Goal: Complete application form: Complete application form

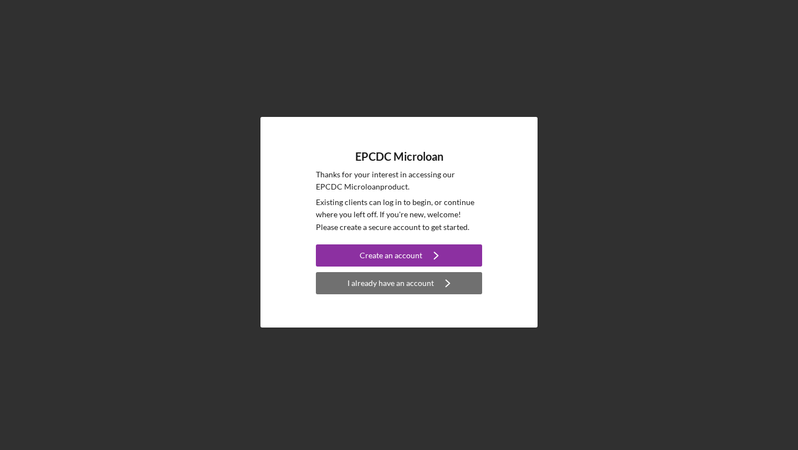
click at [402, 285] on div "I already have an account" at bounding box center [390, 283] width 86 height 22
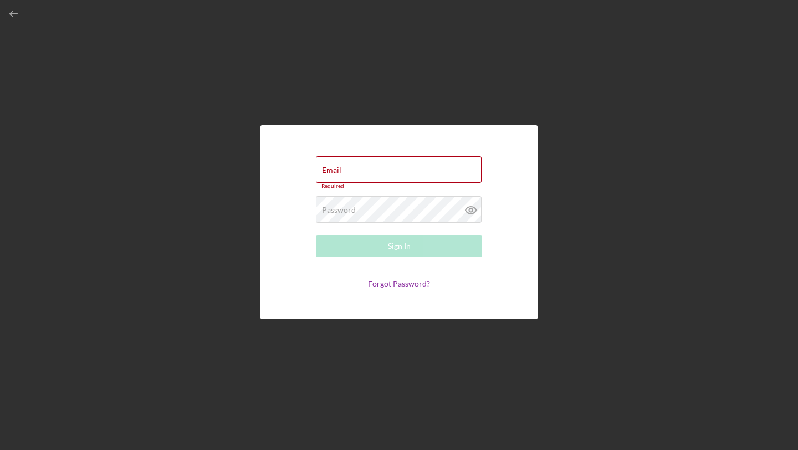
type input "[EMAIL_ADDRESS][DOMAIN_NAME]"
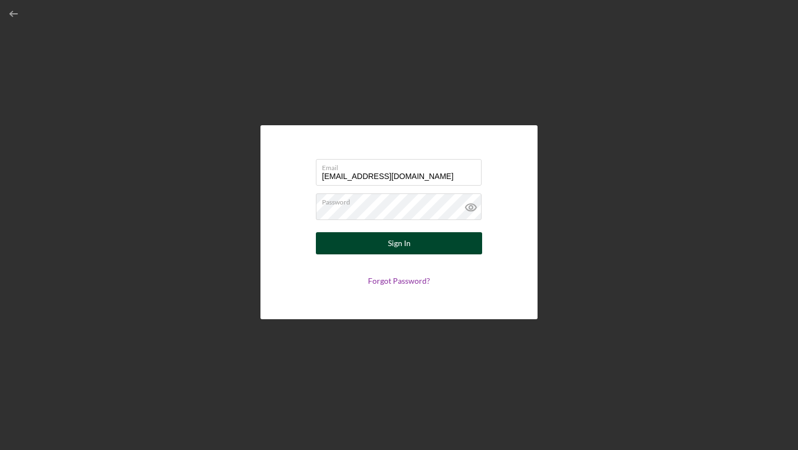
click at [405, 247] on div "Sign In" at bounding box center [399, 243] width 23 height 22
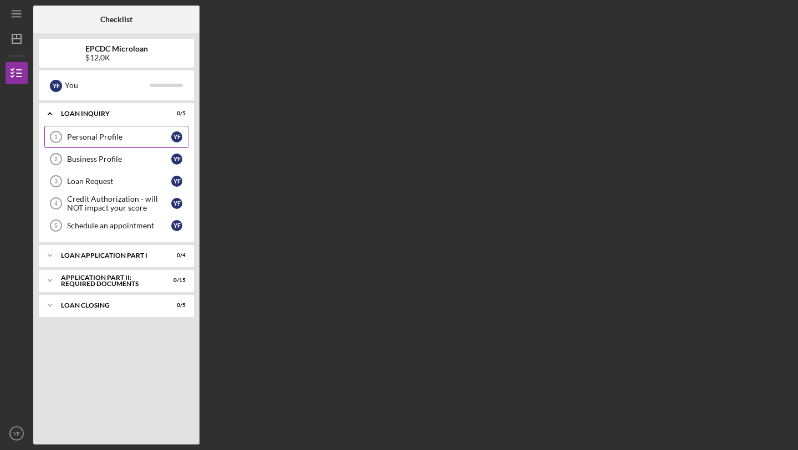
click at [135, 136] on div "Personal Profile" at bounding box center [119, 136] width 104 height 9
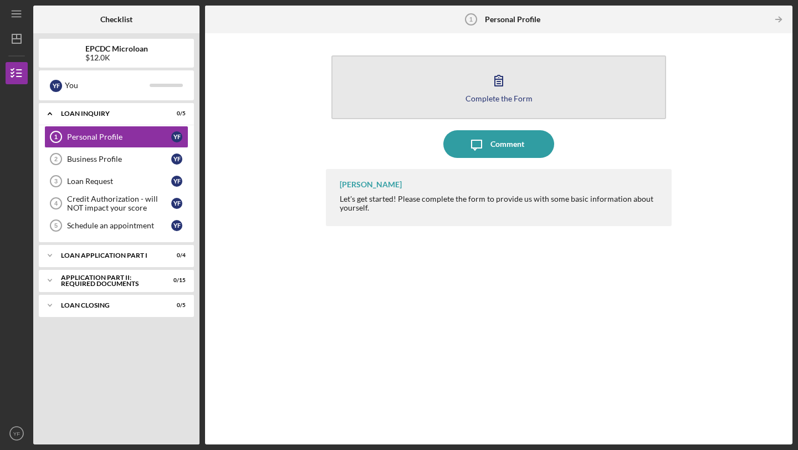
click at [503, 98] on div "Complete the Form" at bounding box center [498, 98] width 67 height 8
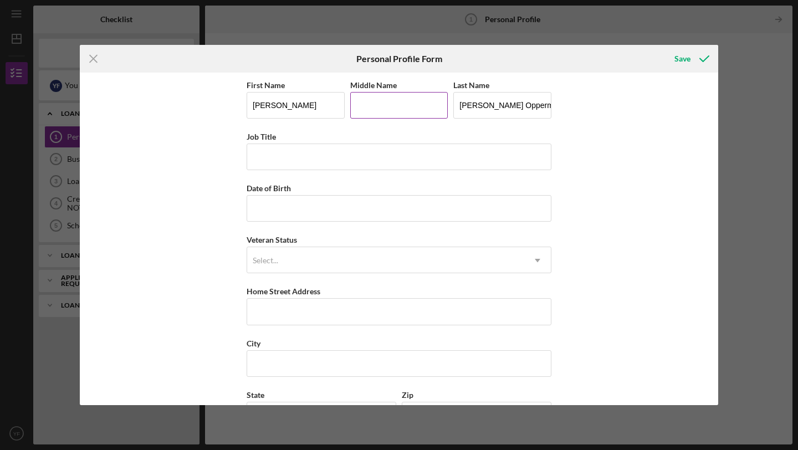
click at [386, 109] on input "Middle Name" at bounding box center [399, 105] width 98 height 27
click at [663, 48] on button "Save" at bounding box center [690, 59] width 55 height 22
type input "iv"
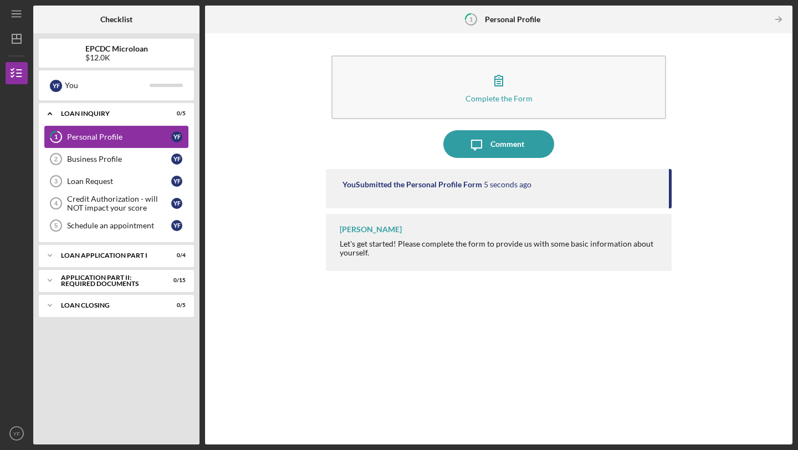
click at [131, 133] on div "Personal Profile" at bounding box center [119, 136] width 104 height 9
click at [133, 137] on div "Personal Profile" at bounding box center [119, 136] width 104 height 9
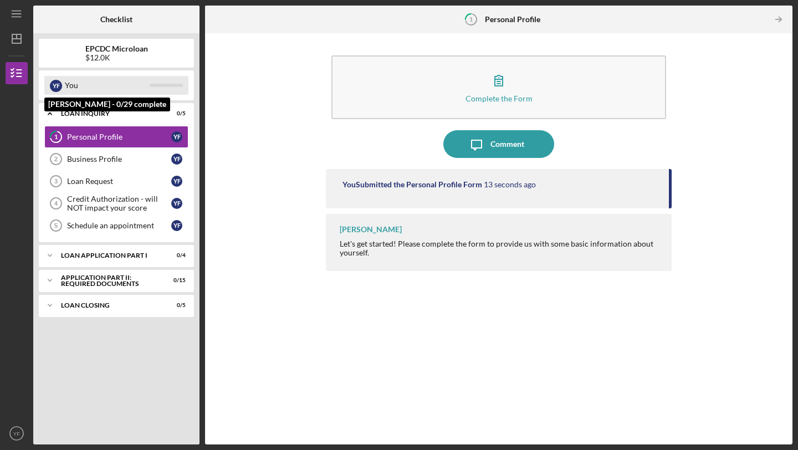
click at [71, 85] on div "You" at bounding box center [107, 85] width 85 height 19
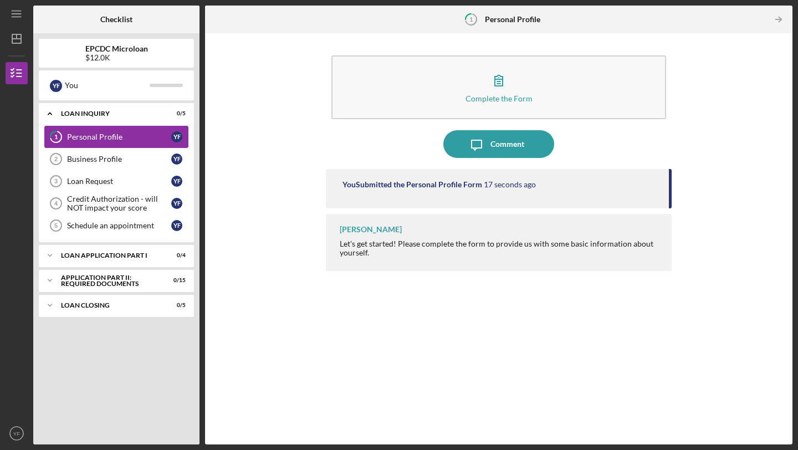
click at [103, 142] on link "1 Personal Profile Y F" at bounding box center [116, 137] width 144 height 22
click at [782, 21] on icon "Icon/Table Pagination Arrow" at bounding box center [778, 19] width 25 height 25
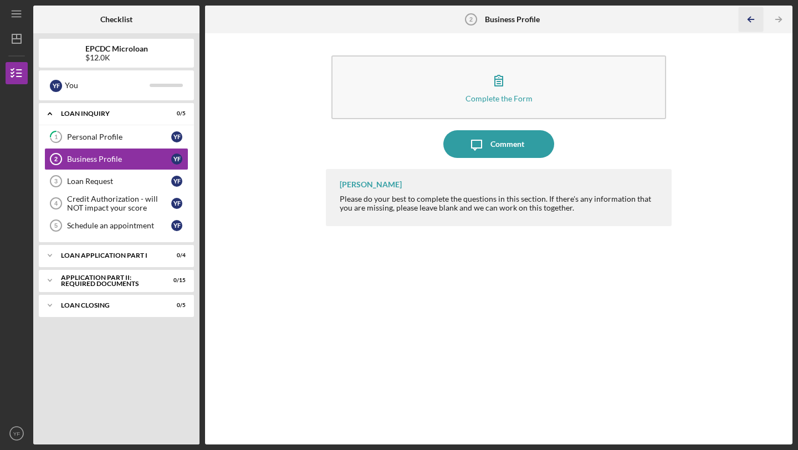
click at [754, 18] on icon "Icon/Table Pagination Arrow" at bounding box center [750, 19] width 25 height 25
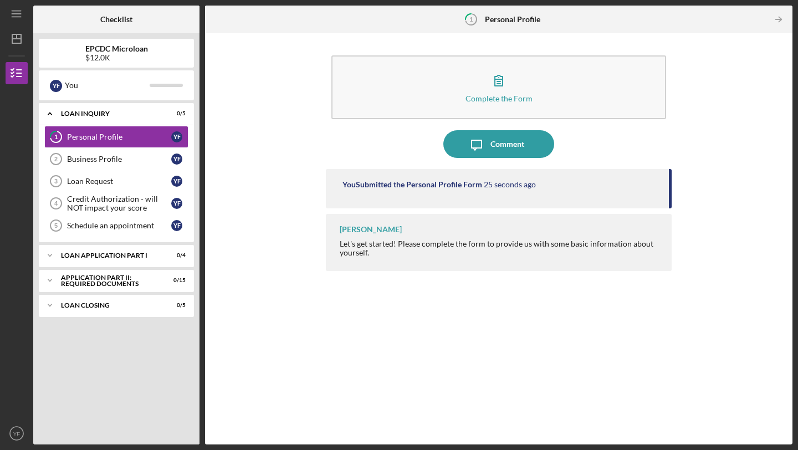
click at [429, 186] on div "You Submitted the Personal Profile Form" at bounding box center [412, 184] width 140 height 9
click at [105, 162] on div "Business Profile" at bounding box center [119, 159] width 104 height 9
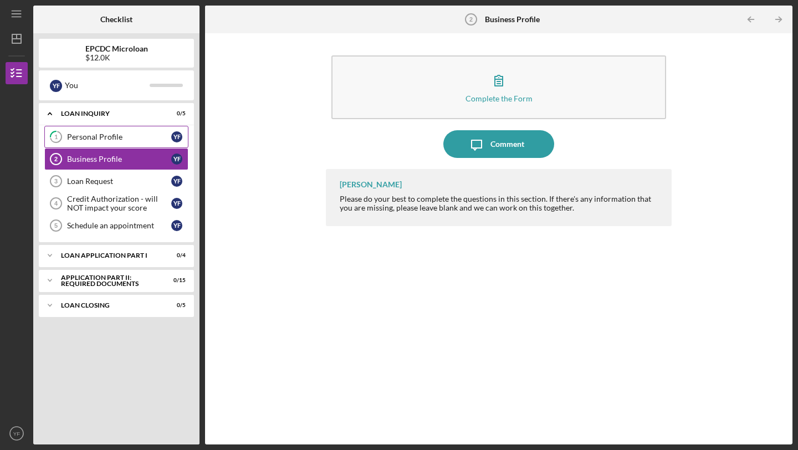
click at [103, 146] on link "1 Personal Profile Y F" at bounding box center [116, 137] width 144 height 22
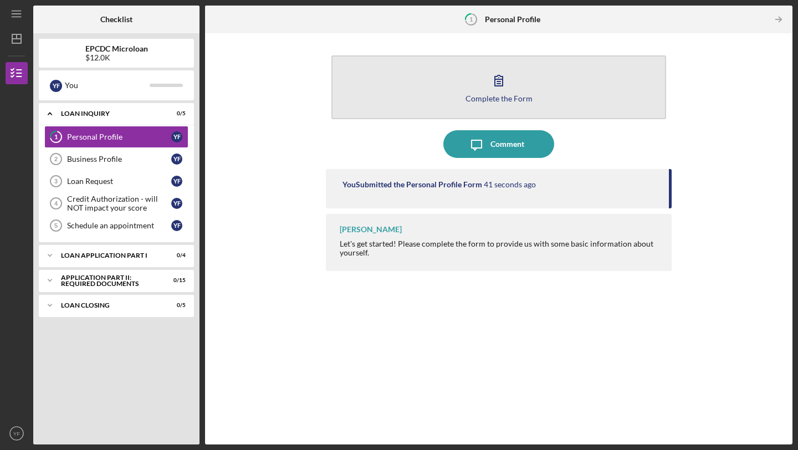
click at [502, 89] on icon "button" at bounding box center [499, 80] width 28 height 28
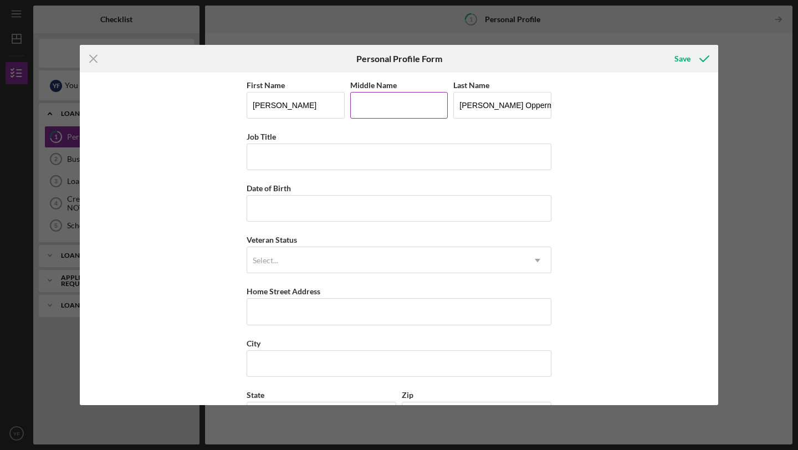
click at [394, 117] on input "Middle Name" at bounding box center [399, 105] width 98 height 27
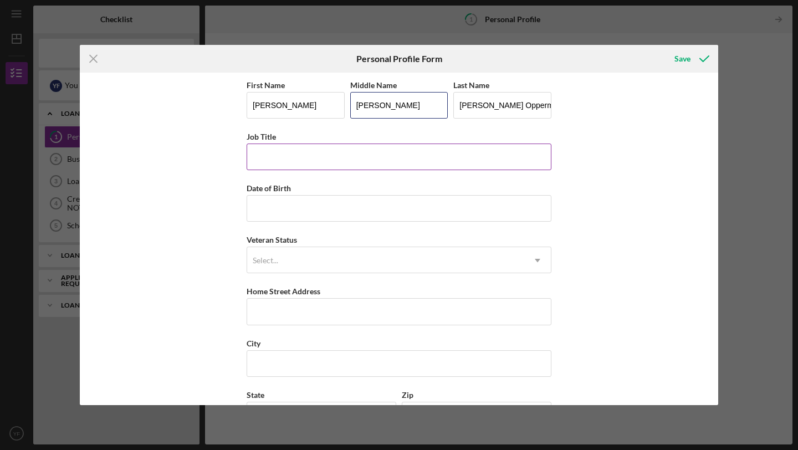
type input "[PERSON_NAME]"
click at [348, 161] on input "Job Title" at bounding box center [399, 157] width 305 height 27
type input "P"
type input "O"
type input "Pastry Chef Owner"
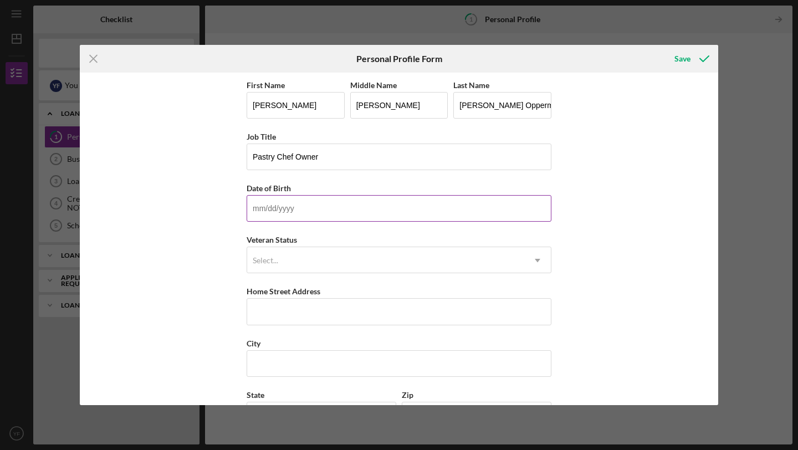
click at [351, 203] on input "Date of Birth" at bounding box center [399, 208] width 305 height 27
type input "[DATE]"
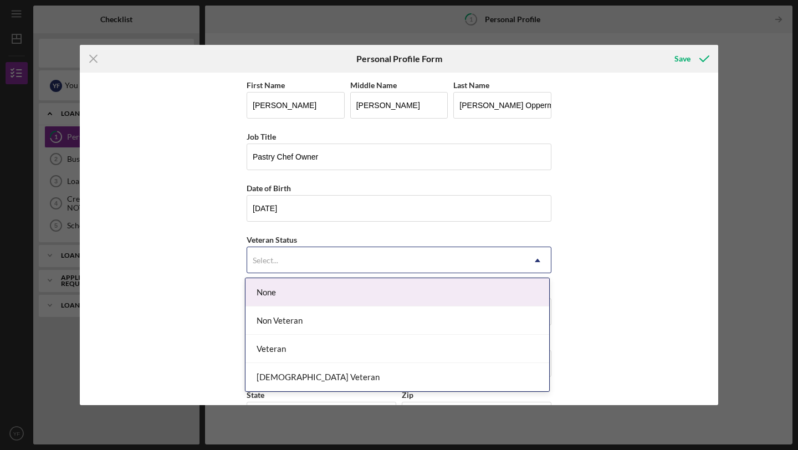
click at [327, 263] on div "Select..." at bounding box center [385, 260] width 277 height 25
click at [463, 290] on div "None" at bounding box center [397, 292] width 304 height 28
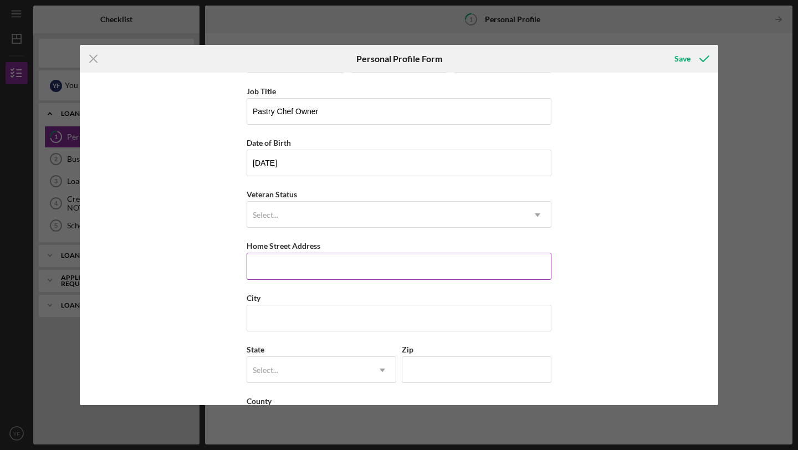
scroll to position [91, 0]
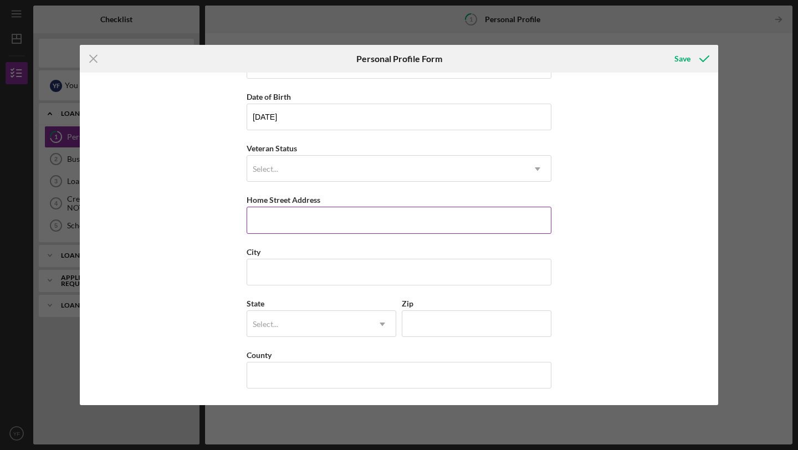
click at [370, 225] on input "Home Street Address" at bounding box center [399, 220] width 305 height 27
type input "75 Nissan Rd.30"
type input "[PERSON_NAME]"
type input "CA"
type input "93901"
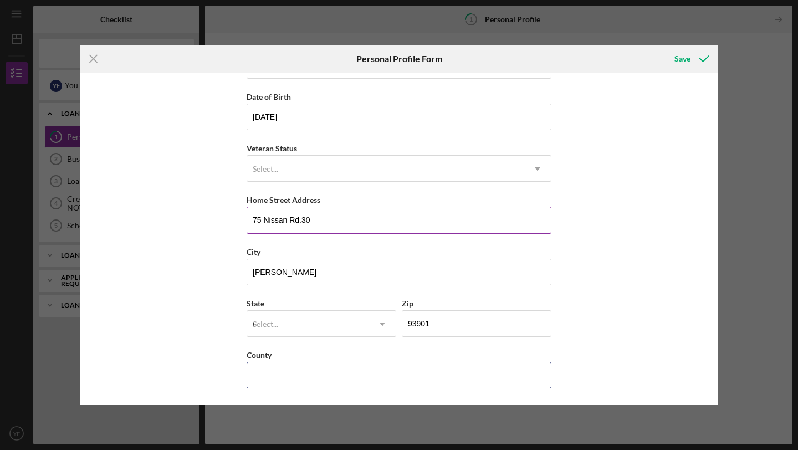
type input "CA"
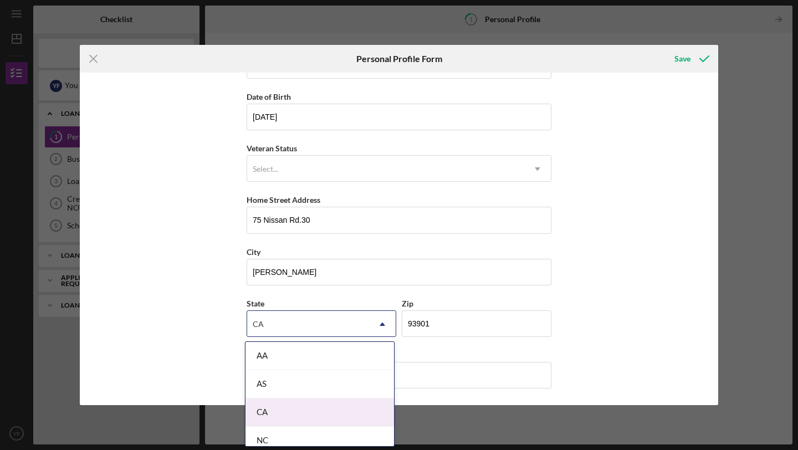
click at [320, 411] on div "CA" at bounding box center [319, 412] width 148 height 28
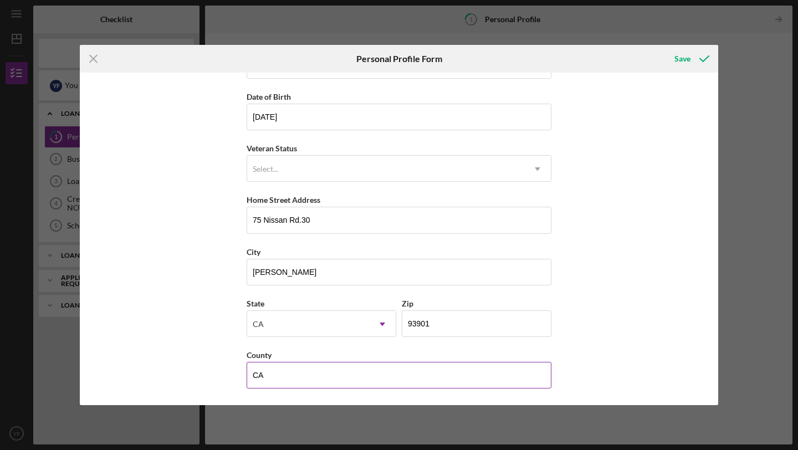
click at [325, 376] on input "CA" at bounding box center [399, 375] width 305 height 27
type input "C"
type input "Monterey"
click at [693, 63] on icon "submit" at bounding box center [704, 59] width 28 height 28
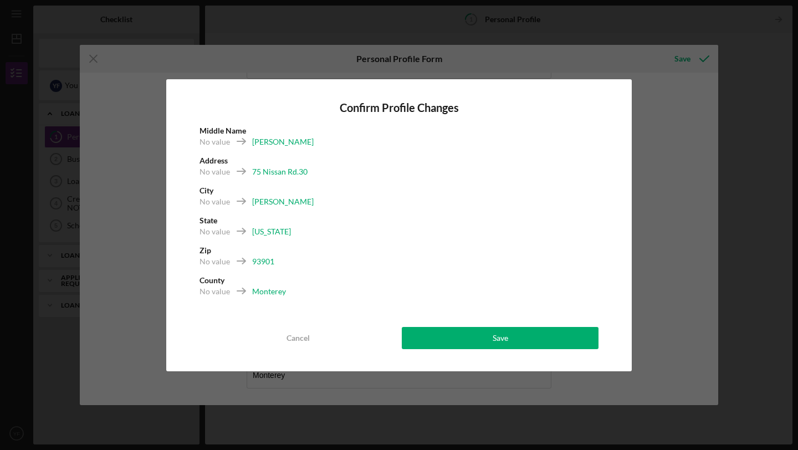
click at [285, 168] on div "75 Nissan Rd.30" at bounding box center [279, 171] width 55 height 11
click at [298, 340] on div "Cancel" at bounding box center [297, 338] width 23 height 22
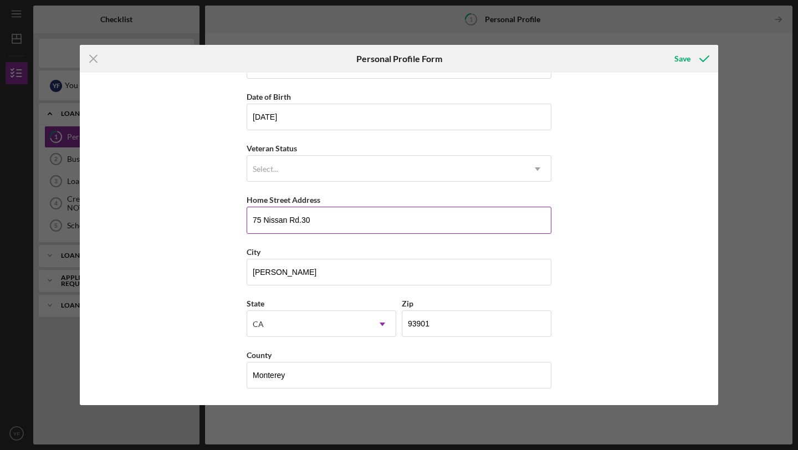
click at [337, 221] on input "75 Nissan Rd.30" at bounding box center [399, 220] width 305 height 27
type input "75 Nissan Rd Apt 30"
click at [685, 59] on div "Save" at bounding box center [682, 59] width 16 height 22
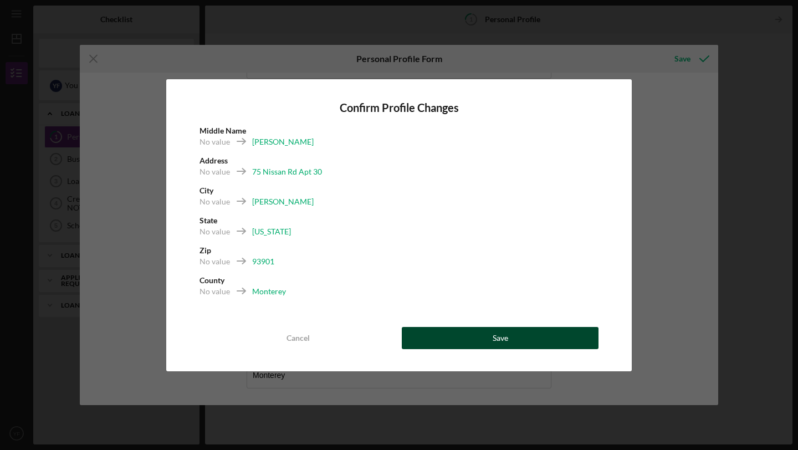
click at [531, 332] on button "Save" at bounding box center [500, 338] width 197 height 22
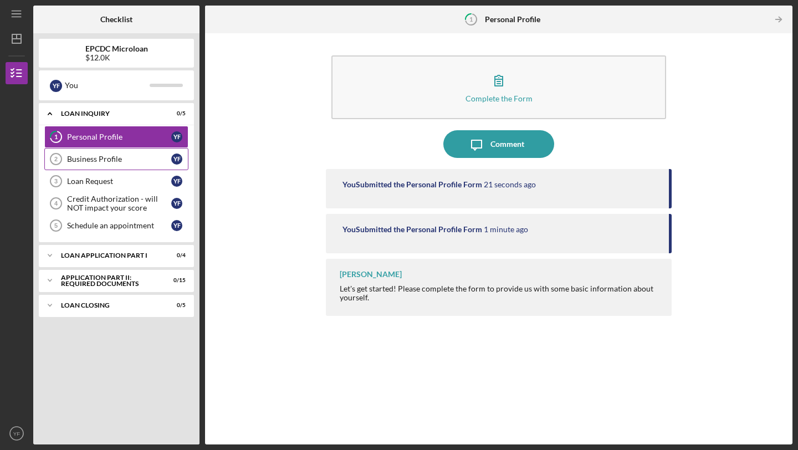
click at [137, 161] on div "Business Profile" at bounding box center [119, 159] width 104 height 9
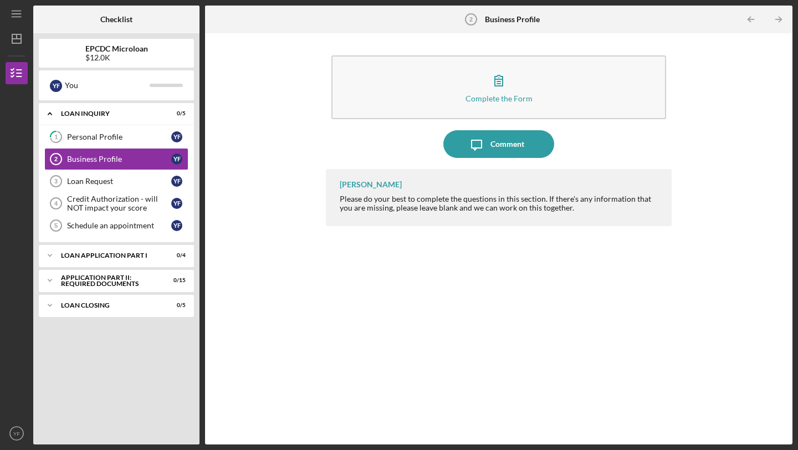
click at [503, 194] on div "Please do your best to complete the questions in this section. If there's any i…" at bounding box center [500, 203] width 321 height 18
click at [152, 161] on div "Business Profile" at bounding box center [119, 159] width 104 height 9
click at [104, 157] on div "Business Profile" at bounding box center [119, 159] width 104 height 9
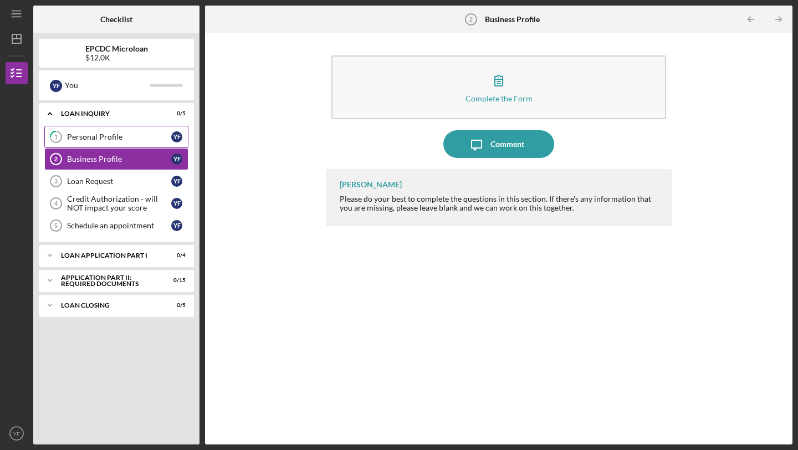
click at [111, 137] on div "Personal Profile" at bounding box center [119, 136] width 104 height 9
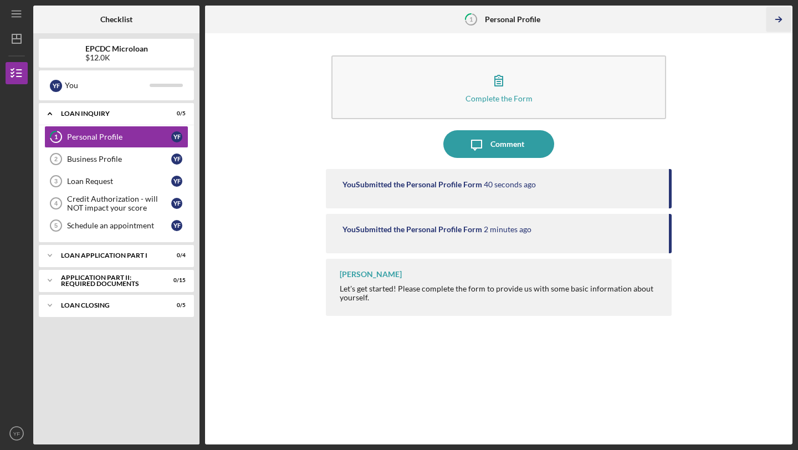
click at [778, 19] on line "button" at bounding box center [779, 19] width 6 height 0
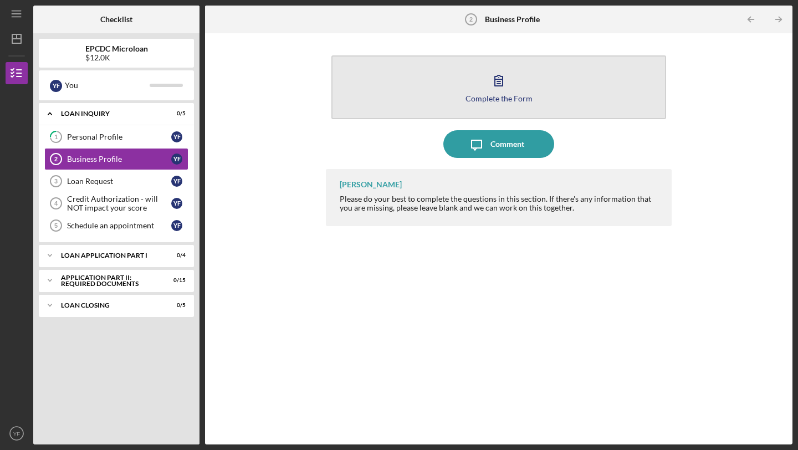
click at [489, 75] on icon "button" at bounding box center [499, 80] width 28 height 28
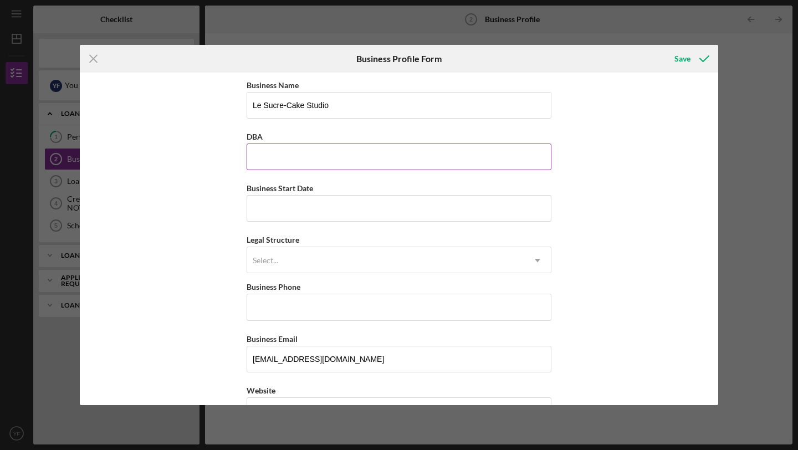
click at [349, 161] on input "DBA" at bounding box center [399, 157] width 305 height 27
click at [327, 132] on div "DBA" at bounding box center [399, 137] width 305 height 14
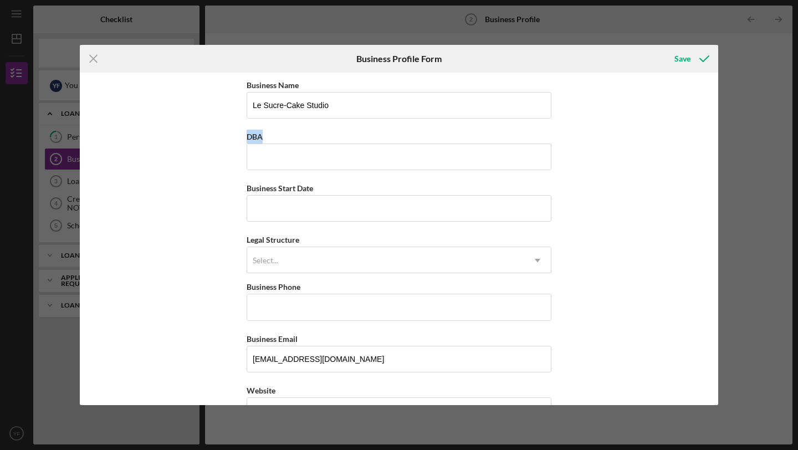
drag, startPoint x: 275, startPoint y: 138, endPoint x: 237, endPoint y: 134, distance: 38.4
click at [237, 134] on div "Business Name Le Sucre-Cake Studio DBA Business Start Date Legal Structure Sele…" at bounding box center [399, 239] width 638 height 332
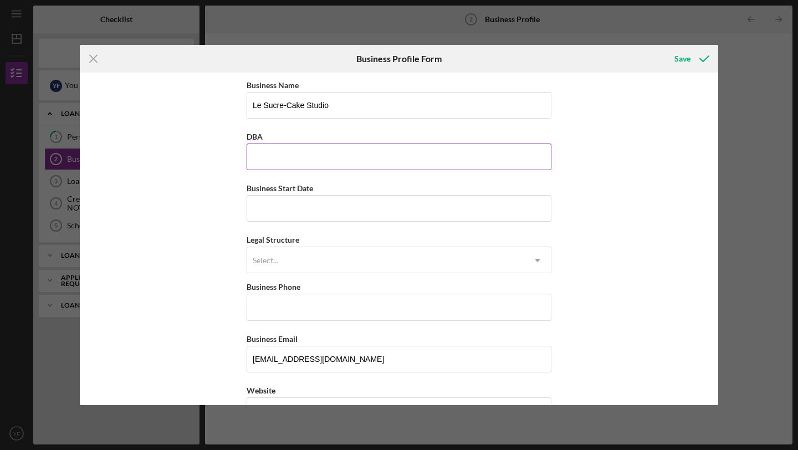
click at [293, 160] on input "DBA" at bounding box center [399, 157] width 305 height 27
type input "Le Sucre-Cake Studio"
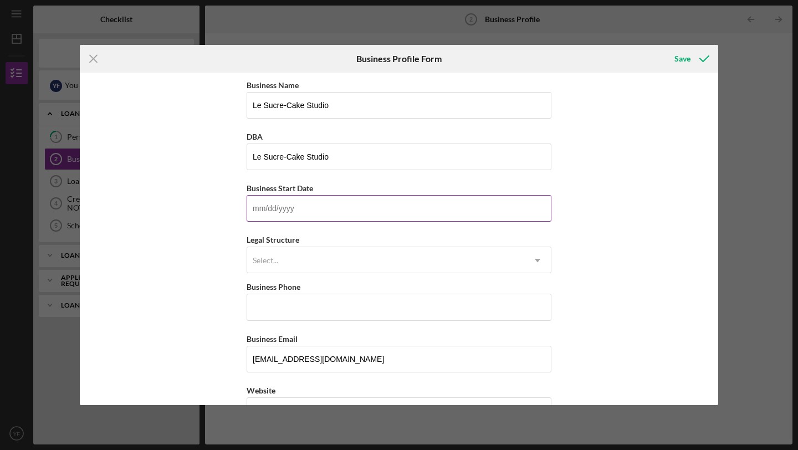
click at [419, 197] on input "Business Start Date" at bounding box center [399, 208] width 305 height 27
click at [253, 212] on input "Business Start Date" at bounding box center [399, 208] width 305 height 27
type input "[DATE]"
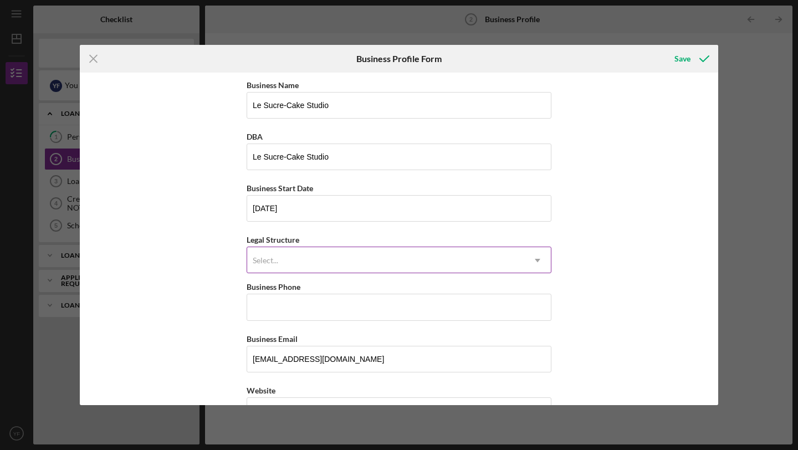
click at [314, 262] on div "Select..." at bounding box center [385, 260] width 277 height 25
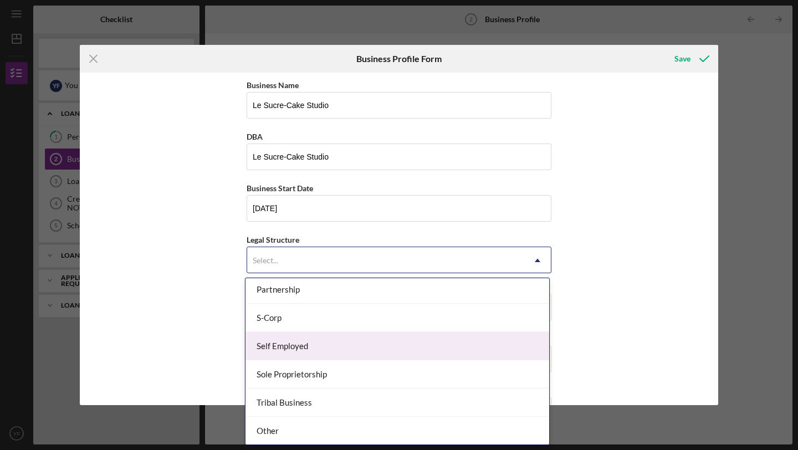
scroll to position [258, 0]
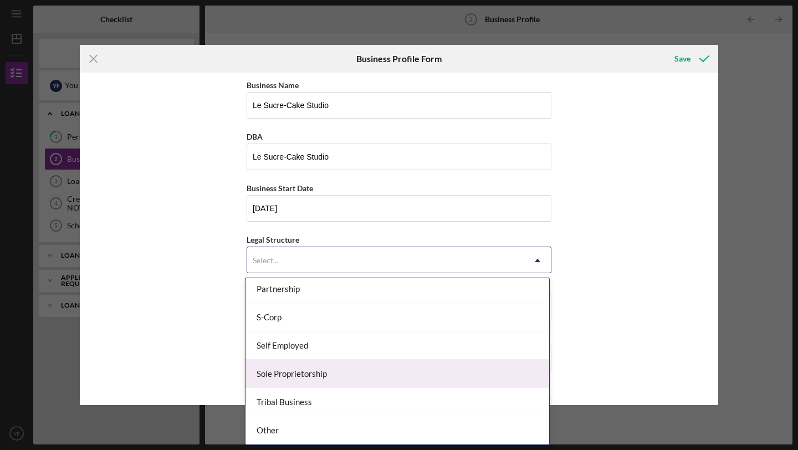
click at [362, 379] on div "Sole Proprietorship" at bounding box center [397, 374] width 304 height 28
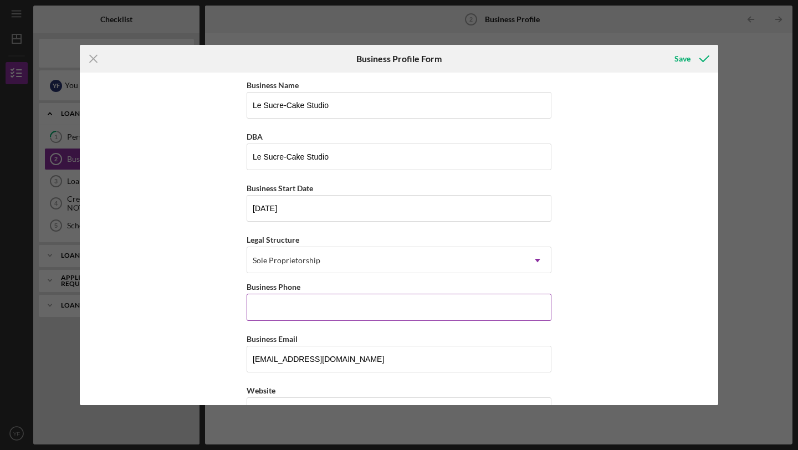
click at [324, 306] on input "Business Phone" at bounding box center [399, 307] width 305 height 27
type input "[PHONE_NUMBER]"
type input "75 Nissan Rd.30"
type input "[PERSON_NAME]"
type input "CA"
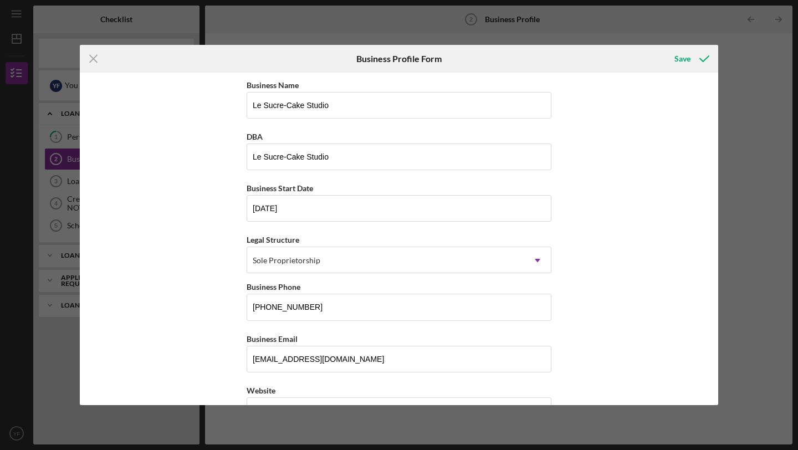
type input "93901"
type input "CA"
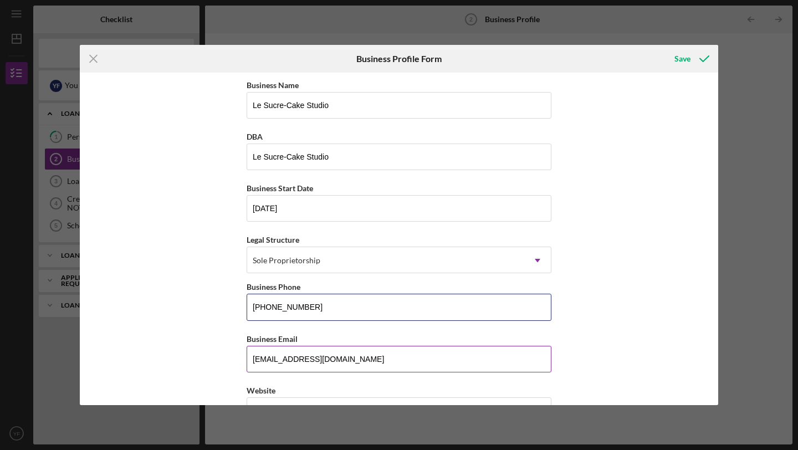
type input "[PHONE_NUMBER]"
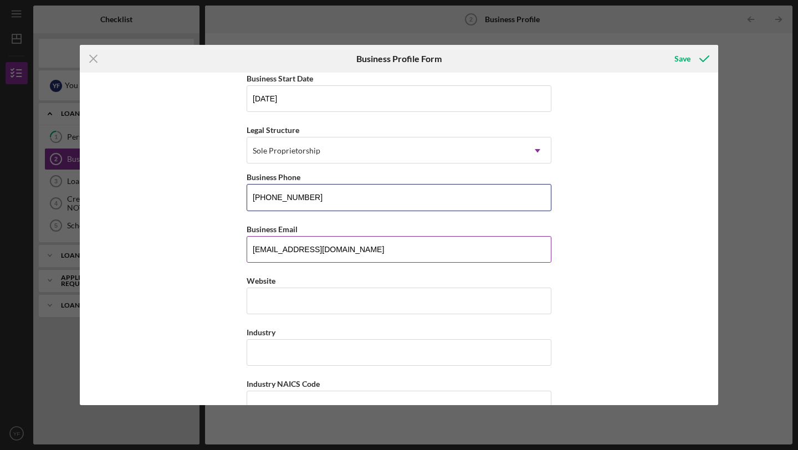
scroll to position [116, 0]
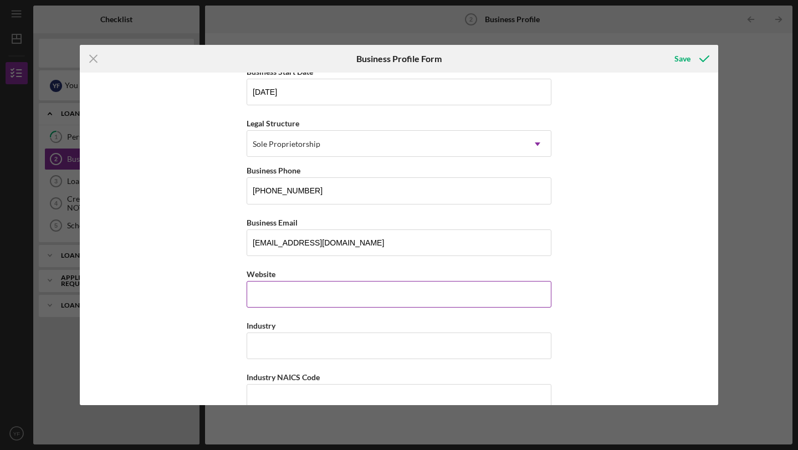
click at [328, 295] on input "Website" at bounding box center [399, 294] width 305 height 27
type input "[DOMAIN_NAME][URL]"
click at [392, 324] on div "Industry" at bounding box center [399, 326] width 305 height 14
click at [378, 339] on input "Industry" at bounding box center [399, 345] width 305 height 27
type input "C"
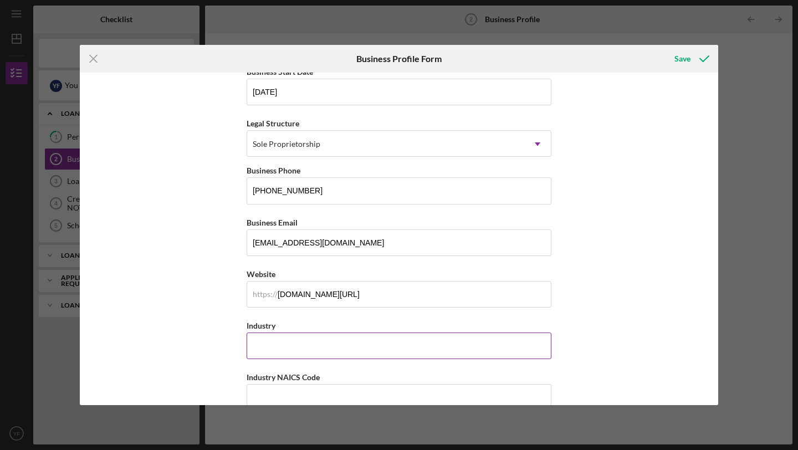
type input "A"
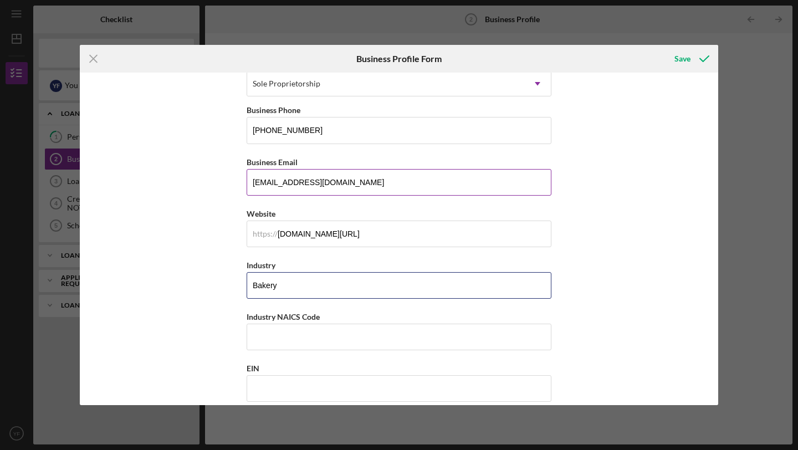
scroll to position [228, 0]
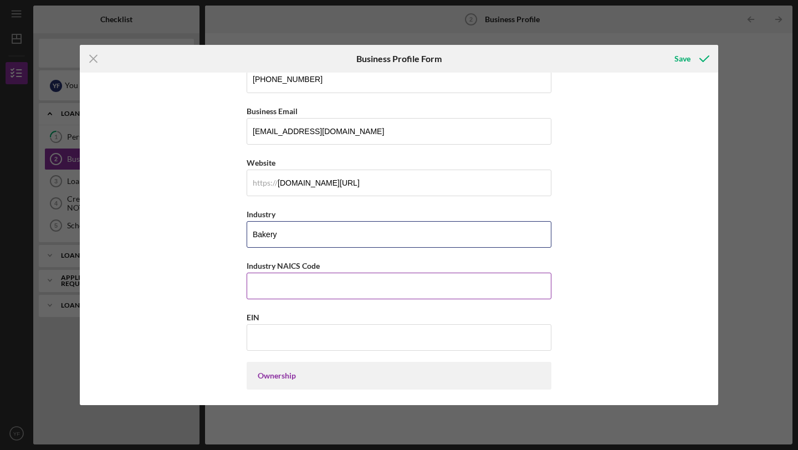
type input "Bakery"
click at [397, 294] on input "Industry NAICS Code" at bounding box center [399, 286] width 305 height 27
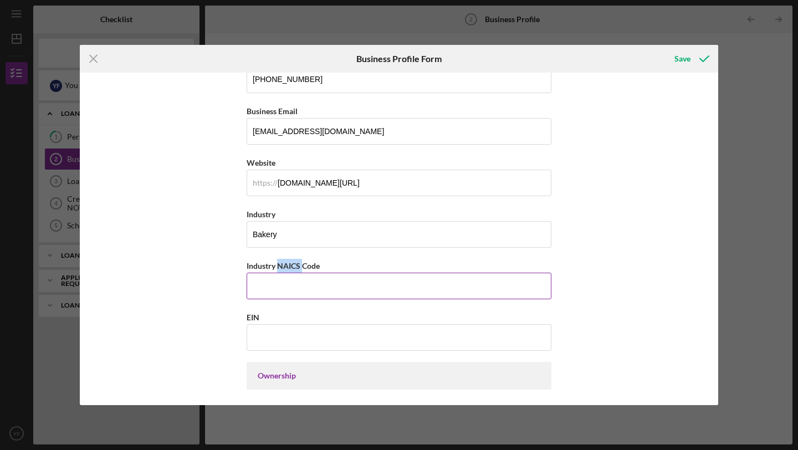
drag, startPoint x: 276, startPoint y: 265, endPoint x: 301, endPoint y: 268, distance: 25.6
click at [301, 268] on label "Industry NAICS Code" at bounding box center [283, 265] width 73 height 9
copy label "NAICS"
click at [283, 287] on input "Industry NAICS Code" at bounding box center [399, 286] width 305 height 27
paste input "311811"
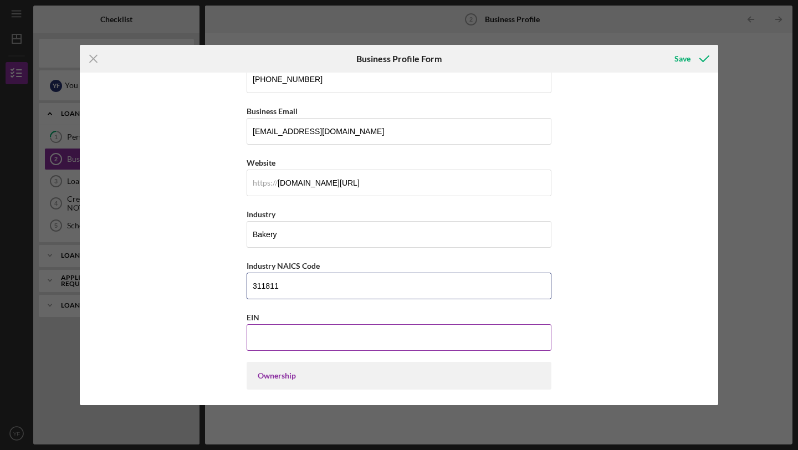
type input "311811"
click at [296, 329] on input "EIN" at bounding box center [399, 337] width 305 height 27
drag, startPoint x: 275, startPoint y: 316, endPoint x: 243, endPoint y: 315, distance: 31.6
click at [243, 315] on div "Business Name Le Sucre-Cake Studio DBA Le Sucre-Cake Studio Business Start Date…" at bounding box center [399, 239] width 638 height 332
copy label "EIN"
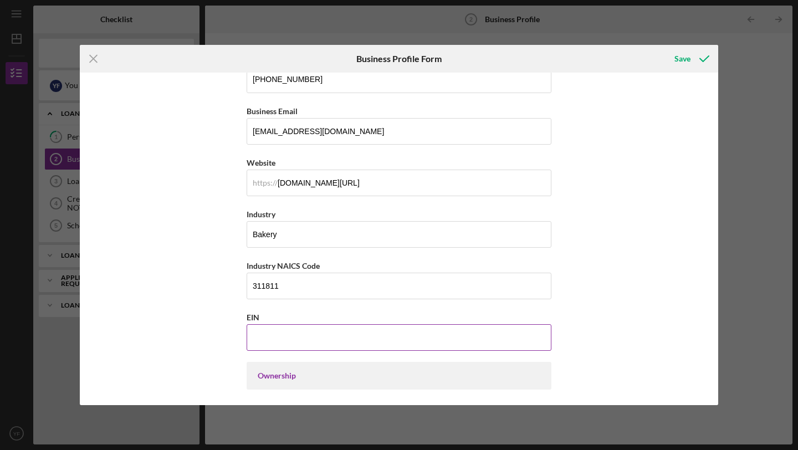
click at [296, 330] on input "EIN" at bounding box center [399, 337] width 305 height 27
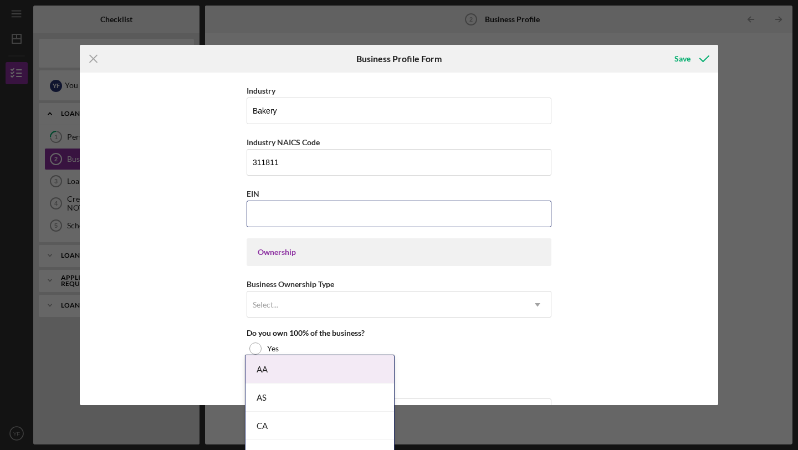
scroll to position [364, 0]
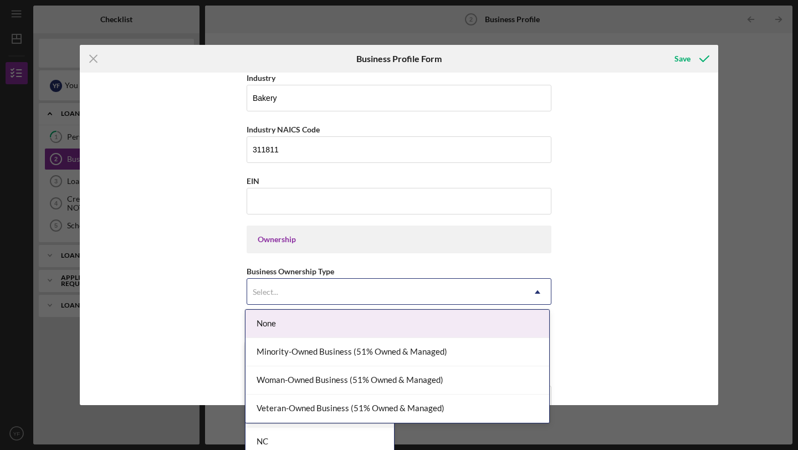
click at [423, 290] on div "Select..." at bounding box center [385, 291] width 277 height 25
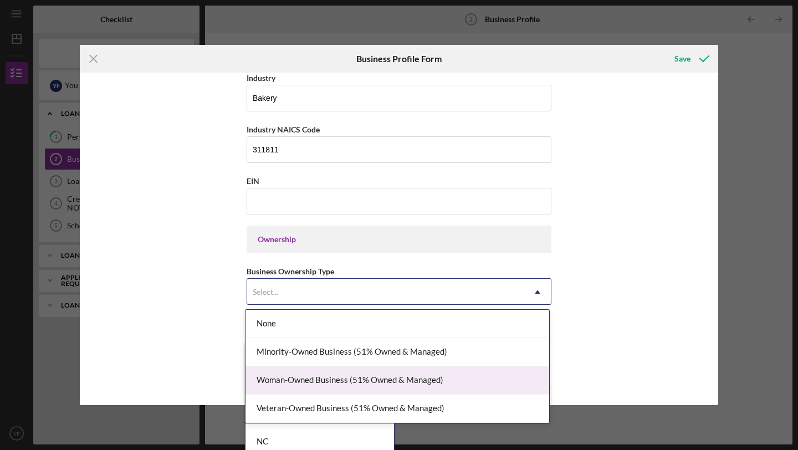
click at [439, 381] on div "Woman-Owned Business (51% Owned & Managed)" at bounding box center [397, 380] width 304 height 28
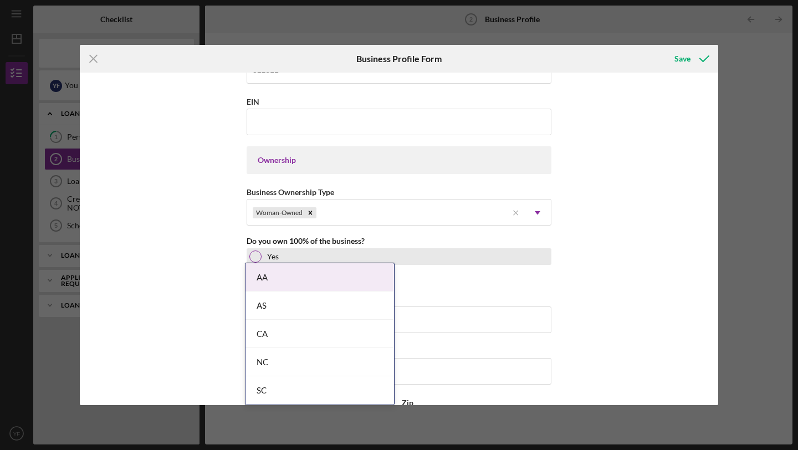
scroll to position [446, 0]
click at [256, 253] on div at bounding box center [255, 254] width 12 height 12
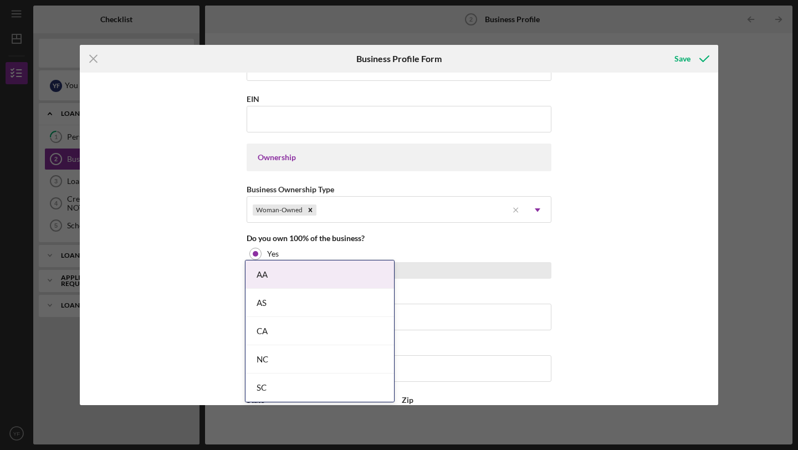
click at [538, 269] on div "No" at bounding box center [399, 270] width 305 height 17
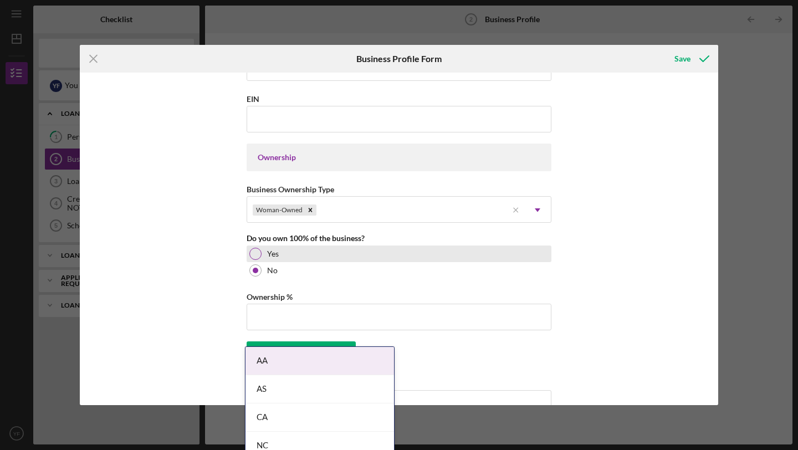
click at [254, 253] on div at bounding box center [255, 254] width 12 height 12
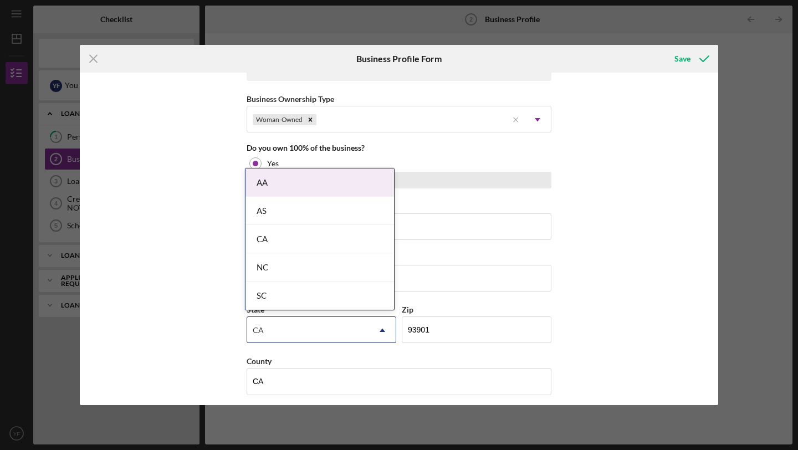
scroll to position [538, 0]
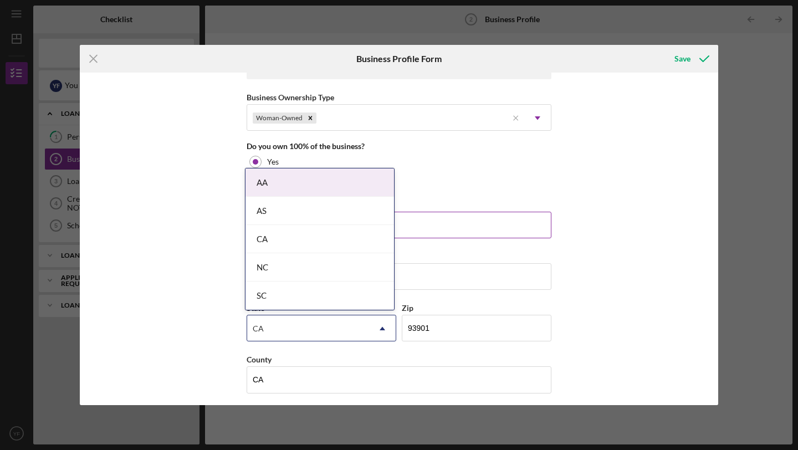
click at [474, 226] on input "75 Nissan Rd.30" at bounding box center [399, 225] width 305 height 27
click at [286, 180] on div "AA" at bounding box center [319, 182] width 148 height 28
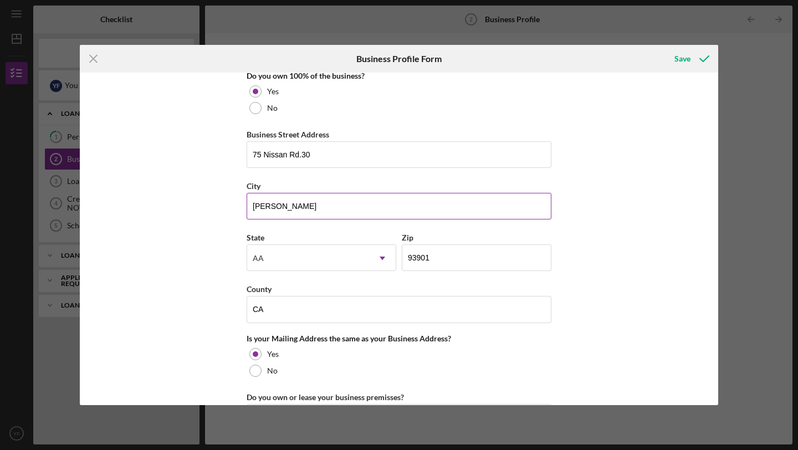
scroll to position [612, 0]
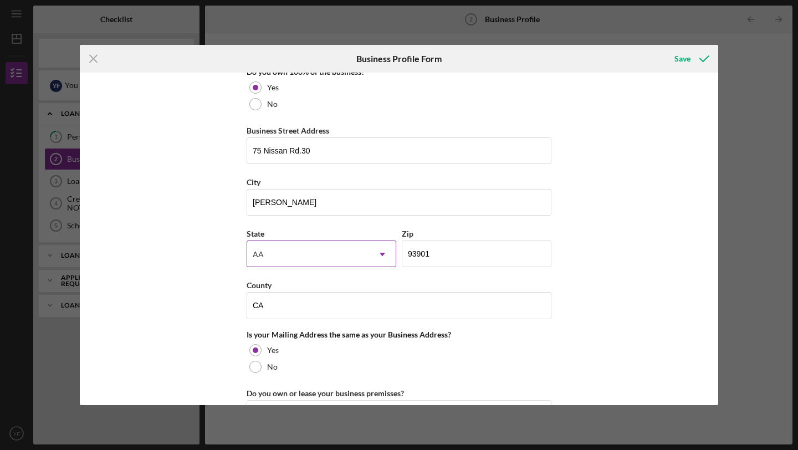
click at [326, 256] on div "AA" at bounding box center [308, 254] width 122 height 25
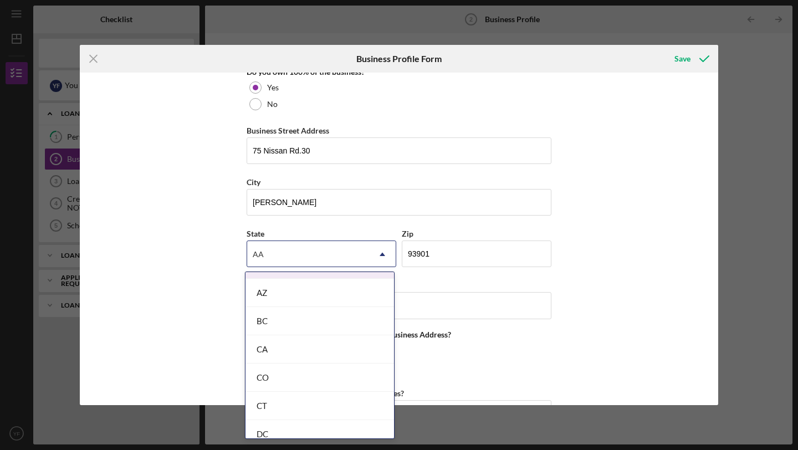
scroll to position [308, 0]
click at [336, 292] on div "CA" at bounding box center [319, 289] width 148 height 28
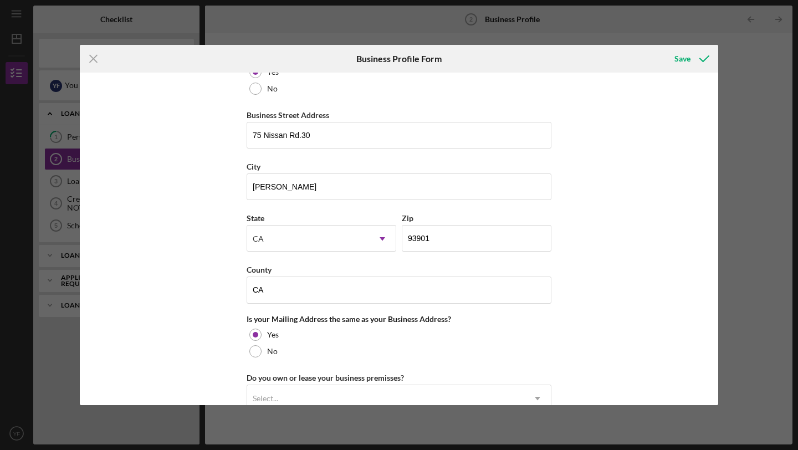
scroll to position [630, 0]
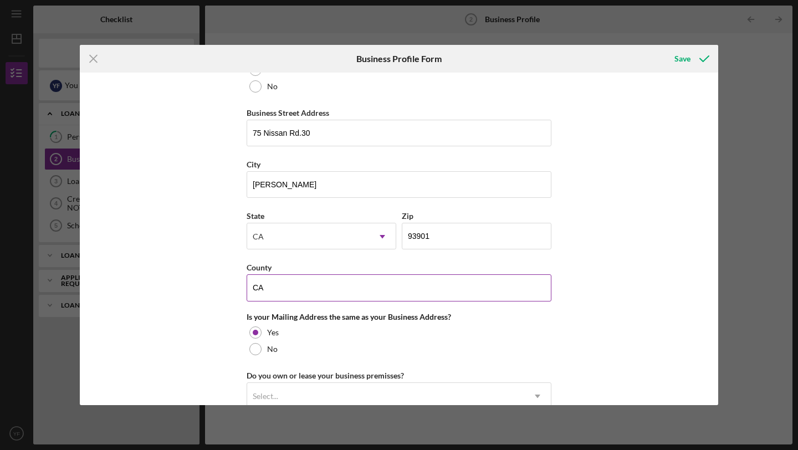
click at [380, 295] on input "CA" at bounding box center [399, 287] width 305 height 27
type input "C"
type input "Monterey"
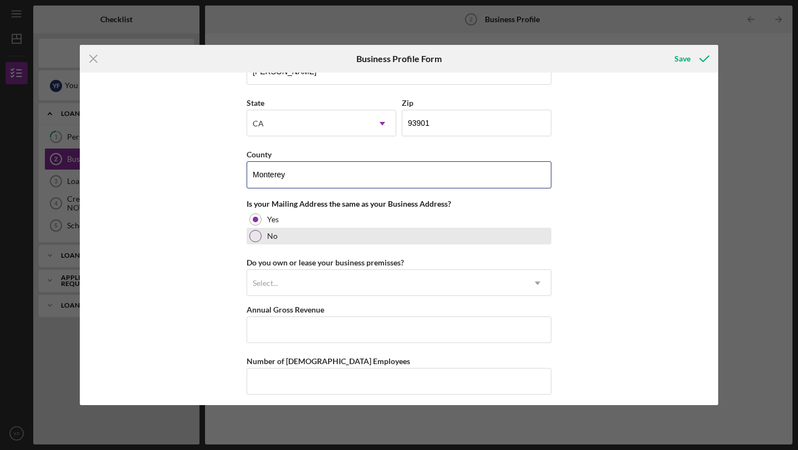
scroll to position [749, 0]
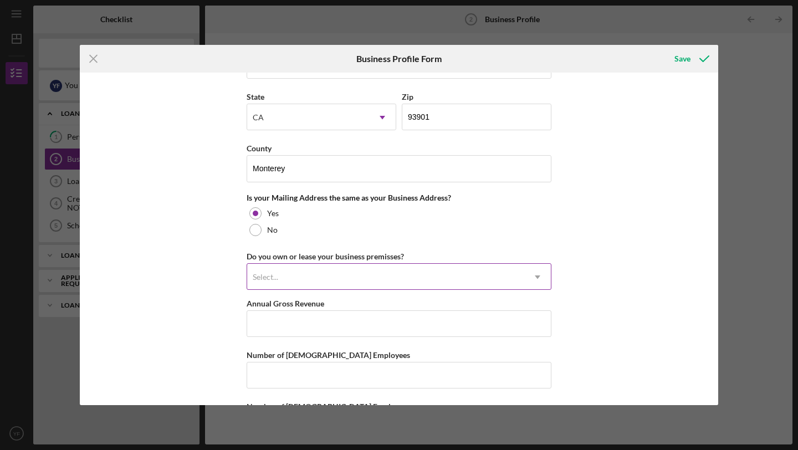
click at [510, 281] on div "Select..." at bounding box center [385, 276] width 277 height 25
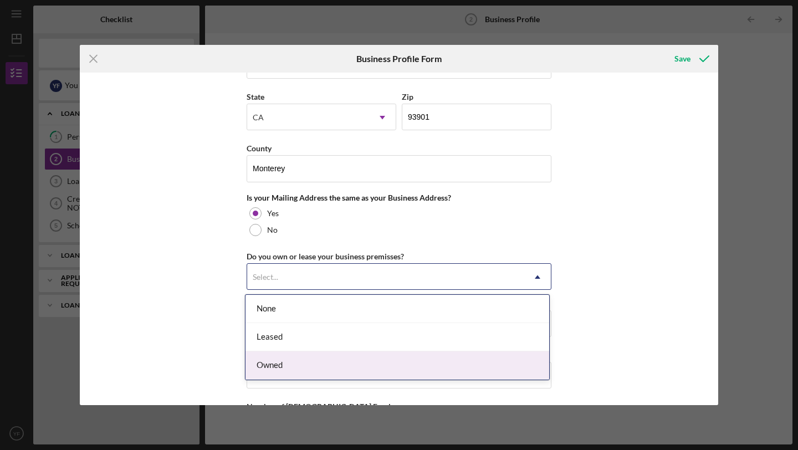
click at [404, 367] on div "Owned" at bounding box center [397, 365] width 304 height 28
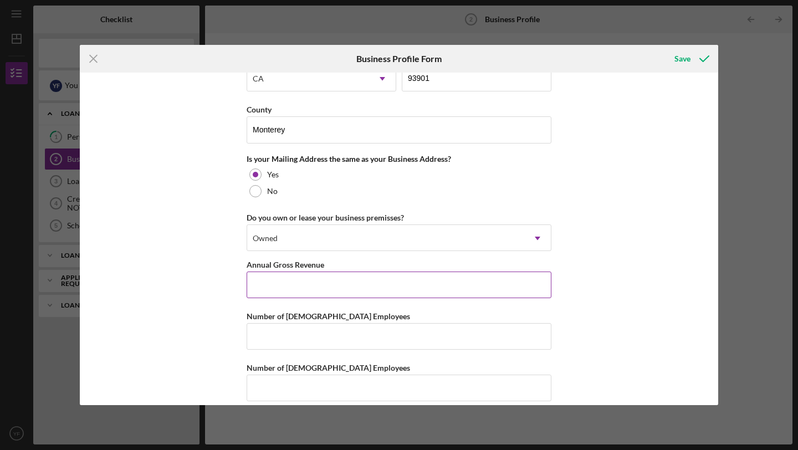
scroll to position [801, 0]
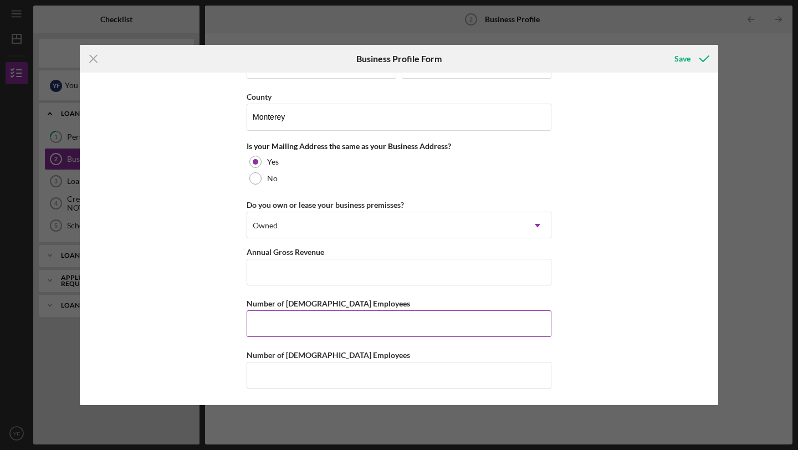
click at [375, 322] on input "Number of [DEMOGRAPHIC_DATA] Employees" at bounding box center [399, 323] width 305 height 27
type input "0"
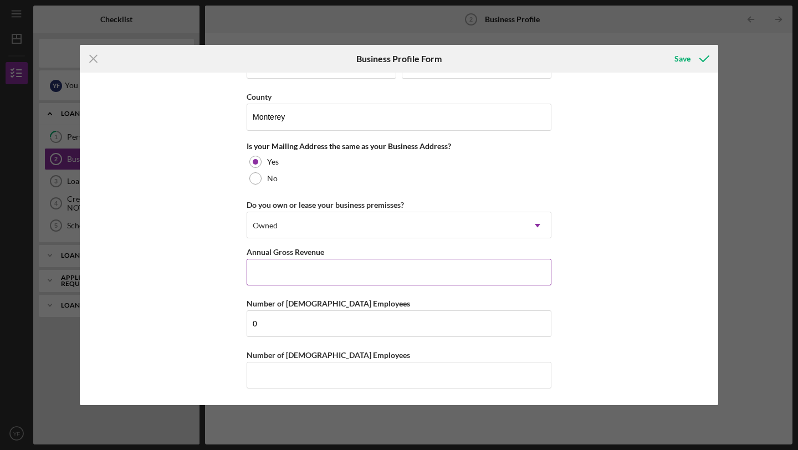
click at [315, 278] on input "Annual Gross Revenue" at bounding box center [399, 272] width 305 height 27
type input "$8"
type input "$7"
type input "$60,000"
click at [358, 375] on input "Number of [DEMOGRAPHIC_DATA] Employees" at bounding box center [399, 375] width 305 height 27
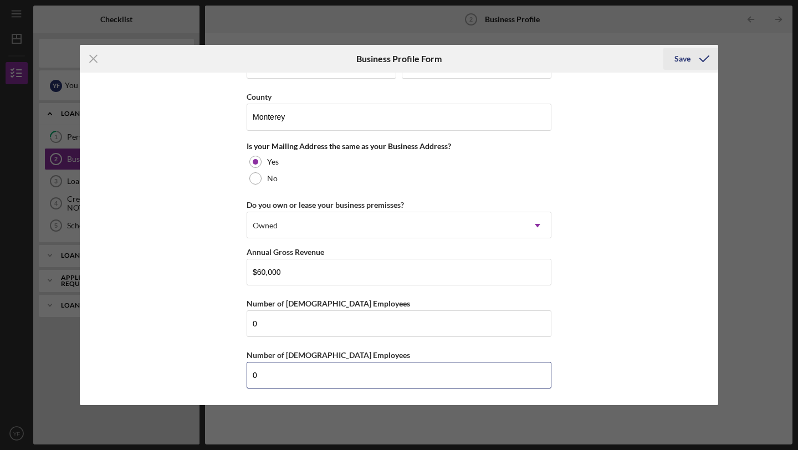
type input "0"
click at [685, 62] on div "Save" at bounding box center [682, 59] width 16 height 22
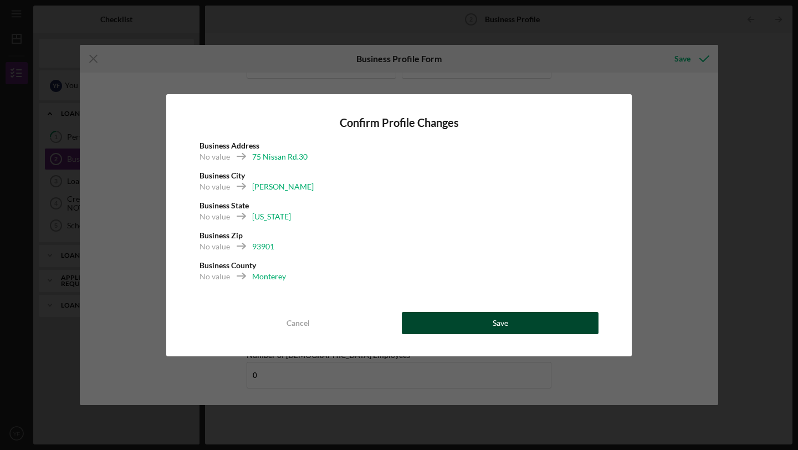
click at [494, 330] on div "Save" at bounding box center [501, 323] width 16 height 22
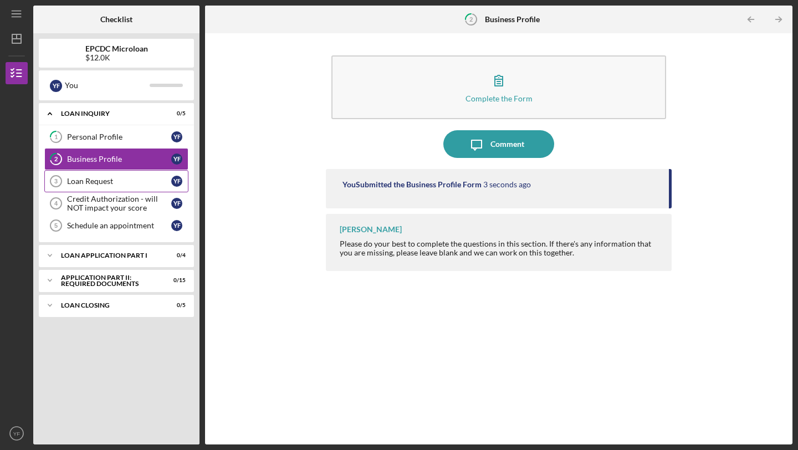
click at [90, 176] on link "Loan Request 3 Loan Request Y F" at bounding box center [116, 181] width 144 height 22
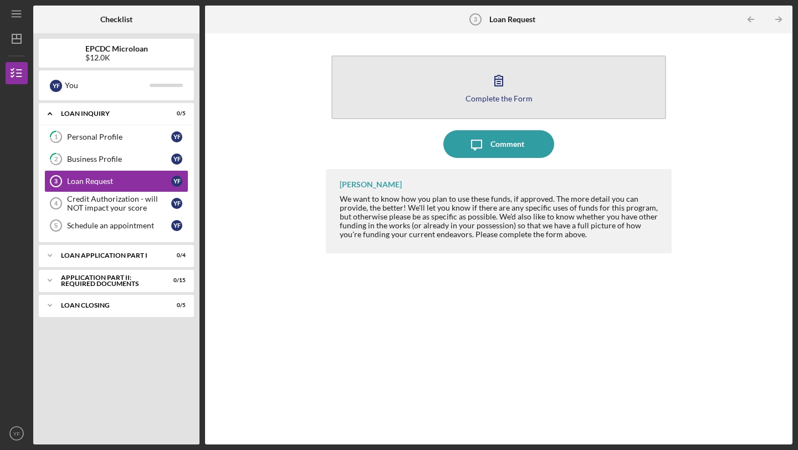
click at [502, 76] on icon "button" at bounding box center [499, 80] width 28 height 28
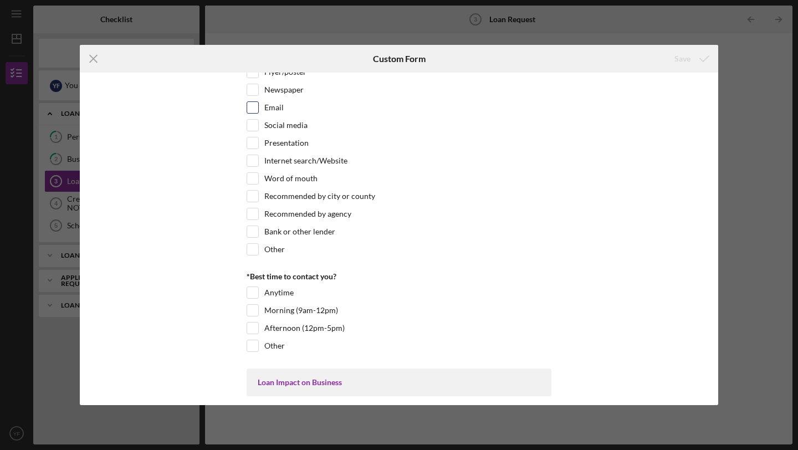
scroll to position [85, 0]
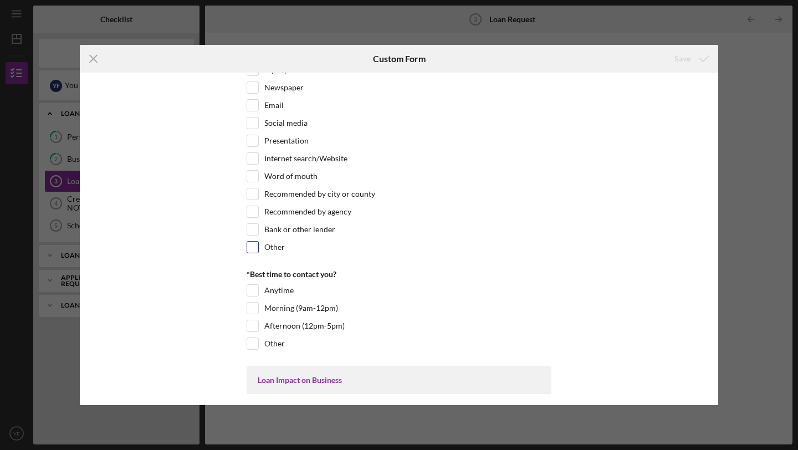
click at [251, 250] on input "Other" at bounding box center [252, 247] width 11 height 11
checkbox input "true"
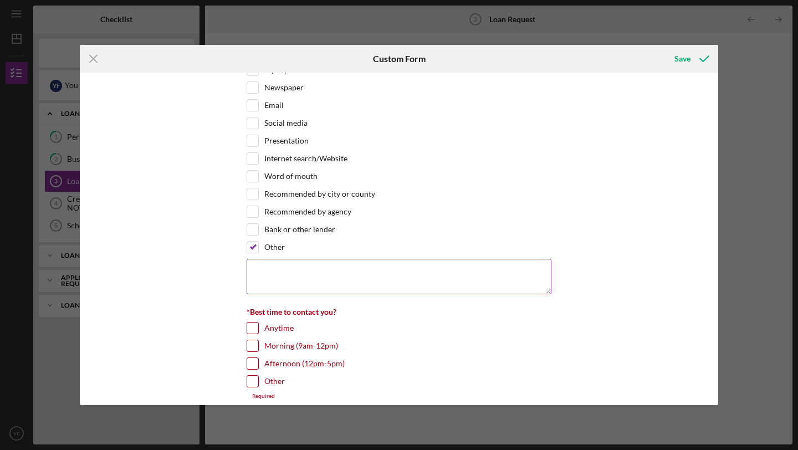
click at [314, 281] on textarea at bounding box center [399, 276] width 305 height 35
type textarea "El Pajaro CDC"
click at [484, 237] on div "Bank or other lender" at bounding box center [399, 232] width 305 height 18
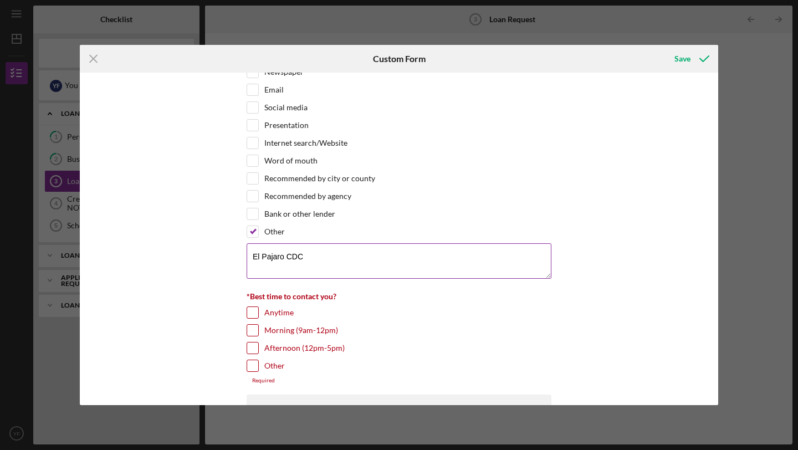
scroll to position [105, 0]
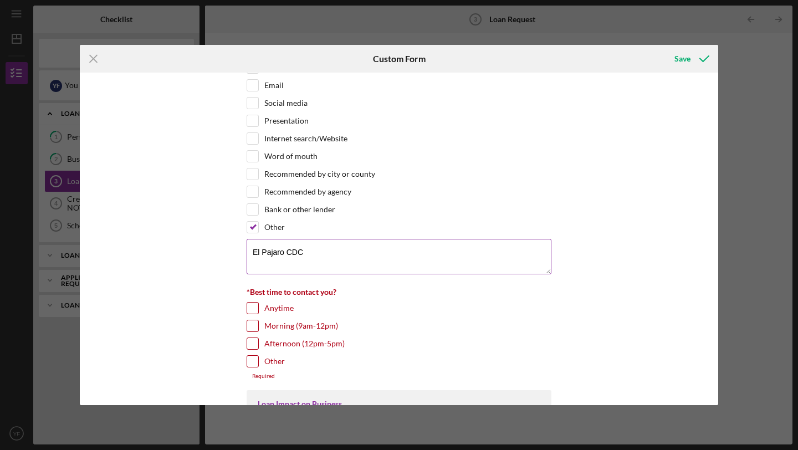
click at [273, 255] on textarea "El Pajaro CDC" at bounding box center [399, 256] width 305 height 35
click at [409, 201] on div "Recommended by agency" at bounding box center [399, 195] width 305 height 18
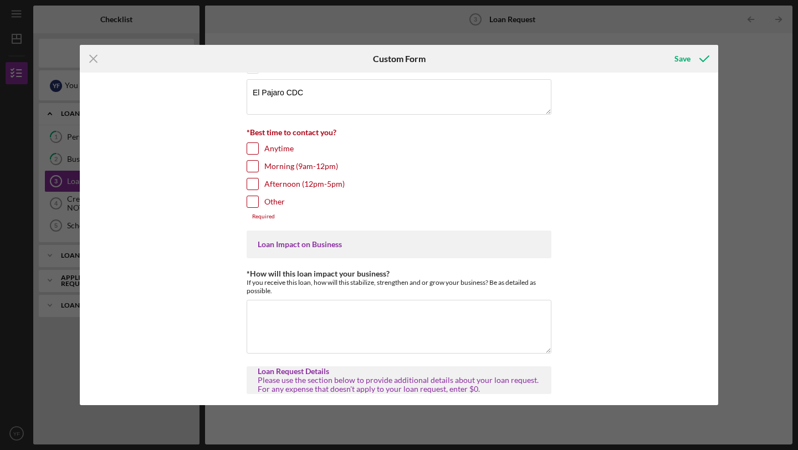
scroll to position [266, 0]
click at [252, 183] on input "Afternoon (12pm-5pm)" at bounding box center [252, 182] width 11 height 11
checkbox input "true"
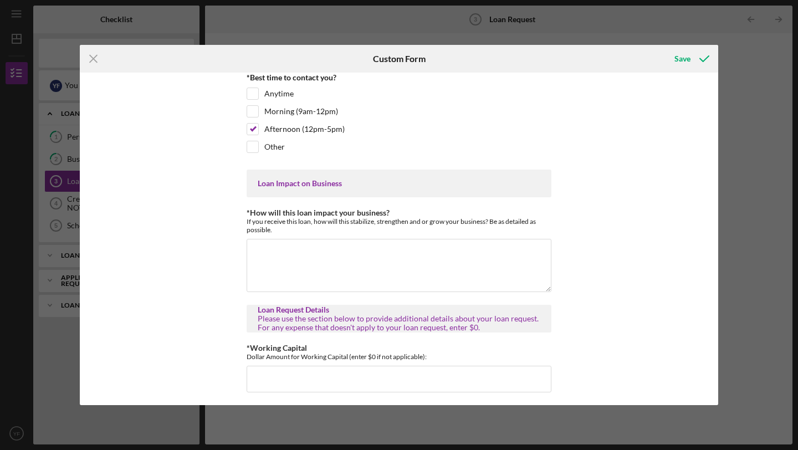
scroll to position [321, 0]
click at [325, 184] on div "Loan Impact on Business" at bounding box center [399, 182] width 283 height 9
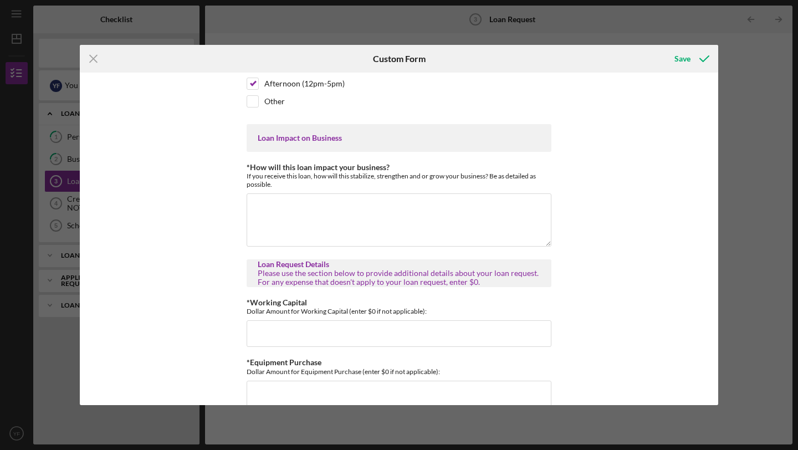
scroll to position [371, 0]
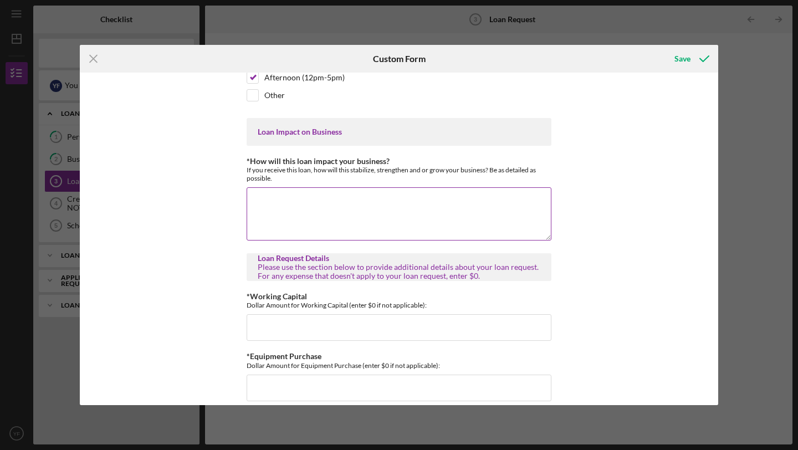
click at [340, 199] on textarea "*How will this loan impact your business?" at bounding box center [399, 213] width 305 height 53
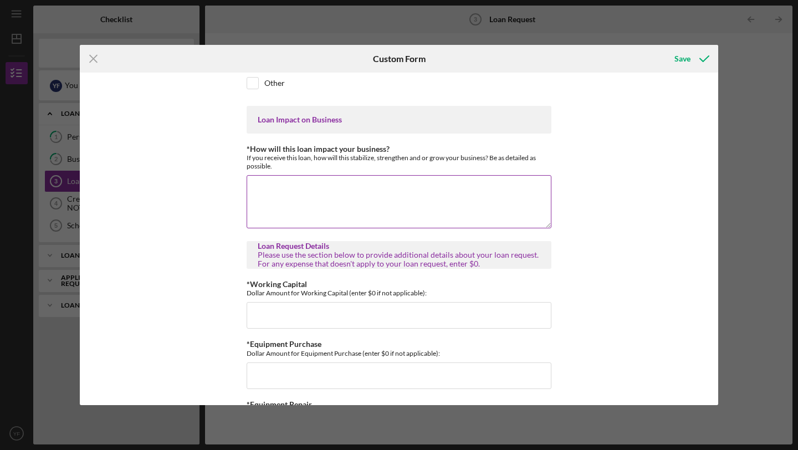
scroll to position [385, 0]
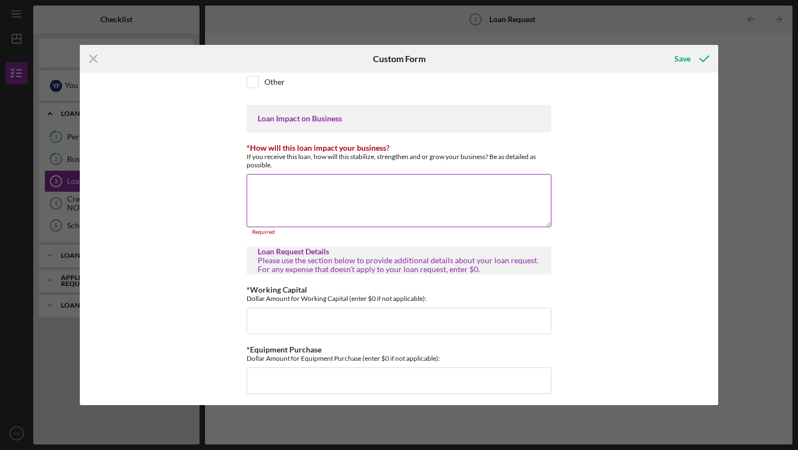
paste textarea "It would help me to be able to meet the demand for my product, since I only hav…"
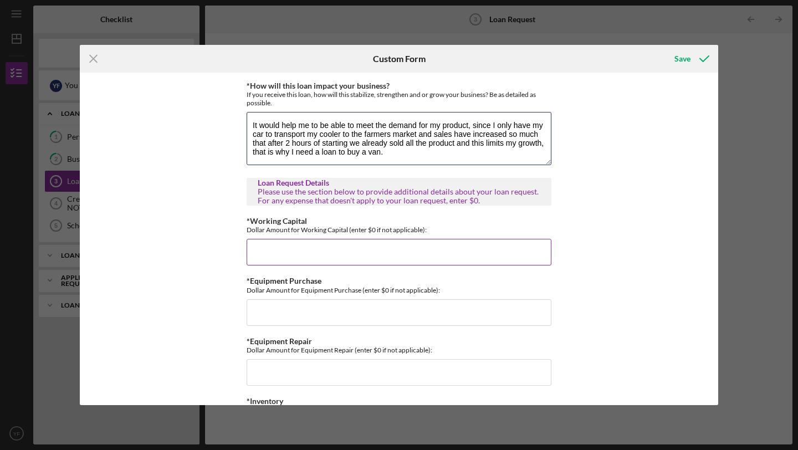
scroll to position [409, 0]
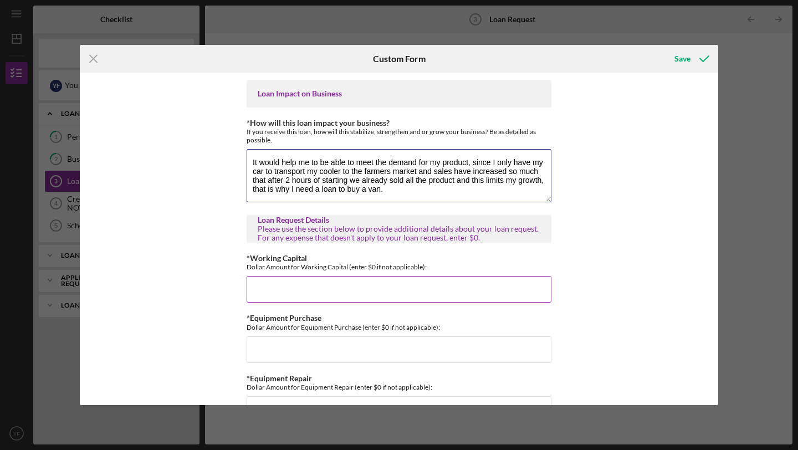
type textarea "It would help me to be able to meet the demand for my product, since I only hav…"
click at [323, 278] on input "*Working Capital" at bounding box center [399, 289] width 305 height 27
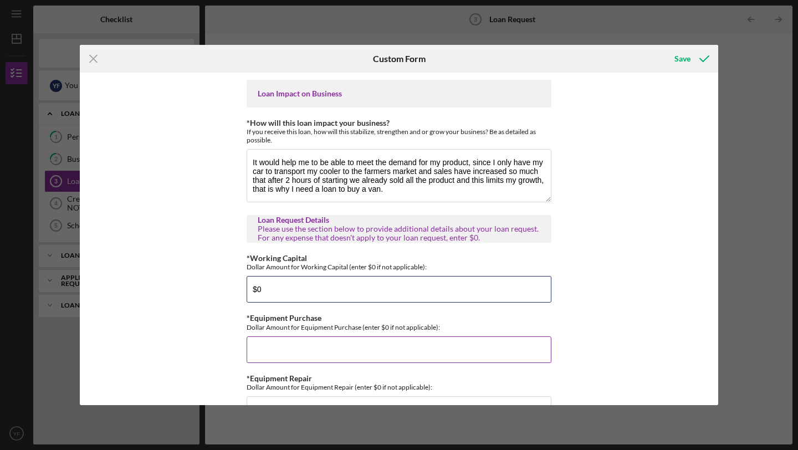
type input "$0"
click at [275, 360] on input "*Equipment Purchase" at bounding box center [399, 349] width 305 height 27
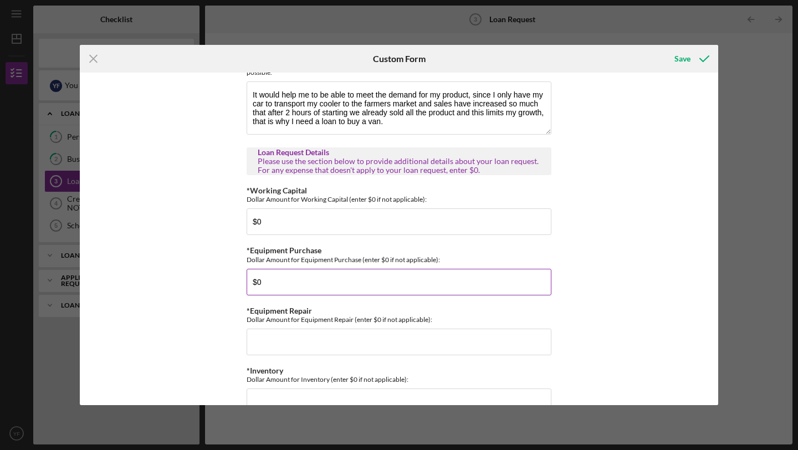
scroll to position [533, 0]
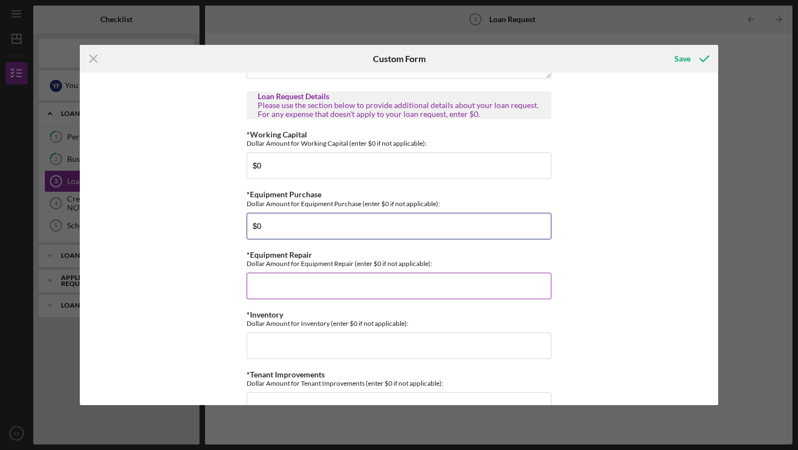
type input "$0"
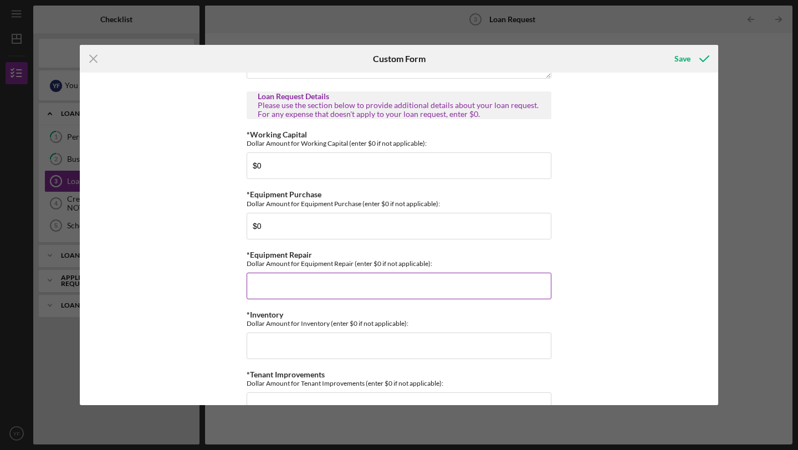
click at [322, 287] on input "*Equipment Repair" at bounding box center [399, 286] width 305 height 27
type input "$0"
click at [281, 345] on input "*Inventory" at bounding box center [399, 345] width 305 height 27
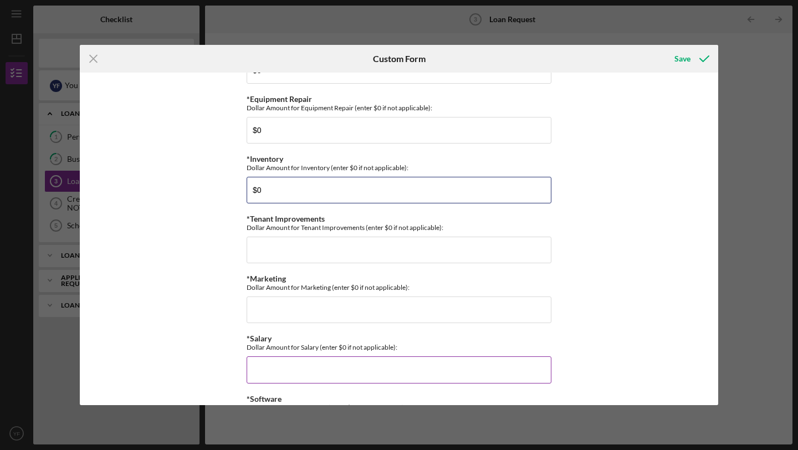
scroll to position [704, 0]
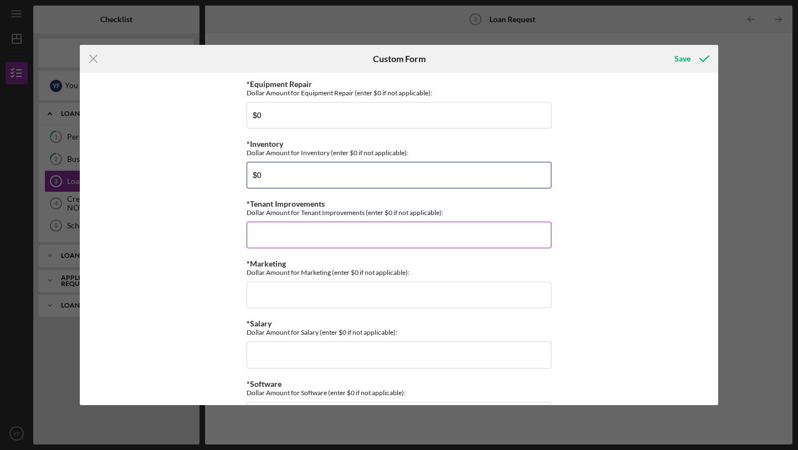
type input "$0"
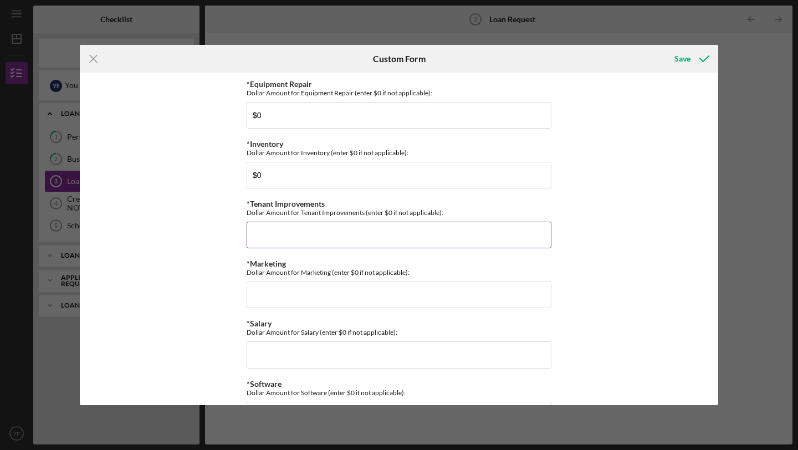
click at [266, 244] on input "*Tenant Improvements" at bounding box center [399, 235] width 305 height 27
type input "$0"
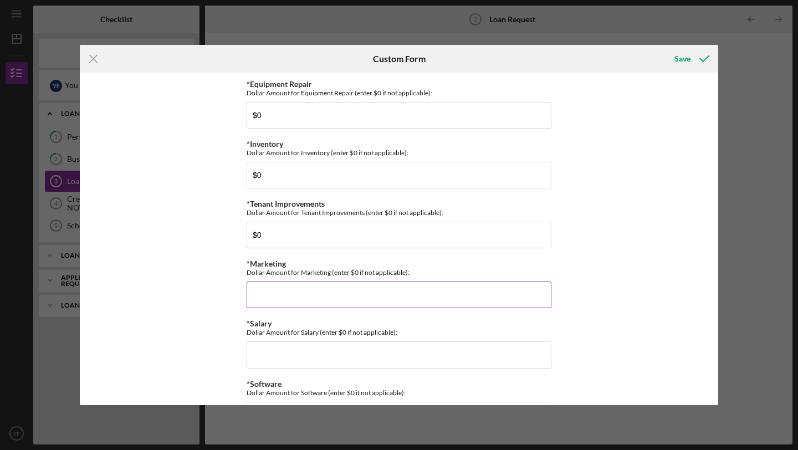
click at [268, 293] on input "*Marketing" at bounding box center [399, 294] width 305 height 27
type input "$0"
click at [271, 357] on input "*Salary" at bounding box center [399, 354] width 305 height 27
type input "$4"
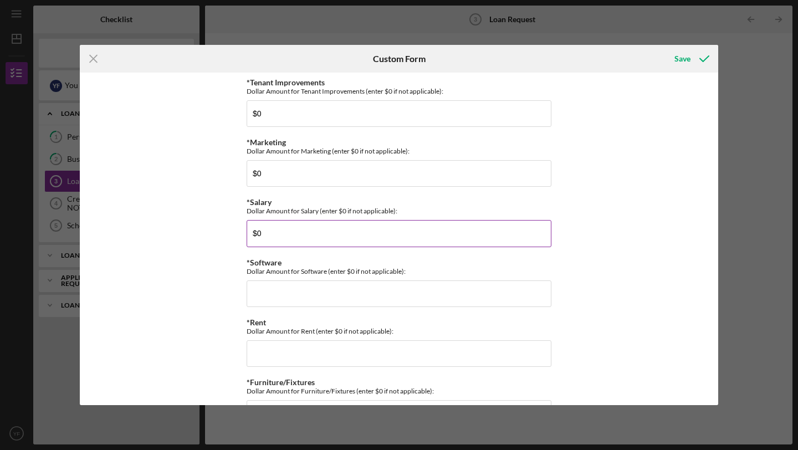
scroll to position [910, 0]
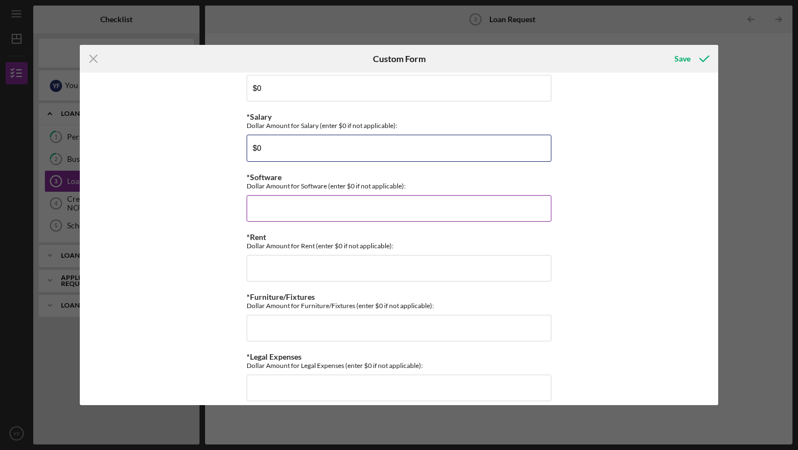
type input "$0"
click at [272, 211] on input "*Software" at bounding box center [399, 208] width 305 height 27
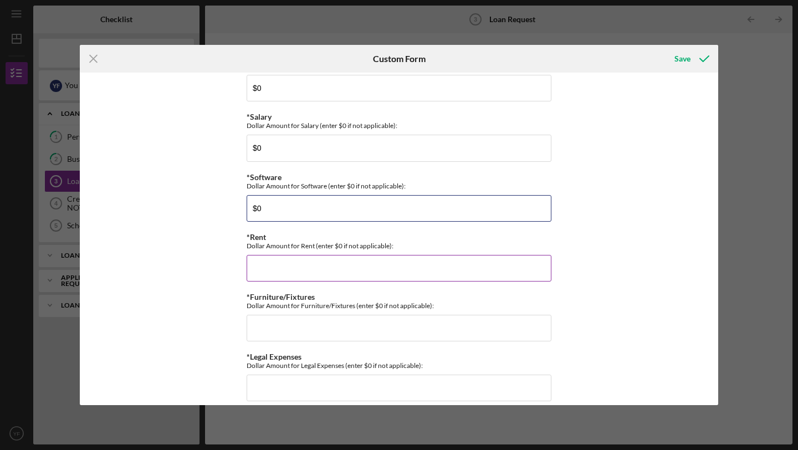
type input "$0"
click at [262, 277] on input "*Rent" at bounding box center [399, 268] width 305 height 27
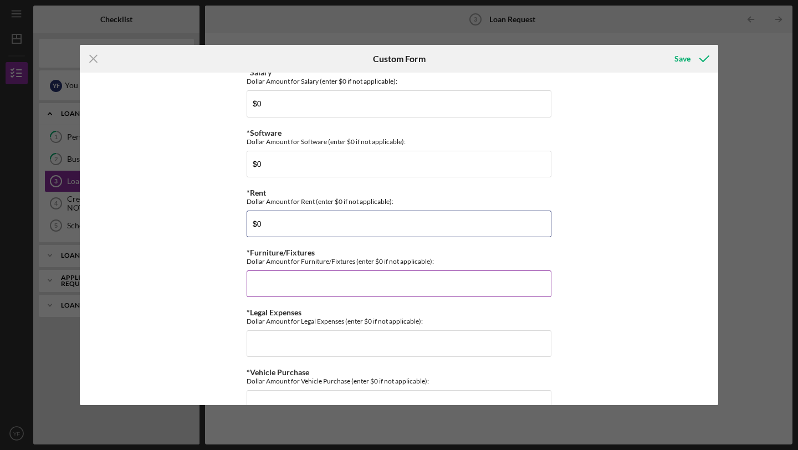
scroll to position [981, 0]
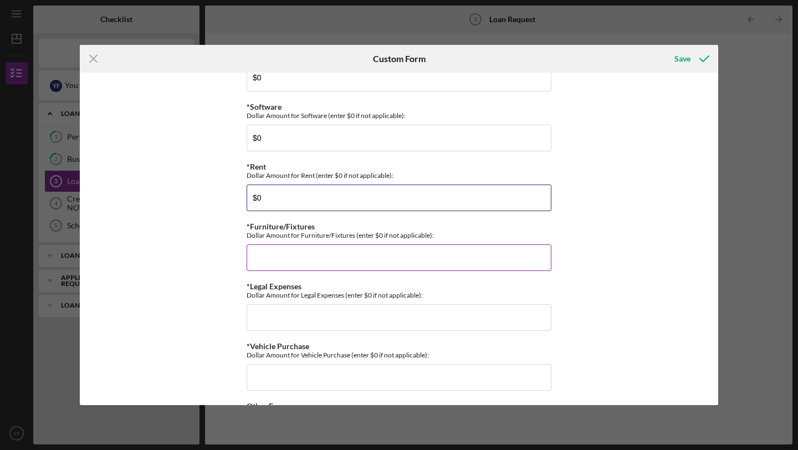
type input "$0"
click at [259, 254] on input "*Furniture/Fixtures" at bounding box center [399, 257] width 305 height 27
type input "$-"
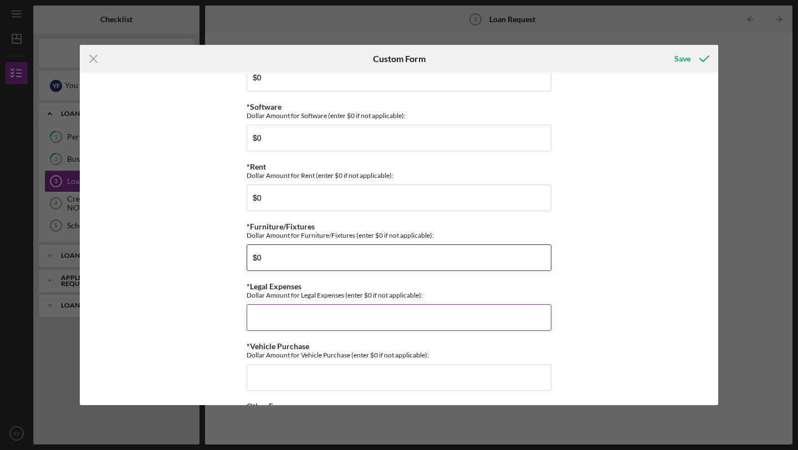
type input "$0"
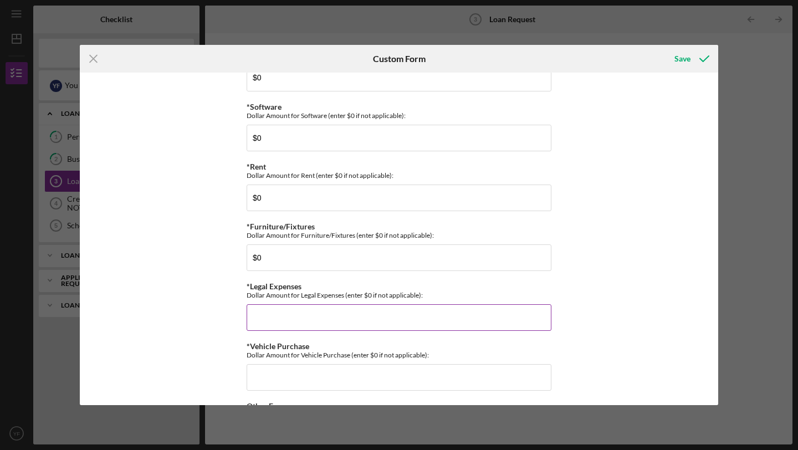
click at [273, 317] on input "*Legal Expenses" at bounding box center [399, 317] width 305 height 27
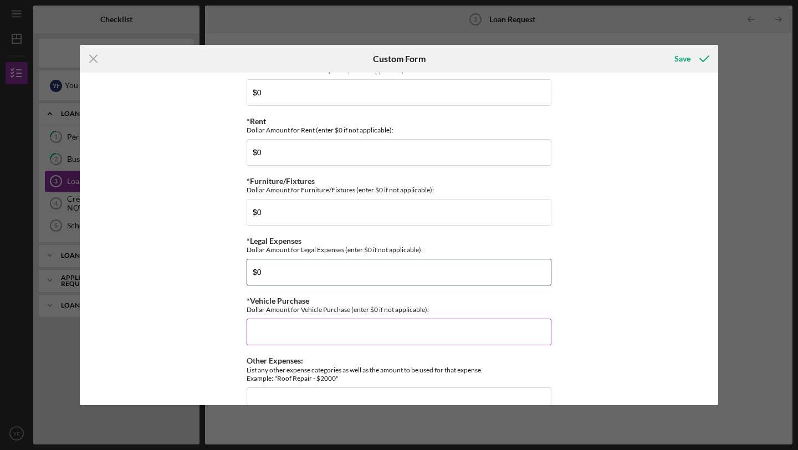
scroll to position [1048, 0]
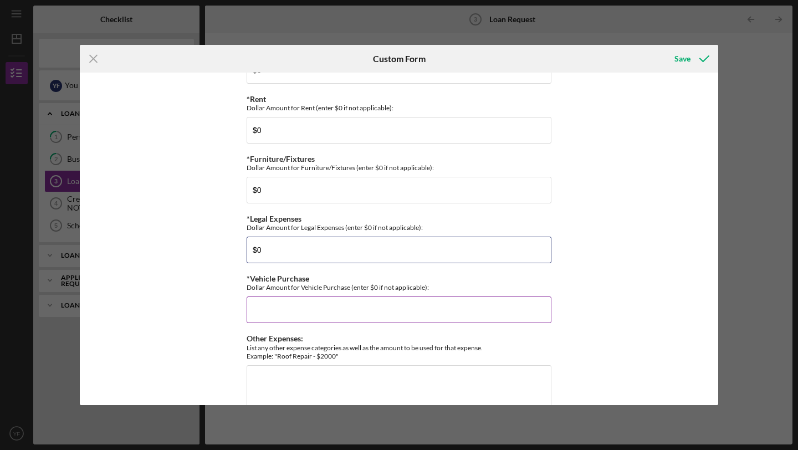
type input "$0"
click at [293, 311] on input "*Vehicle Purchase" at bounding box center [399, 309] width 305 height 27
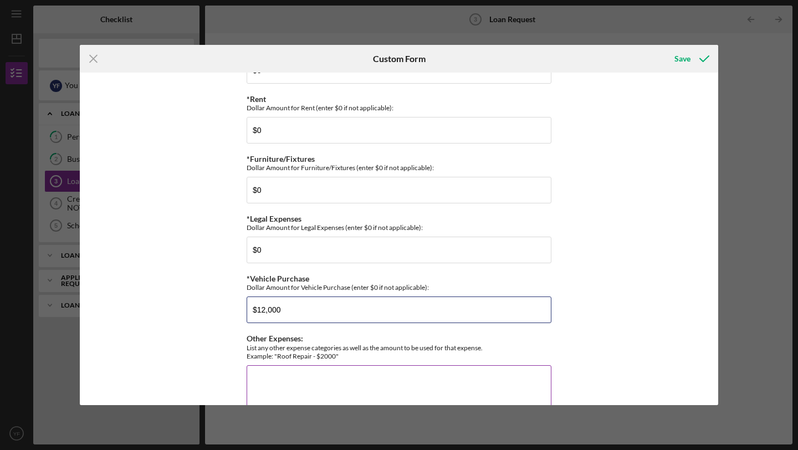
scroll to position [1079, 0]
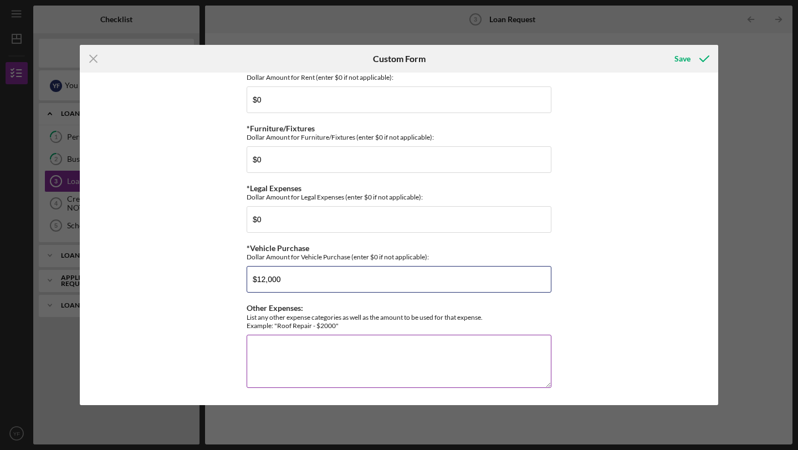
type input "$12,000"
click at [352, 350] on textarea "Other Expenses:" at bounding box center [399, 361] width 305 height 53
type textarea "0"
click at [484, 329] on div "Other Expenses: List any other expense categories as well as the amount to be u…" at bounding box center [399, 347] width 305 height 86
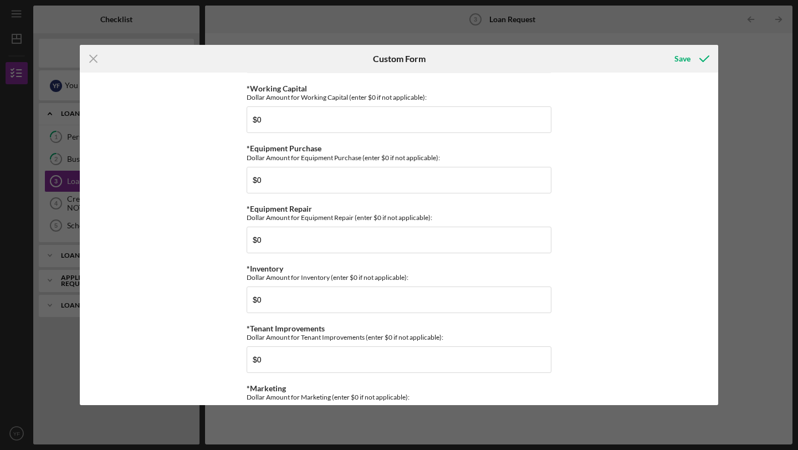
scroll to position [542, 0]
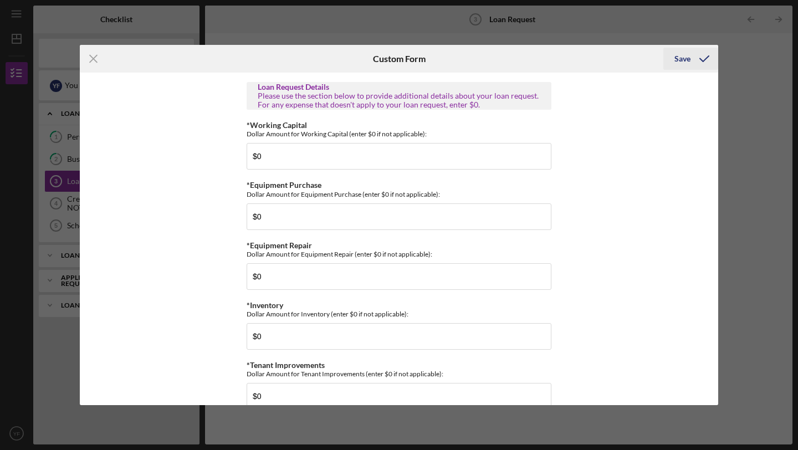
click at [686, 57] on div "Save" at bounding box center [682, 59] width 16 height 22
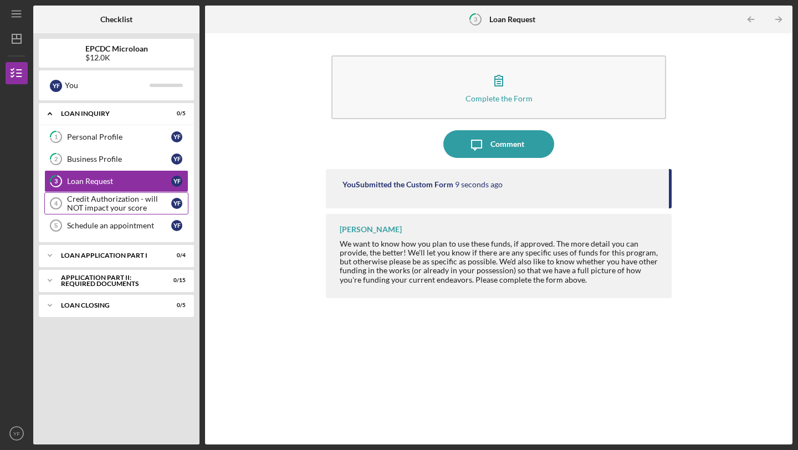
click at [127, 197] on div "Credit Authorization - will NOT impact your score" at bounding box center [119, 203] width 104 height 18
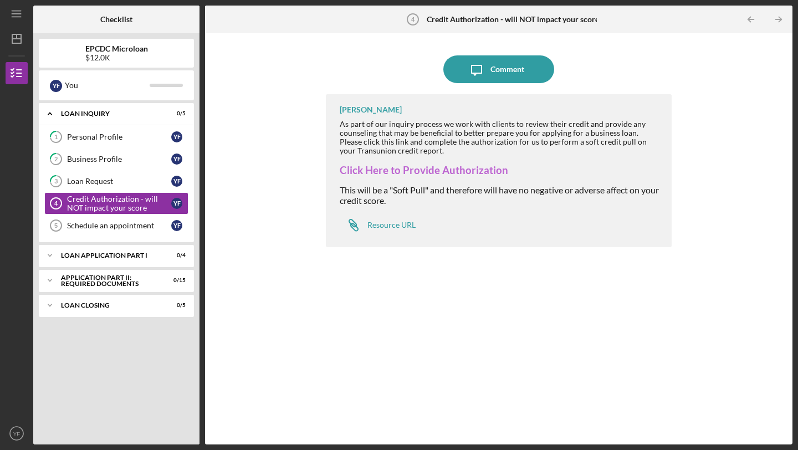
click at [437, 170] on link "Click Here to Provide Authorization" at bounding box center [424, 170] width 168 height 12
click at [140, 224] on div "Schedule an appointment" at bounding box center [119, 225] width 104 height 9
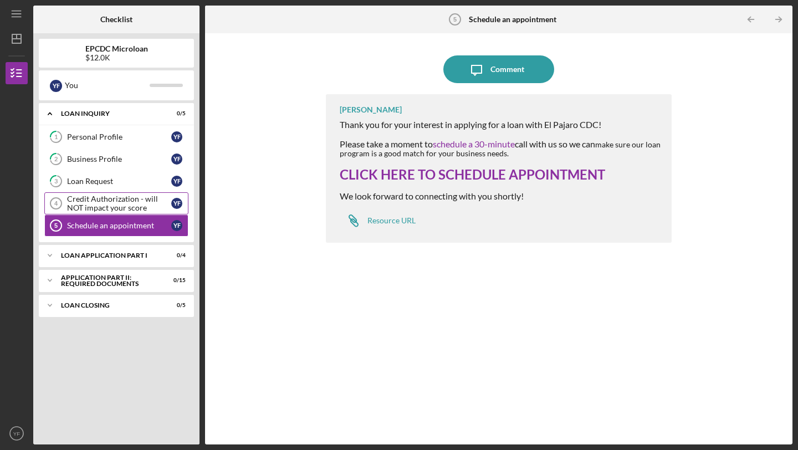
click at [118, 201] on div "Credit Authorization - will NOT impact your score" at bounding box center [119, 203] width 104 height 18
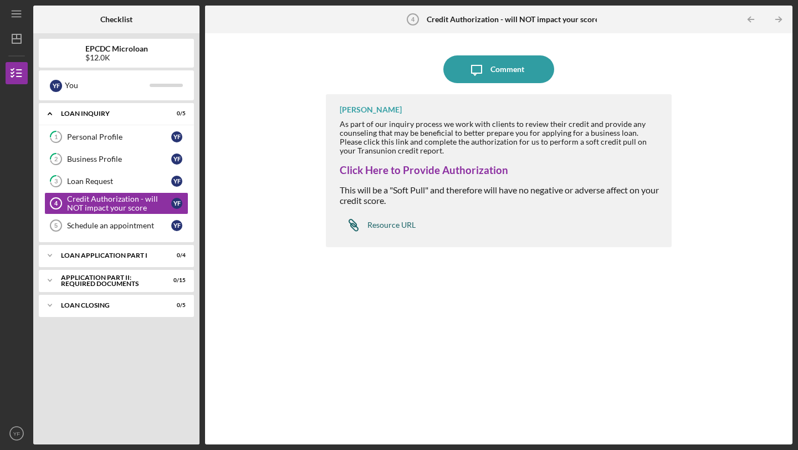
click at [404, 226] on div "Resource URL" at bounding box center [391, 225] width 48 height 9
click at [105, 223] on div "Schedule an appointment" at bounding box center [119, 225] width 104 height 9
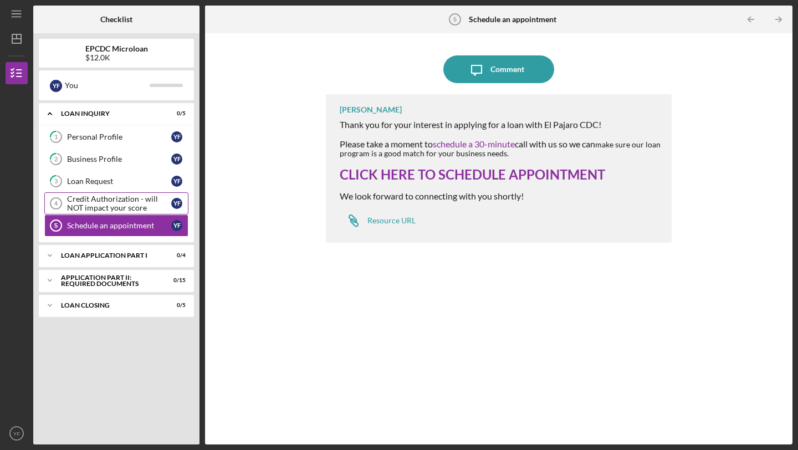
click at [102, 208] on div "Credit Authorization - will NOT impact your score" at bounding box center [119, 203] width 104 height 18
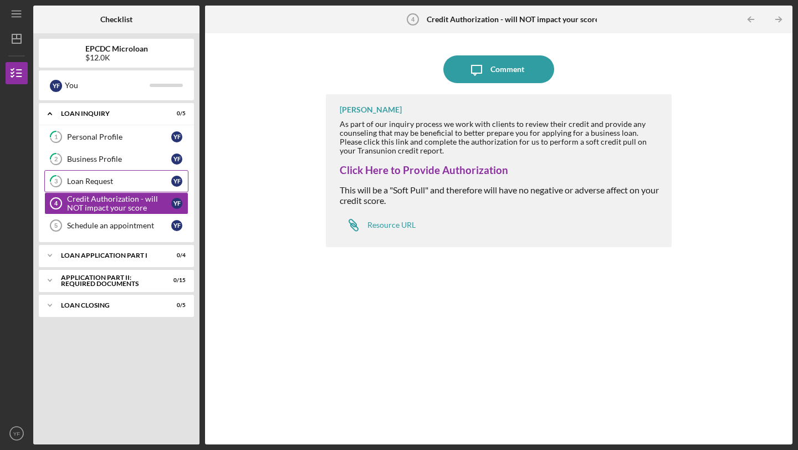
click at [100, 187] on link "3 Loan Request Y F" at bounding box center [116, 181] width 144 height 22
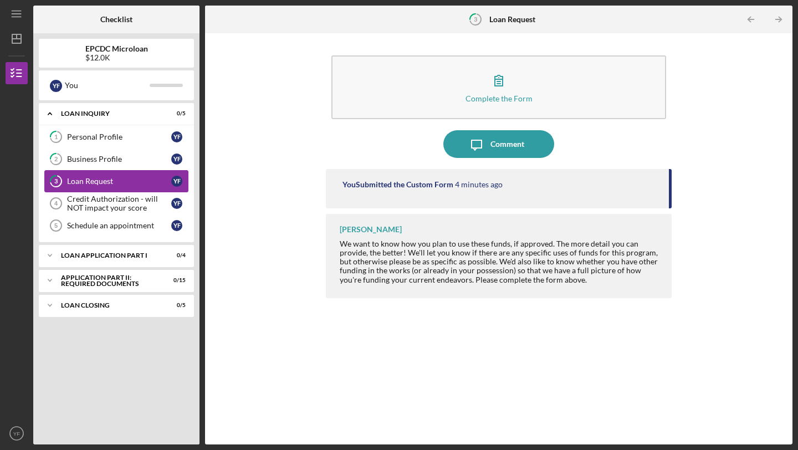
click at [138, 188] on link "3 Loan Request Y F" at bounding box center [116, 181] width 144 height 22
click at [128, 202] on div "Credit Authorization - will NOT impact your score" at bounding box center [119, 203] width 104 height 18
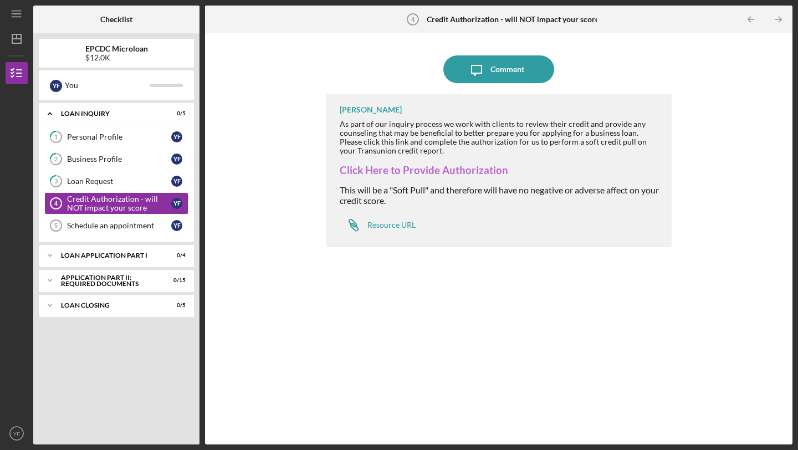
click at [451, 171] on link "Click Here to Provide Authorization" at bounding box center [424, 170] width 168 height 12
click at [95, 224] on div "Schedule an appointment" at bounding box center [119, 225] width 104 height 9
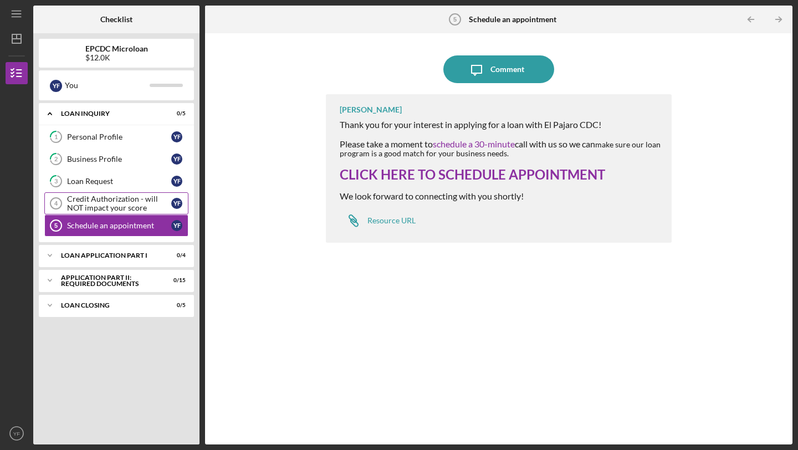
click at [96, 203] on div "Credit Authorization - will NOT impact your score" at bounding box center [119, 203] width 104 height 18
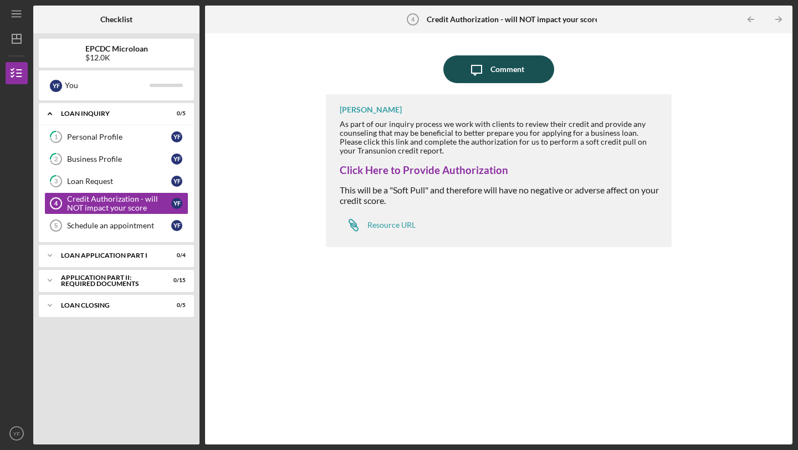
click at [493, 68] on div "Comment" at bounding box center [507, 69] width 34 height 28
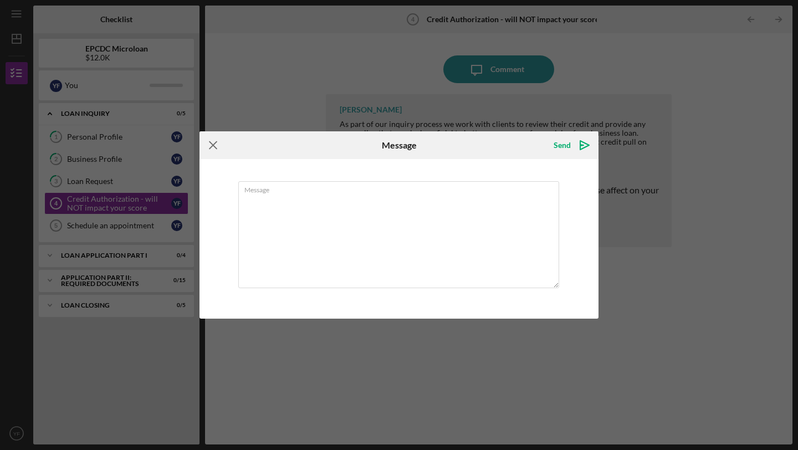
click at [214, 143] on g at bounding box center [212, 145] width 7 height 7
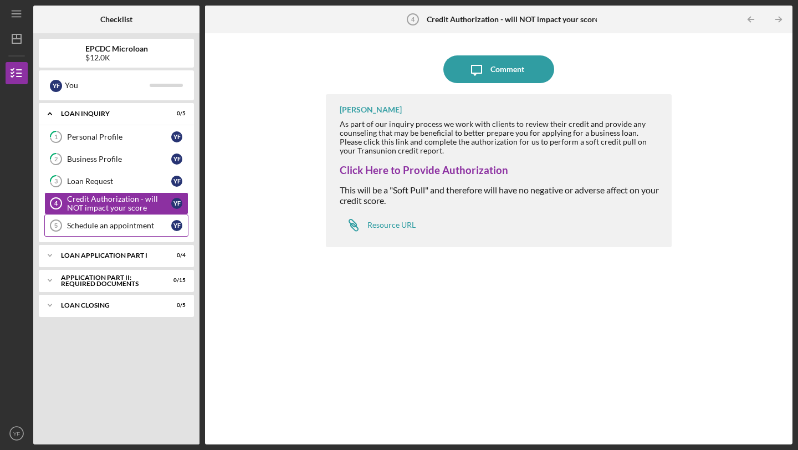
click at [133, 223] on div "Schedule an appointment" at bounding box center [119, 225] width 104 height 9
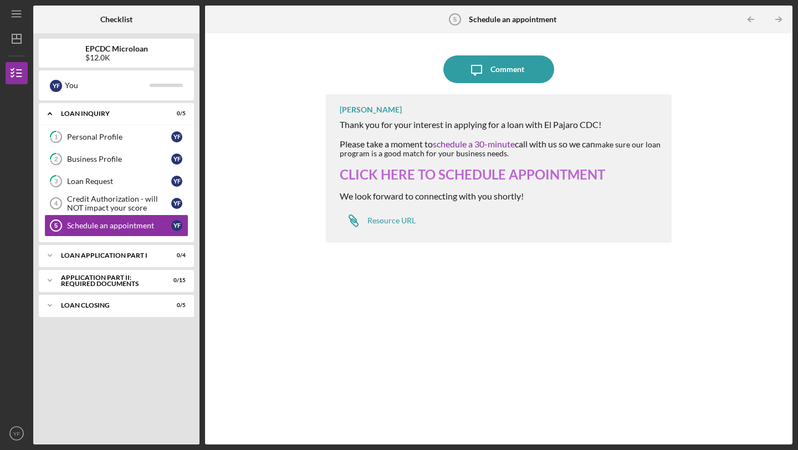
click at [462, 176] on link "CLICK HERE TO SCHEDULE APPOINTMENT" at bounding box center [472, 174] width 265 height 16
click at [144, 252] on div "Icon/Expander Loan Application Part I 0 / 4" at bounding box center [116, 255] width 155 height 22
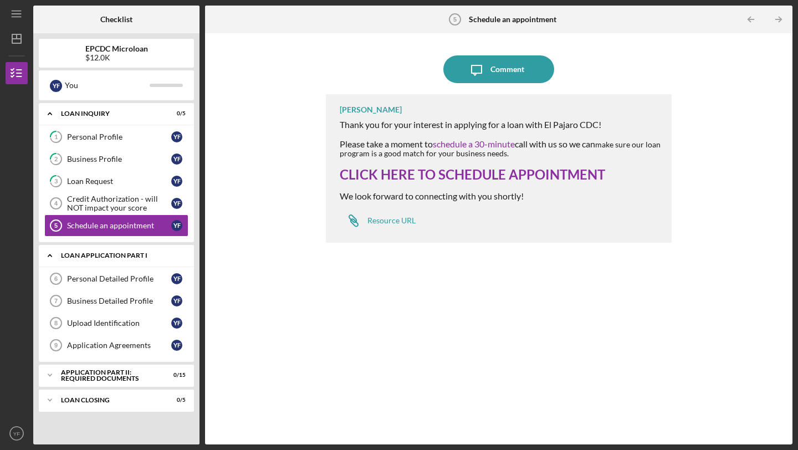
click at [132, 259] on div "Icon/Expander Loan Application Part I 0 / 4" at bounding box center [116, 255] width 155 height 23
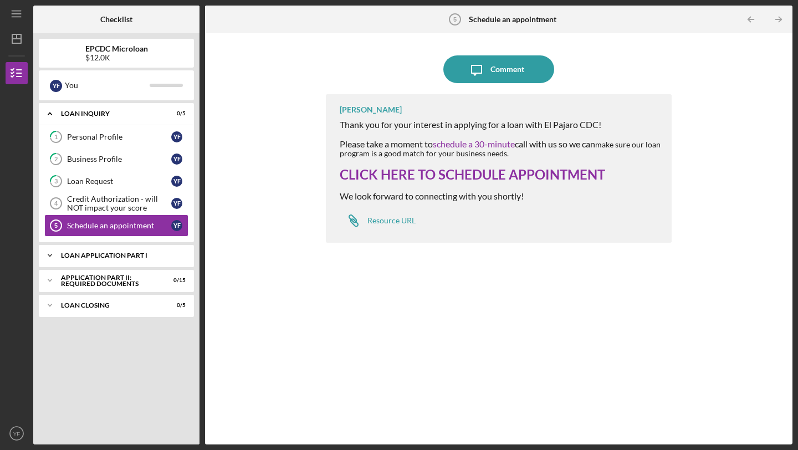
click at [132, 259] on div "Icon/Expander Loan Application Part I 0 / 4" at bounding box center [116, 255] width 155 height 22
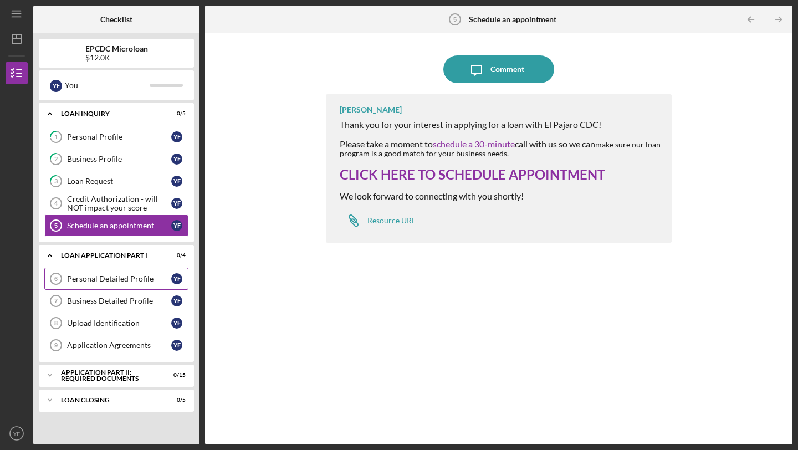
click at [130, 280] on div "Personal Detailed Profile" at bounding box center [119, 278] width 104 height 9
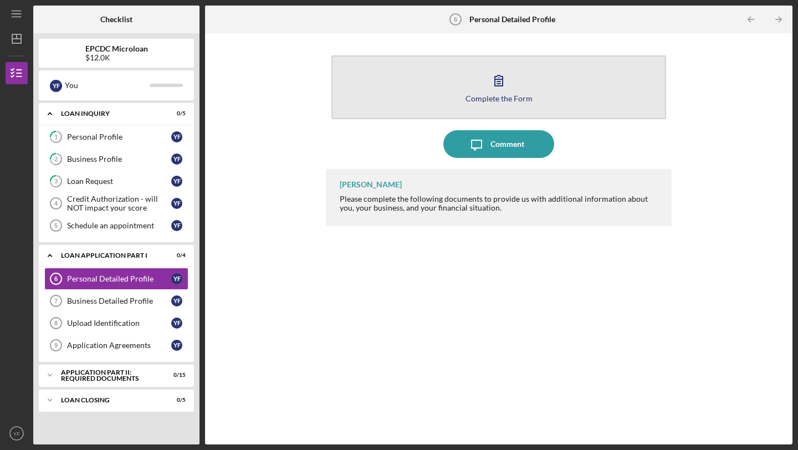
click at [488, 88] on icon "button" at bounding box center [499, 80] width 28 height 28
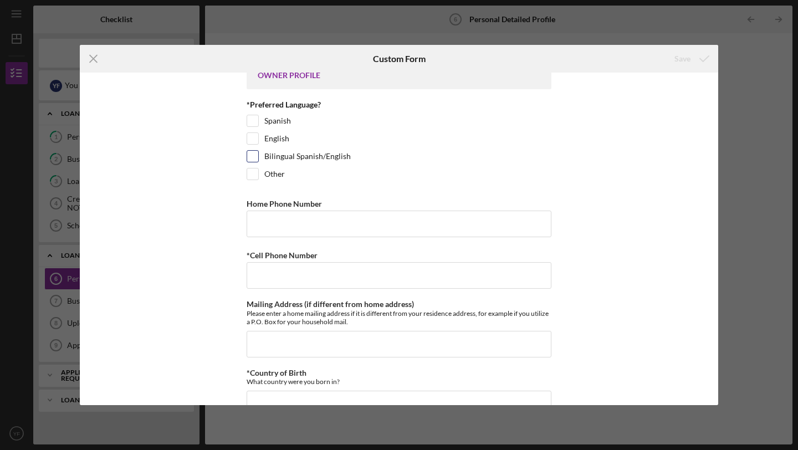
scroll to position [18, 0]
click at [257, 120] on div "Spanish" at bounding box center [399, 123] width 305 height 18
click at [255, 121] on input "Spanish" at bounding box center [252, 119] width 11 height 11
checkbox input "true"
click at [294, 213] on input "Home Phone Number" at bounding box center [399, 222] width 305 height 27
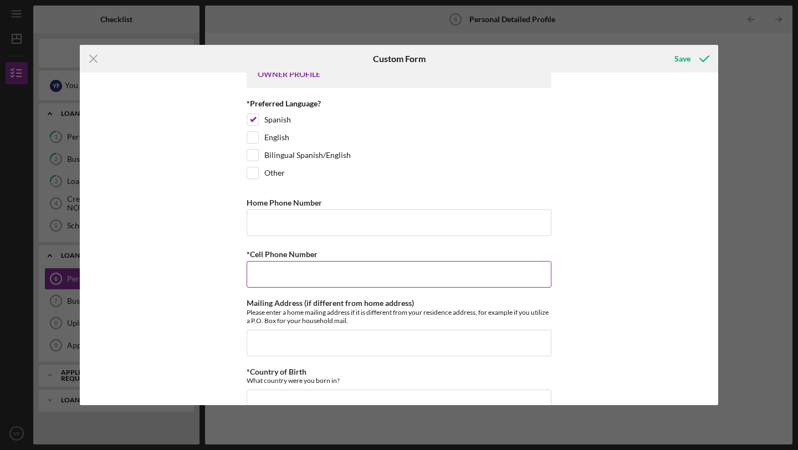
click at [272, 277] on input "*Cell Phone Number" at bounding box center [399, 274] width 305 height 27
type input "8316209526"
type input "75 Nissan Rd.30"
type input "[GEOGRAPHIC_DATA]"
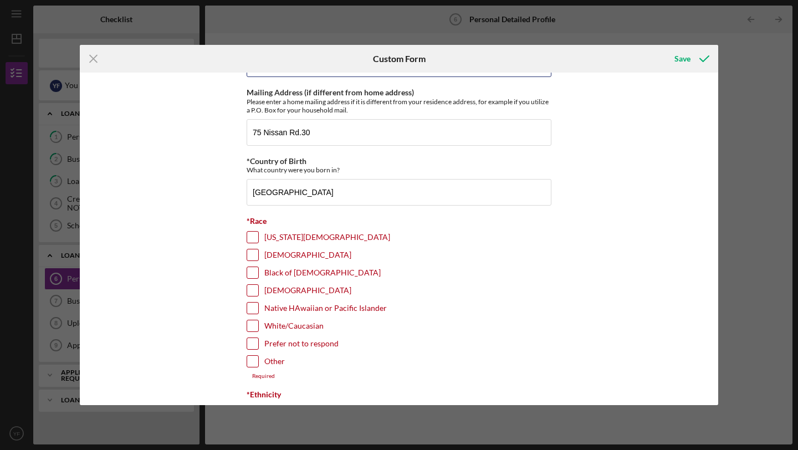
scroll to position [237, 0]
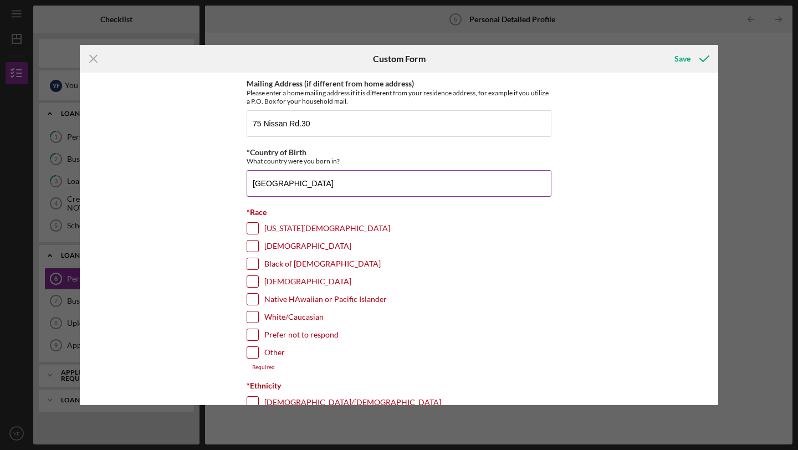
click at [352, 184] on input "[GEOGRAPHIC_DATA]" at bounding box center [399, 183] width 305 height 27
drag, startPoint x: 349, startPoint y: 184, endPoint x: 227, endPoint y: 187, distance: 121.4
click at [227, 187] on div "OWNER PROFILE *Preferred Language? Spanish English Bilingual Spanish/English Ot…" at bounding box center [399, 239] width 638 height 332
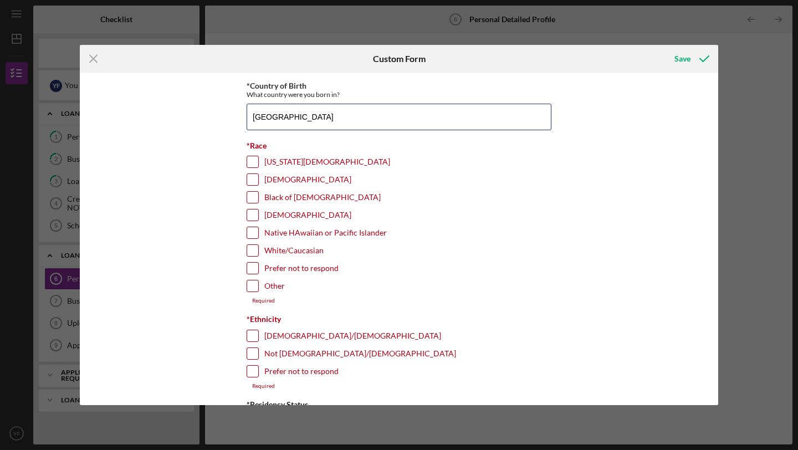
scroll to position [322, 0]
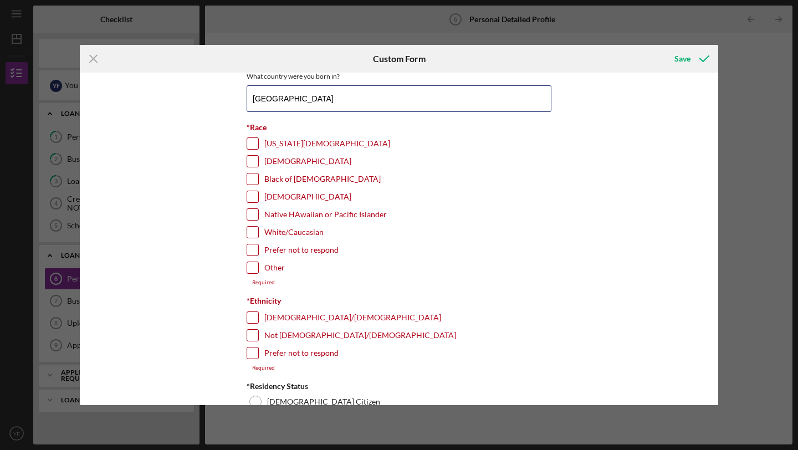
type input "[GEOGRAPHIC_DATA]"
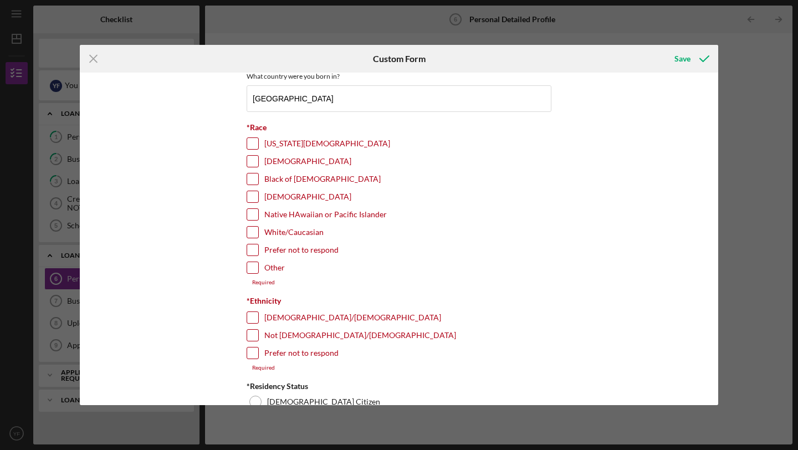
click at [257, 316] on div at bounding box center [253, 317] width 12 height 12
click at [250, 320] on input "[DEMOGRAPHIC_DATA]/[DEMOGRAPHIC_DATA]" at bounding box center [252, 317] width 11 height 11
checkbox input "true"
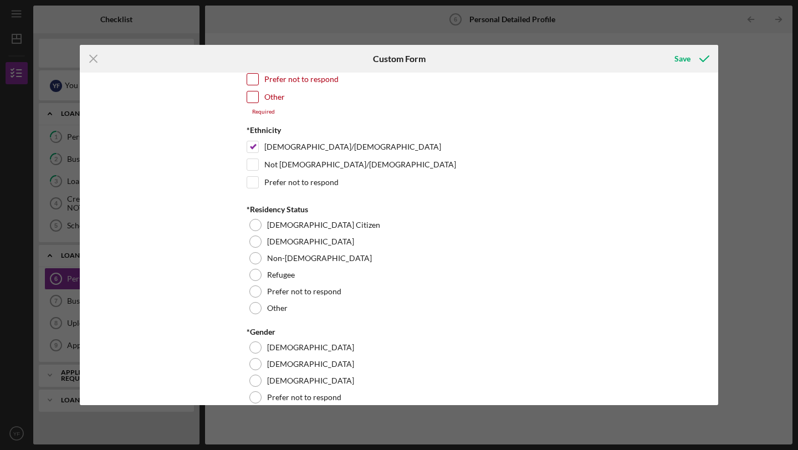
scroll to position [494, 0]
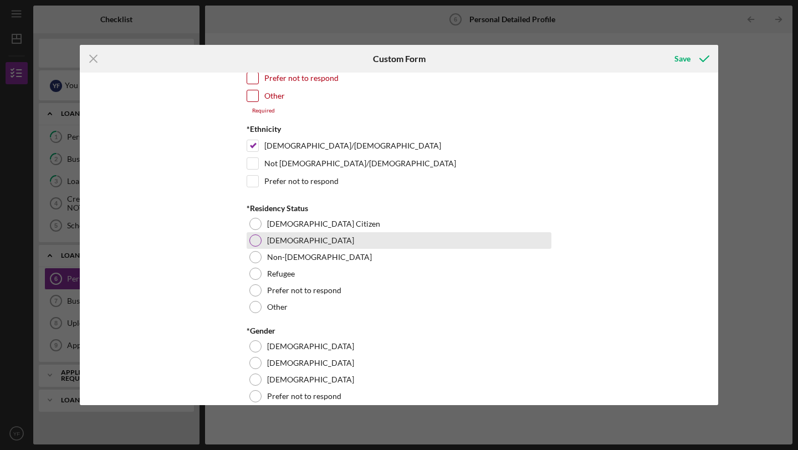
click at [312, 242] on label "[DEMOGRAPHIC_DATA]" at bounding box center [310, 240] width 87 height 9
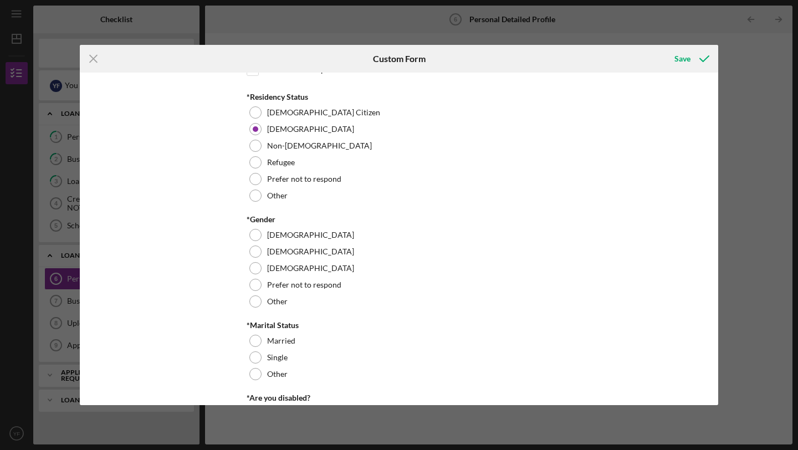
scroll to position [632, 0]
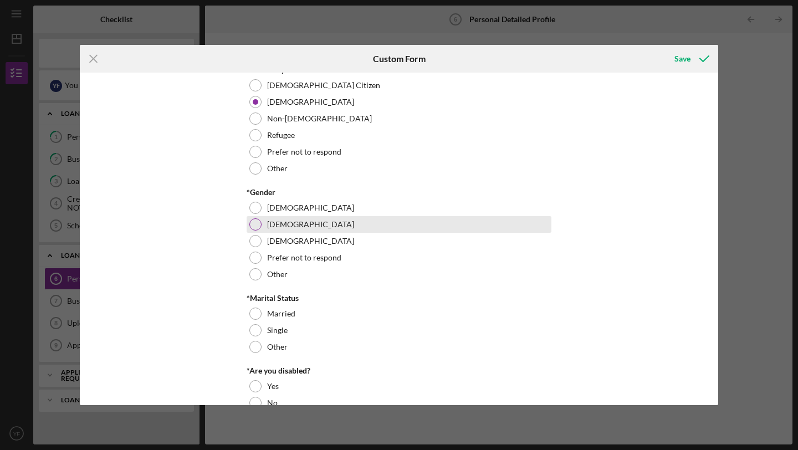
click at [252, 225] on div at bounding box center [255, 224] width 12 height 12
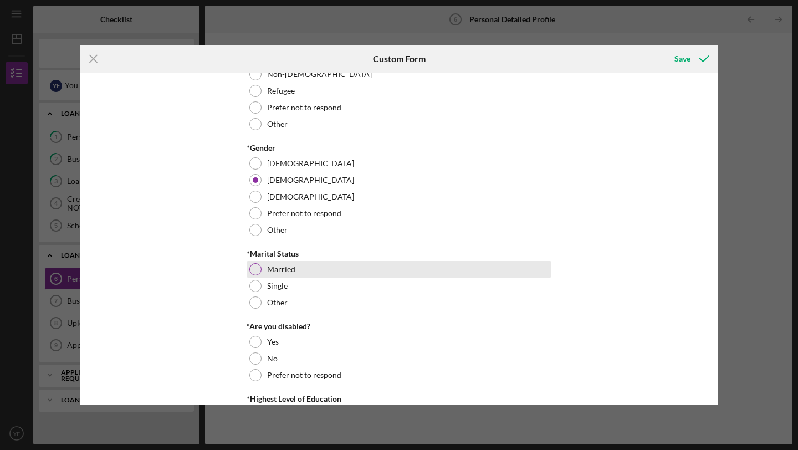
scroll to position [727, 0]
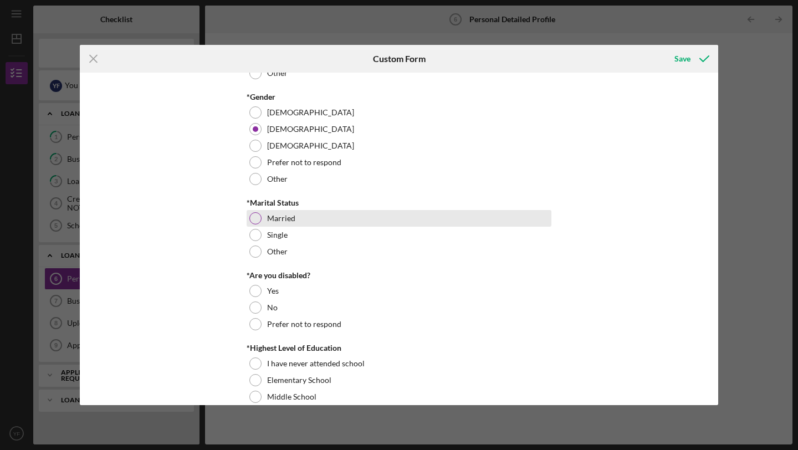
click at [257, 216] on div at bounding box center [255, 218] width 12 height 12
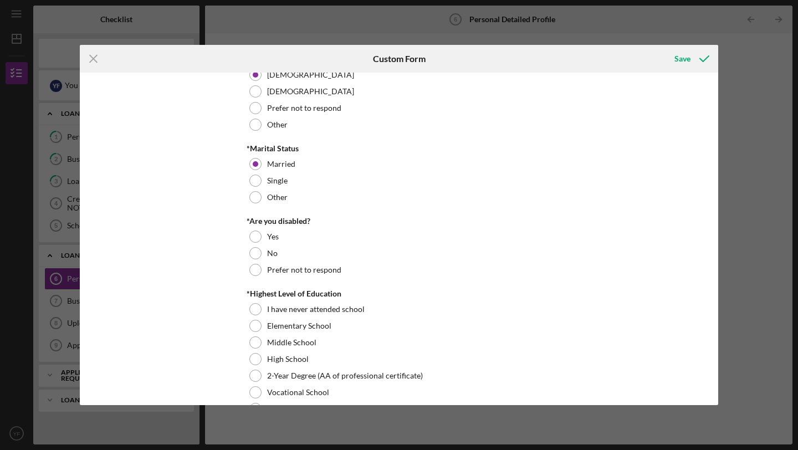
scroll to position [792, 0]
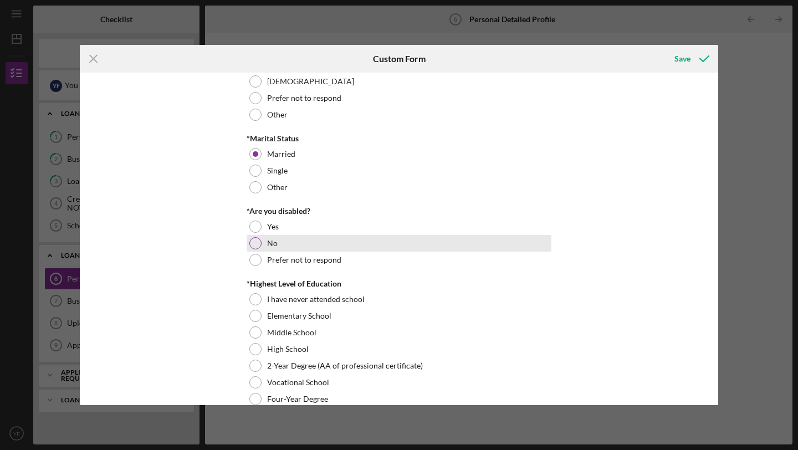
click at [255, 245] on div at bounding box center [255, 243] width 12 height 12
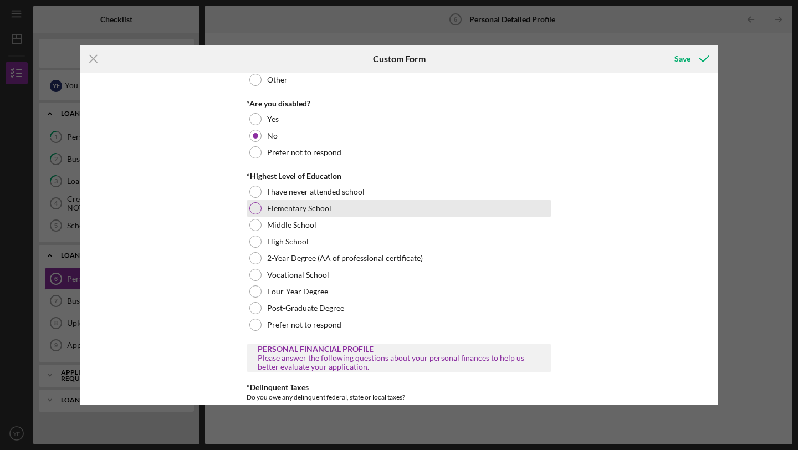
scroll to position [903, 0]
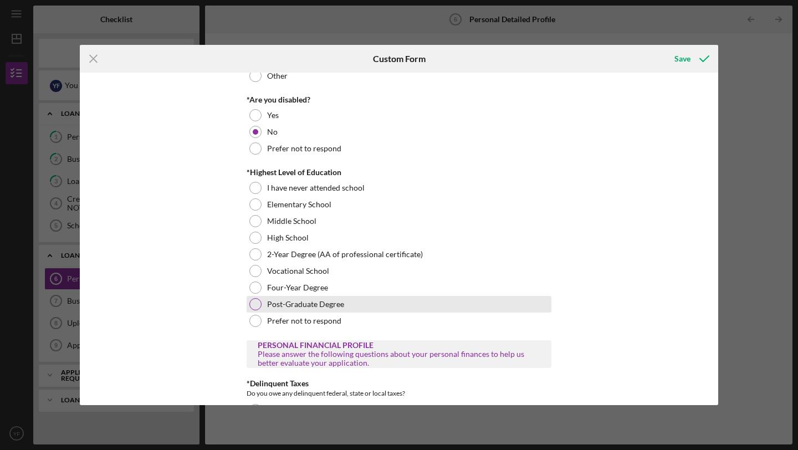
click at [250, 305] on div at bounding box center [255, 304] width 12 height 12
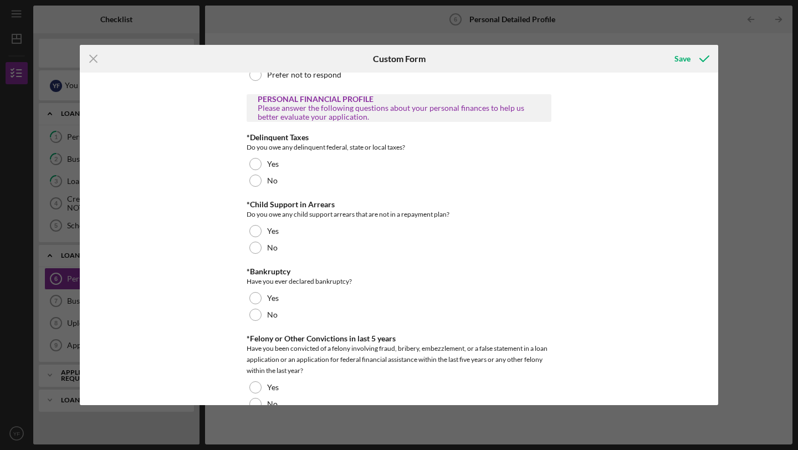
scroll to position [1180, 0]
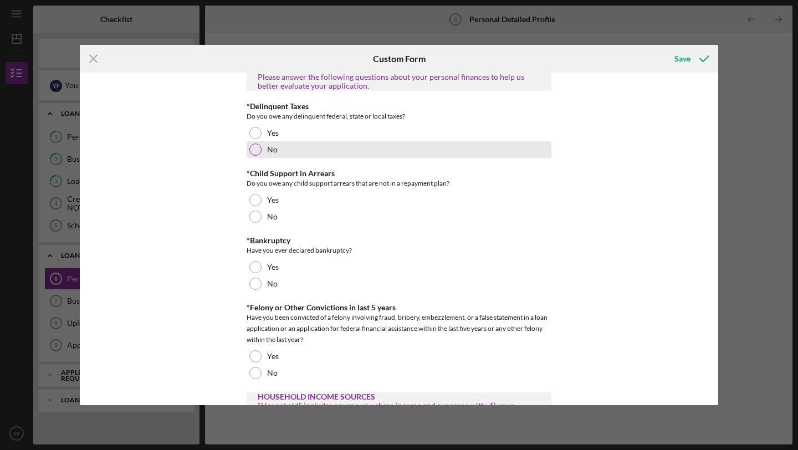
click at [253, 152] on div at bounding box center [255, 150] width 12 height 12
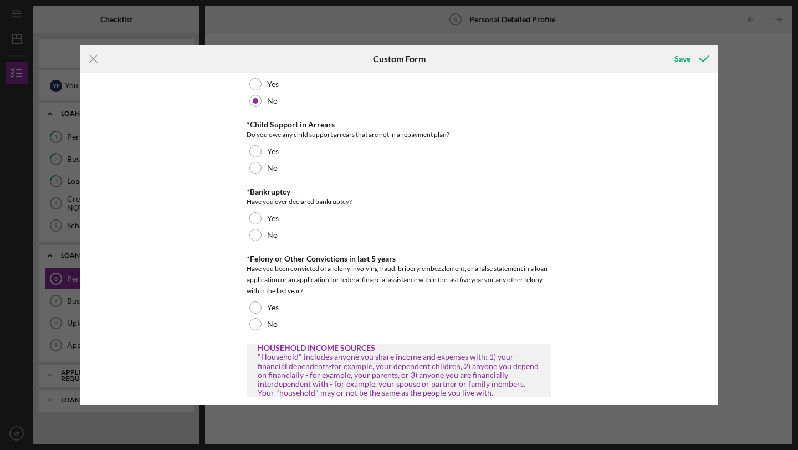
scroll to position [1233, 0]
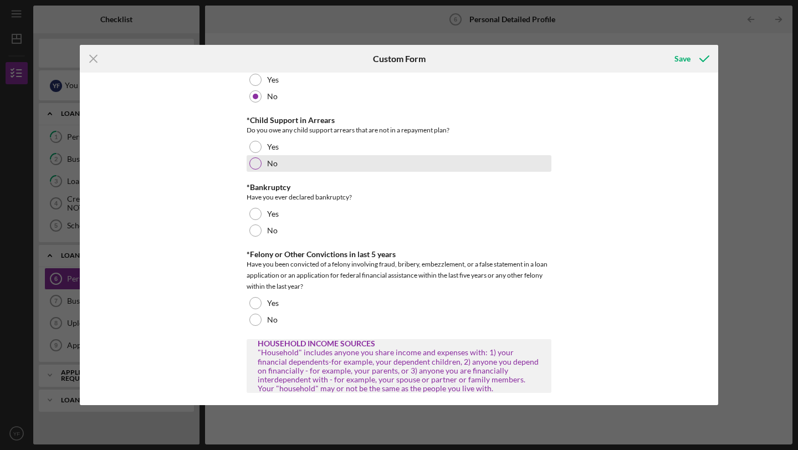
click at [250, 161] on div at bounding box center [255, 163] width 12 height 12
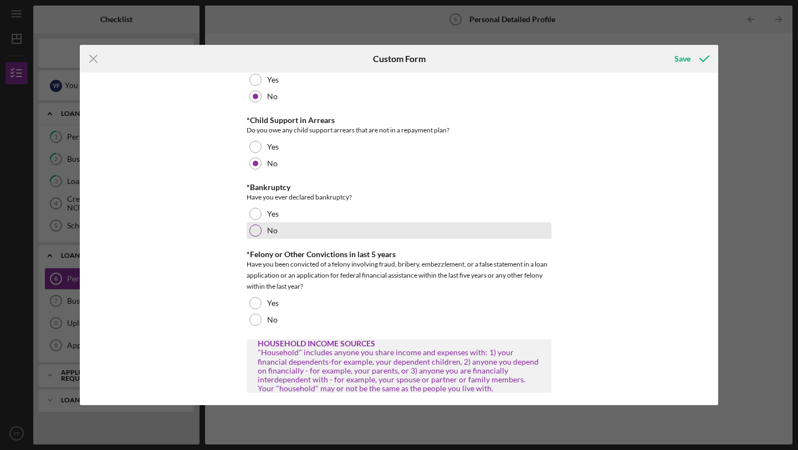
click at [260, 229] on div "No" at bounding box center [399, 230] width 305 height 17
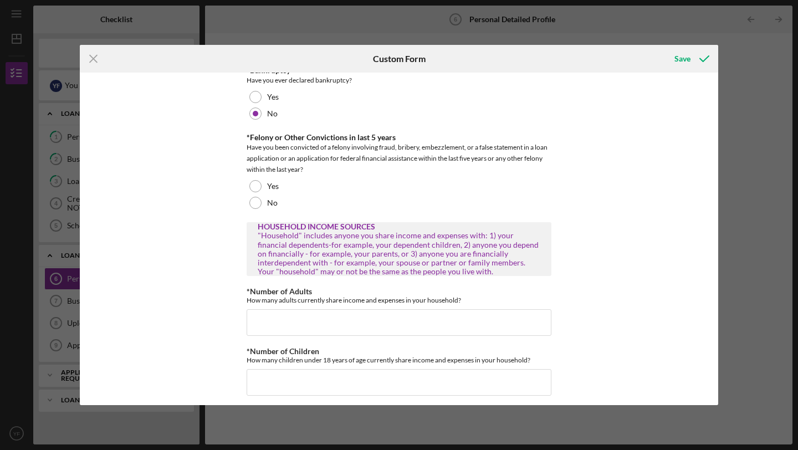
scroll to position [1352, 0]
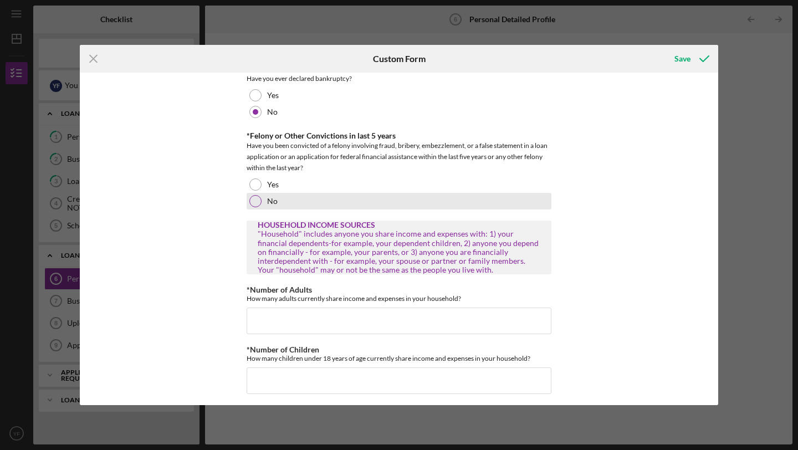
click at [255, 199] on div at bounding box center [255, 201] width 12 height 12
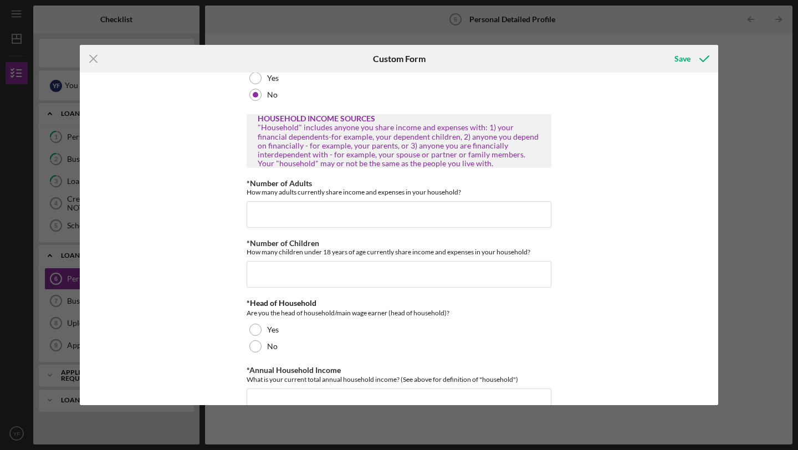
scroll to position [1463, 0]
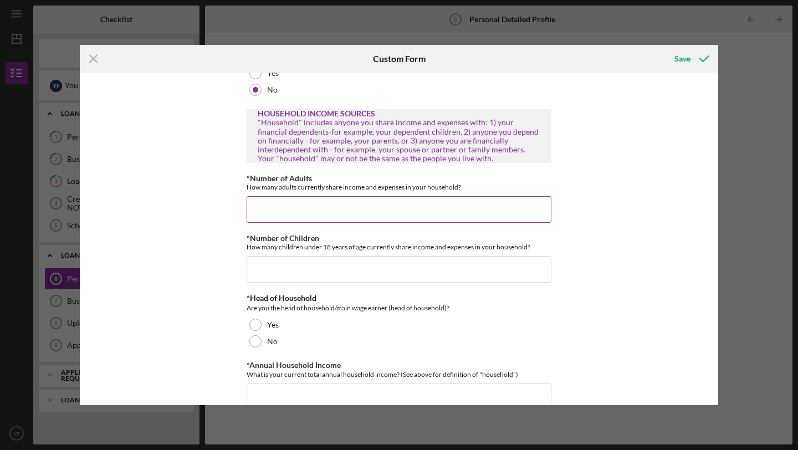
click at [358, 212] on input "*Number of Adults" at bounding box center [399, 209] width 305 height 27
type input "2"
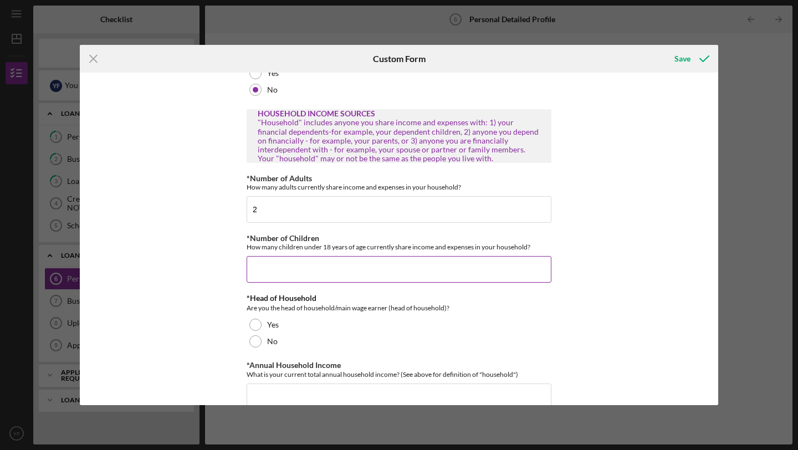
click at [356, 272] on input "*Number of Children" at bounding box center [399, 269] width 305 height 27
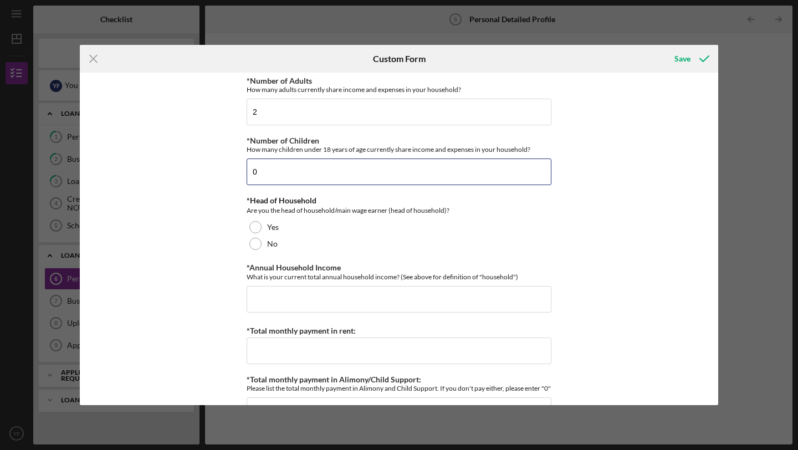
scroll to position [1563, 0]
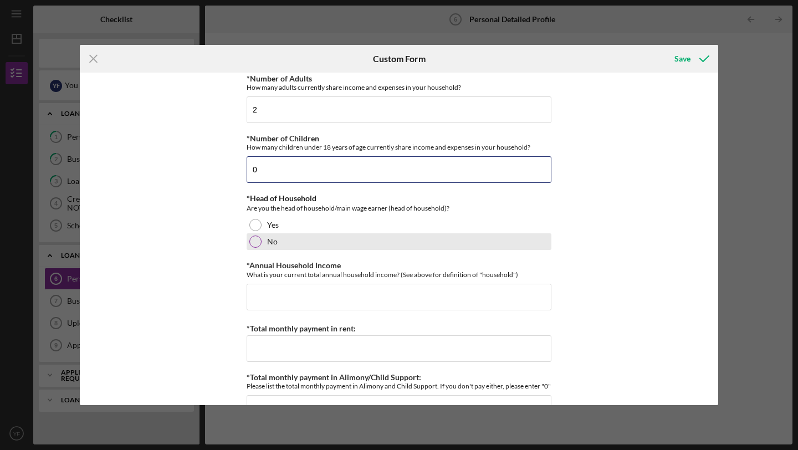
type input "0"
click at [249, 244] on div at bounding box center [255, 241] width 12 height 12
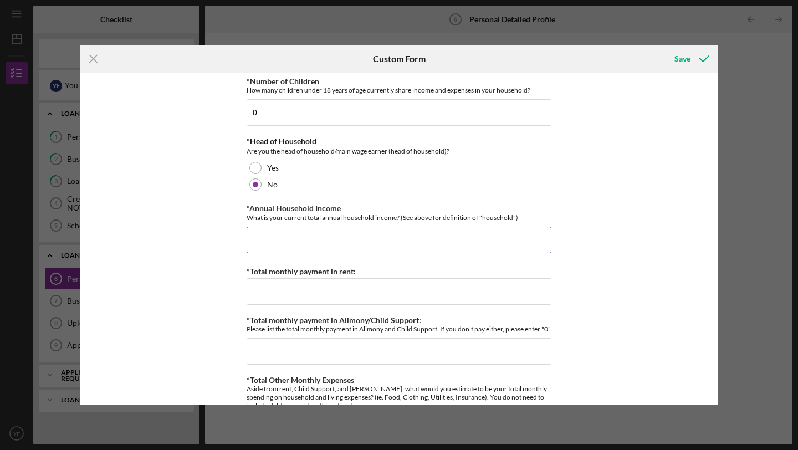
scroll to position [1633, 0]
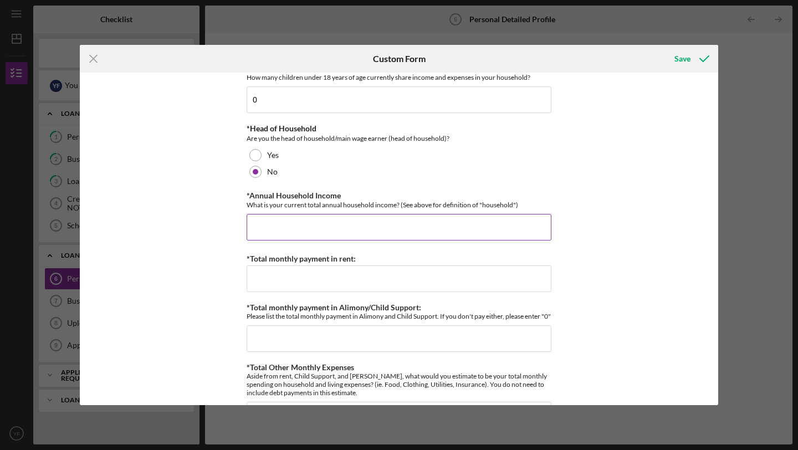
click at [364, 228] on input "*Annual Household Income" at bounding box center [399, 227] width 305 height 27
type input "$120,000"
click at [378, 279] on input "*Total monthly payment in rent:" at bounding box center [399, 278] width 305 height 27
type input "$4"
type input "$1,625"
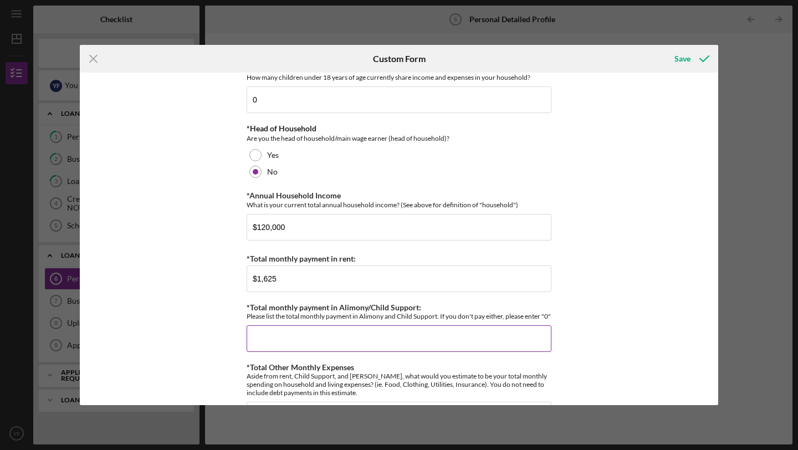
click at [446, 351] on input "*Total monthly payment in Alimony/Child Support:" at bounding box center [399, 338] width 305 height 27
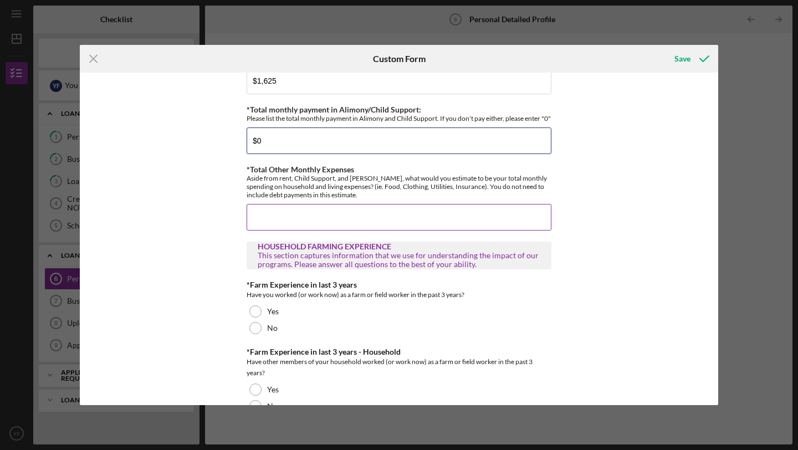
scroll to position [1833, 0]
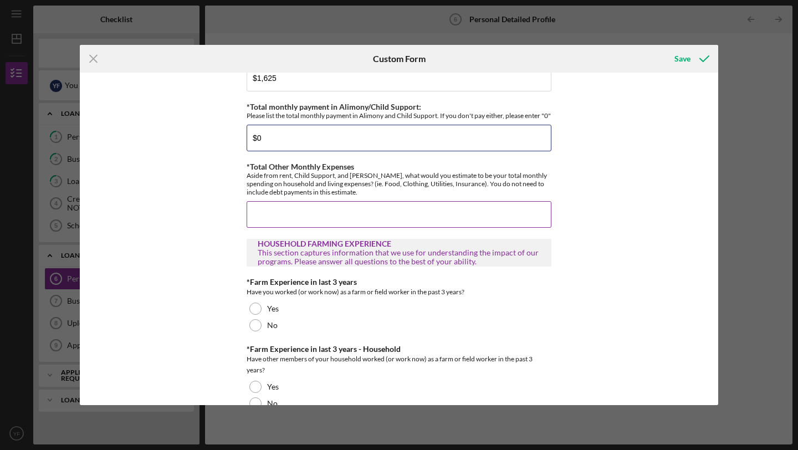
type input "$0"
click at [393, 224] on input "*Total Other Monthly Expenses" at bounding box center [399, 214] width 305 height 27
type input "$4"
type input "$2,000"
click at [455, 263] on div "This section captures information that we use for understanding the impact of o…" at bounding box center [399, 257] width 283 height 18
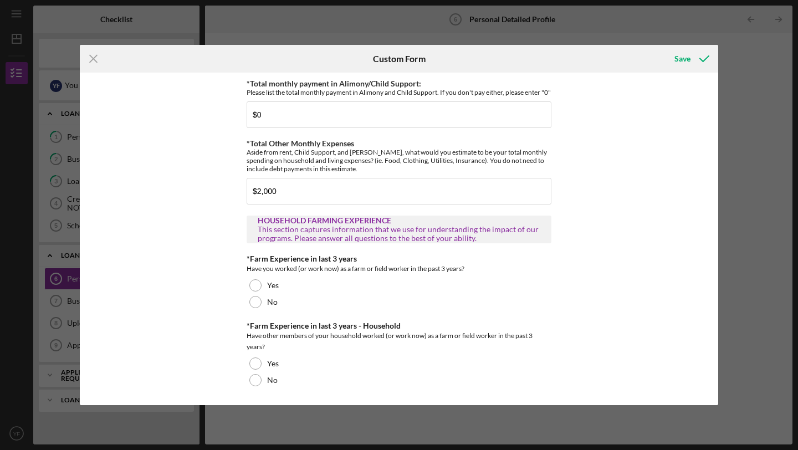
scroll to position [1865, 0]
click at [255, 300] on div at bounding box center [255, 302] width 12 height 12
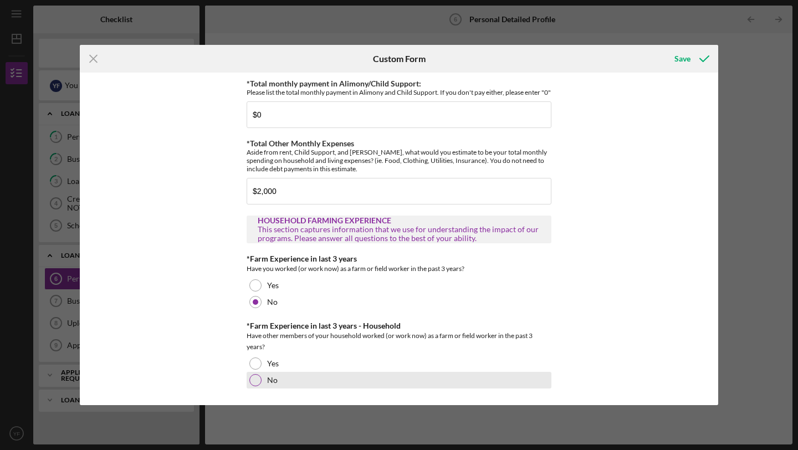
click at [257, 380] on div at bounding box center [255, 380] width 12 height 12
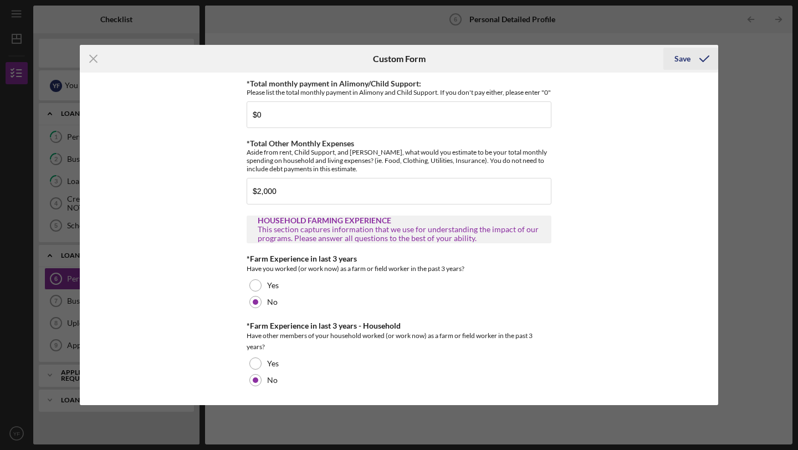
click at [690, 54] on div "Save" at bounding box center [682, 59] width 16 height 22
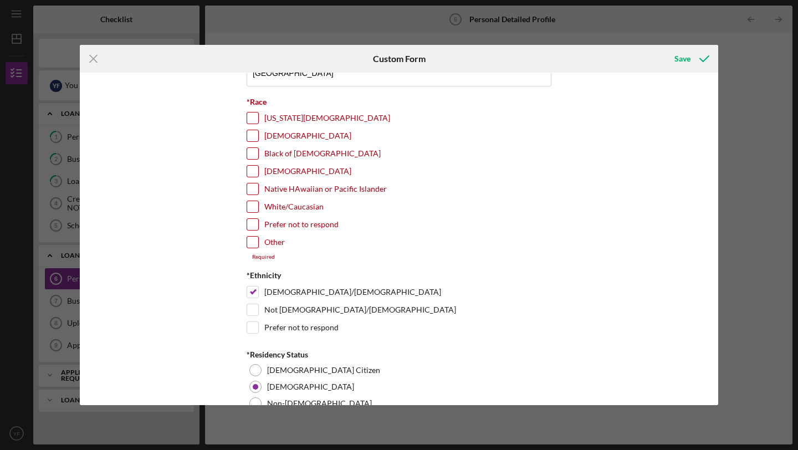
scroll to position [350, 0]
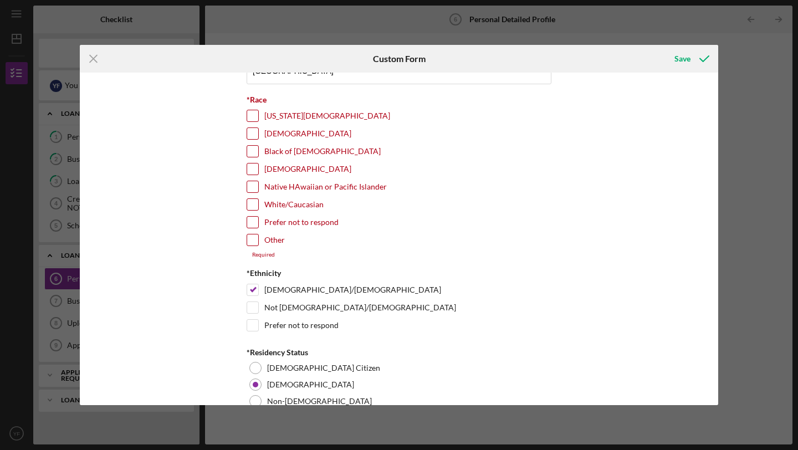
click at [250, 170] on input "[DEMOGRAPHIC_DATA]" at bounding box center [252, 168] width 11 height 11
checkbox input "true"
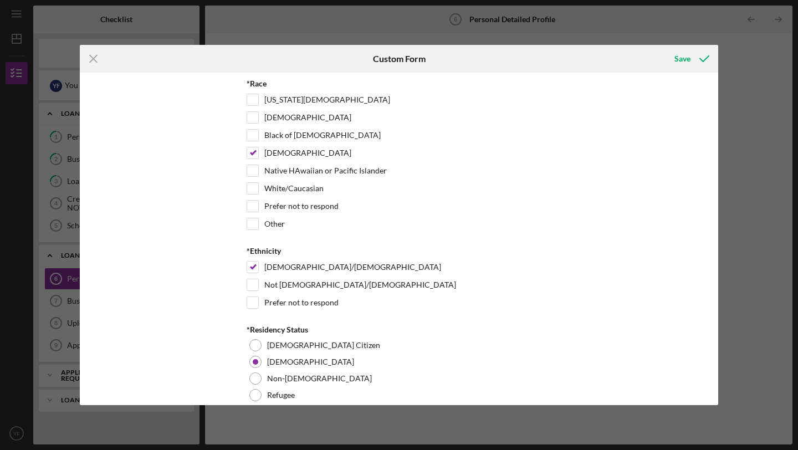
scroll to position [360, 0]
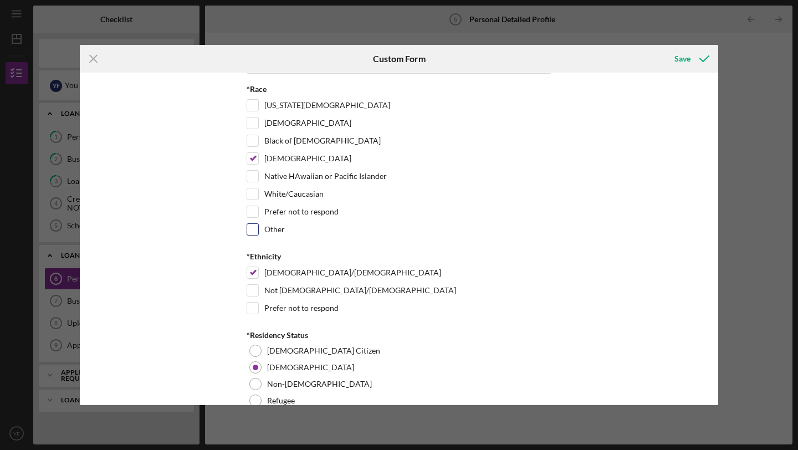
click at [250, 231] on input "Other" at bounding box center [252, 229] width 11 height 11
checkbox input "true"
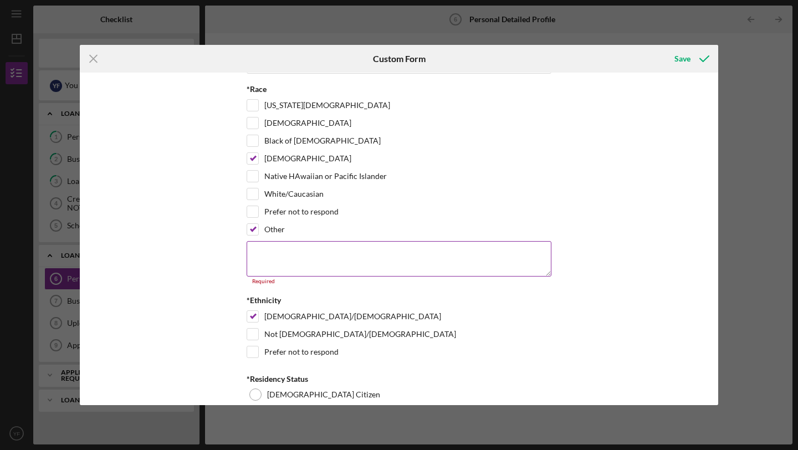
click at [347, 265] on textarea at bounding box center [399, 258] width 305 height 35
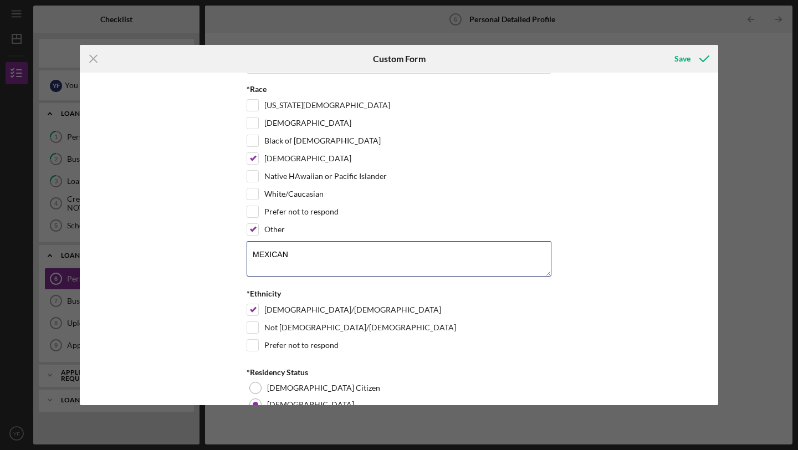
type textarea "MEXICAN"
click at [576, 194] on div "OWNER PROFILE *Preferred Language? Spanish English Bilingual Spanish/English Ot…" at bounding box center [399, 239] width 638 height 332
click at [683, 60] on div "Save" at bounding box center [682, 59] width 16 height 22
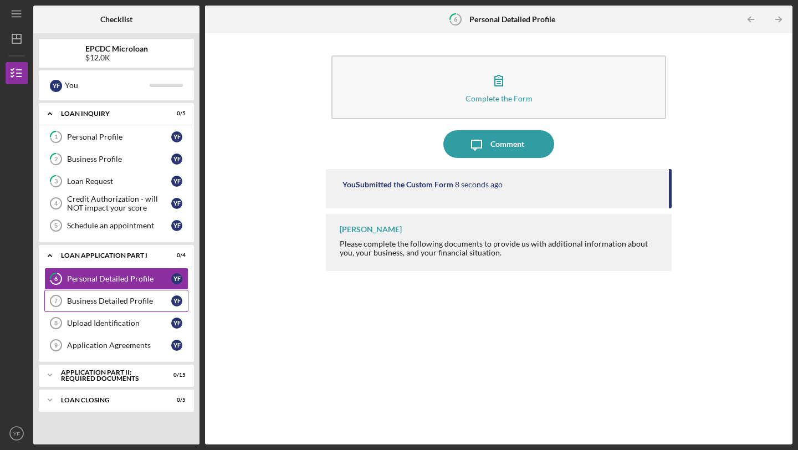
click at [109, 304] on div "Business Detailed Profile" at bounding box center [119, 300] width 104 height 9
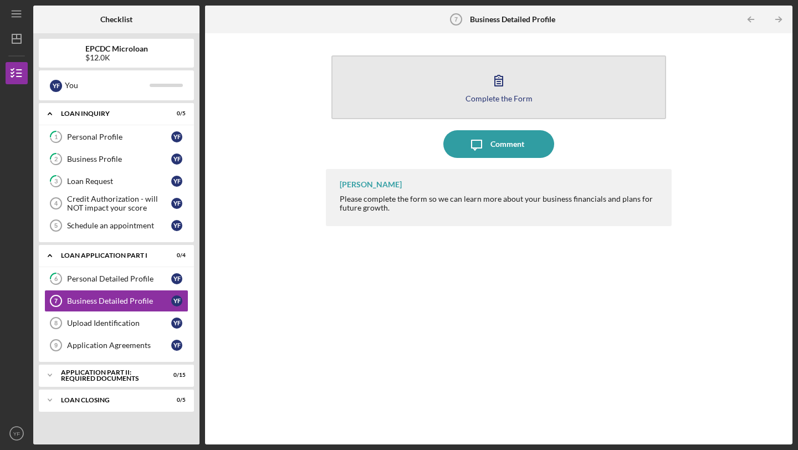
click at [508, 87] on icon "button" at bounding box center [499, 80] width 28 height 28
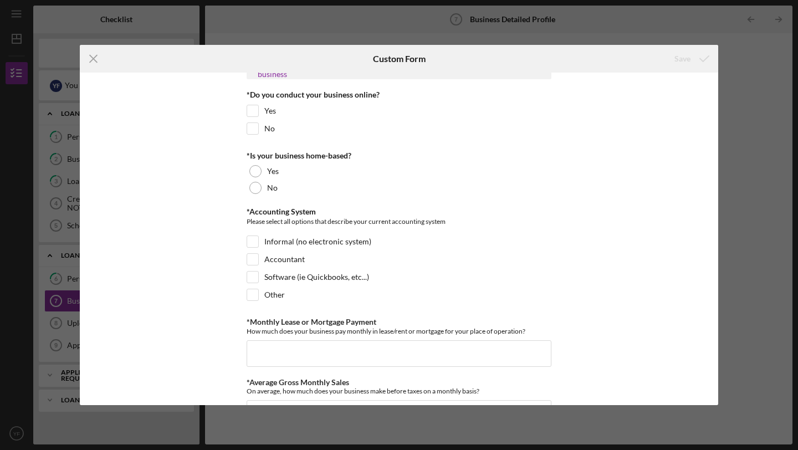
scroll to position [28, 0]
click at [253, 112] on input "Yes" at bounding box center [252, 109] width 11 height 11
checkbox input "true"
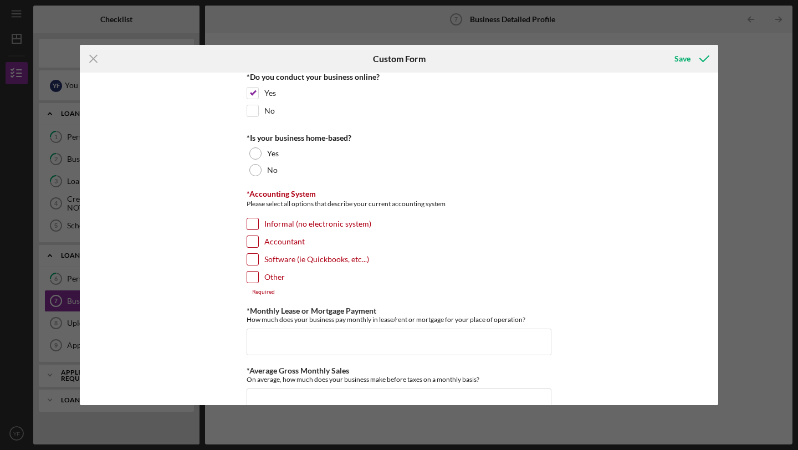
scroll to position [47, 0]
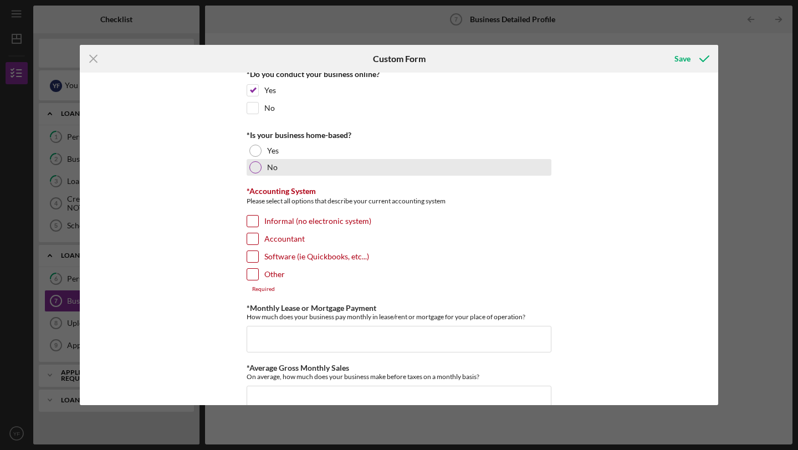
click at [253, 172] on div at bounding box center [255, 167] width 12 height 12
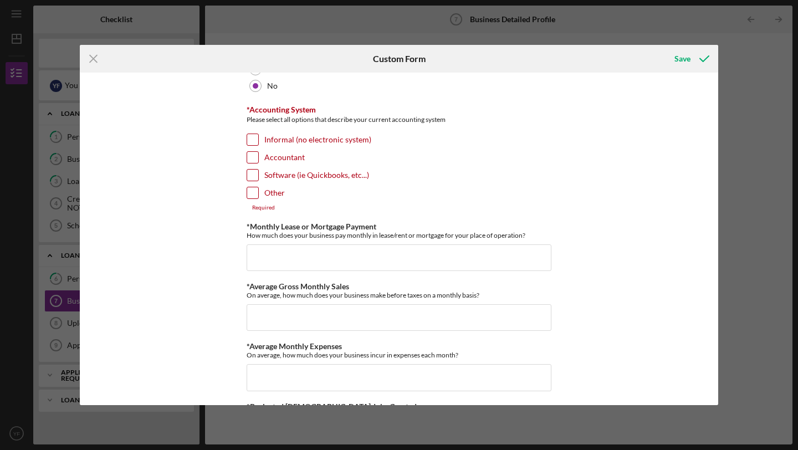
scroll to position [129, 0]
click at [251, 193] on input "Other" at bounding box center [252, 192] width 11 height 11
checkbox input "true"
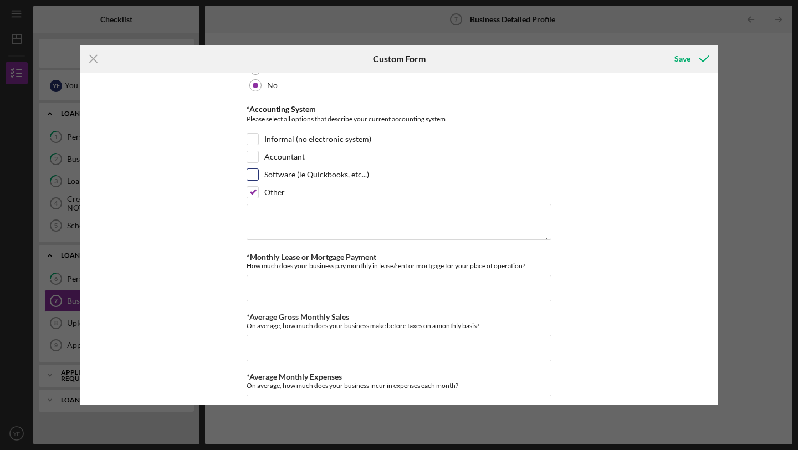
click at [256, 180] on div at bounding box center [253, 174] width 12 height 12
click at [253, 173] on input "Software (ie Quickbooks, etc...)" at bounding box center [252, 174] width 11 height 11
checkbox input "true"
click at [254, 192] on input "Other" at bounding box center [252, 192] width 11 height 11
checkbox input "false"
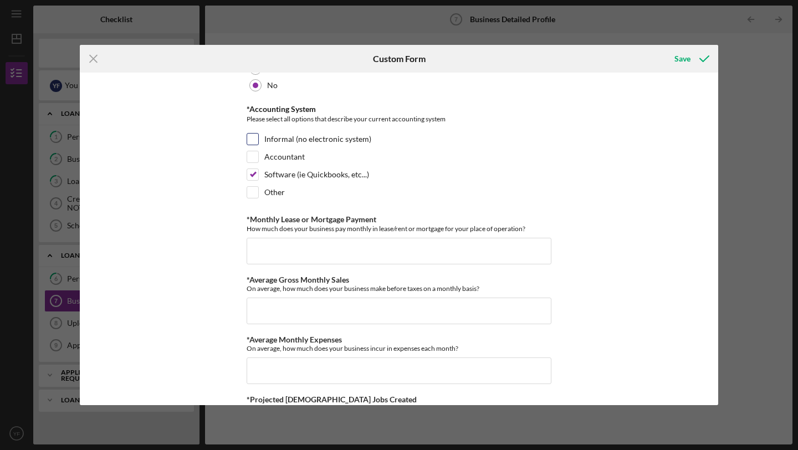
click at [257, 147] on div "Informal (no electronic system)" at bounding box center [399, 142] width 305 height 18
click at [252, 141] on input "Informal (no electronic system)" at bounding box center [252, 139] width 11 height 11
checkbox input "true"
click at [251, 172] on input "Software (ie Quickbooks, etc...)" at bounding box center [252, 174] width 11 height 11
checkbox input "false"
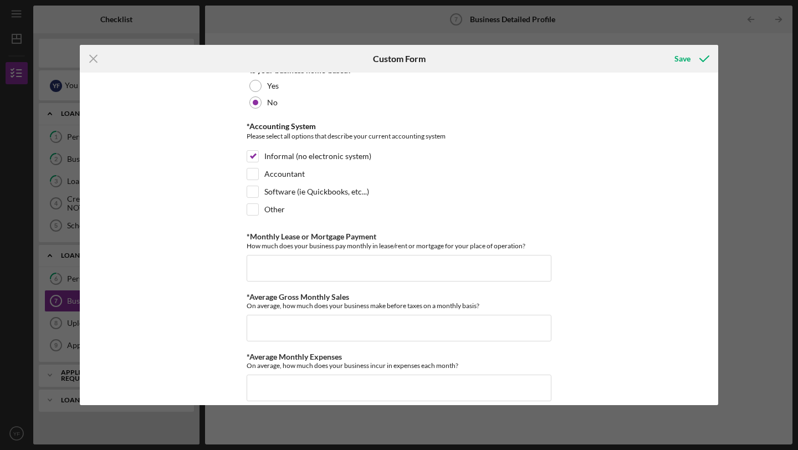
scroll to position [105, 0]
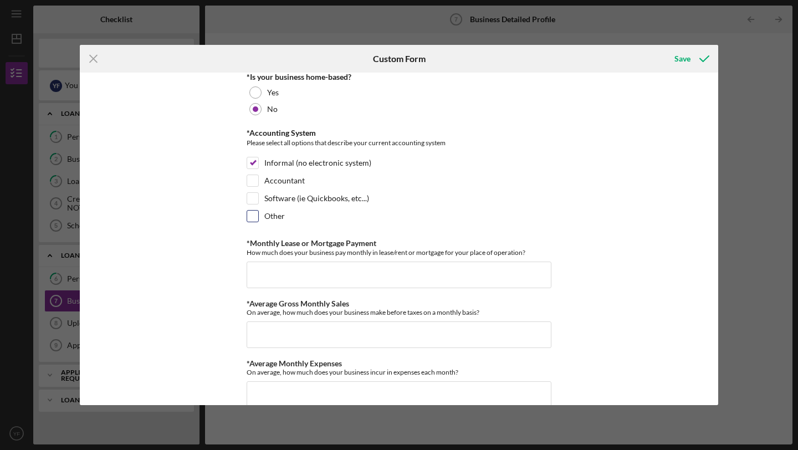
click at [252, 219] on input "Other" at bounding box center [252, 216] width 11 height 11
checkbox input "true"
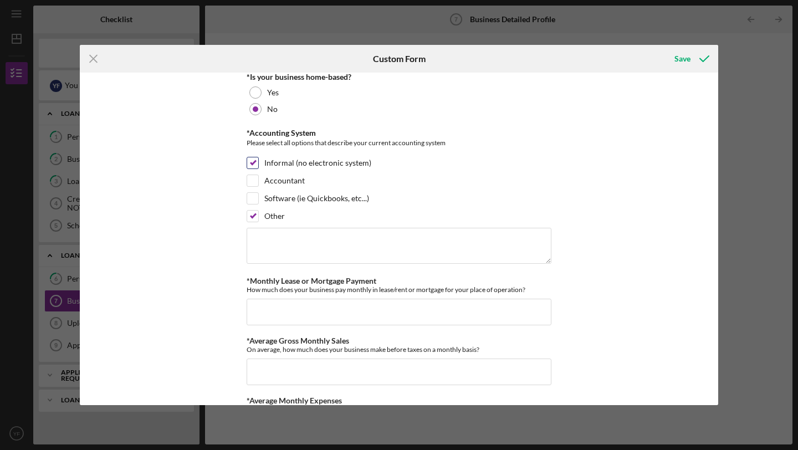
click at [252, 165] on input "Informal (no electronic system)" at bounding box center [252, 162] width 11 height 11
checkbox input "false"
click at [281, 241] on textarea at bounding box center [399, 245] width 305 height 35
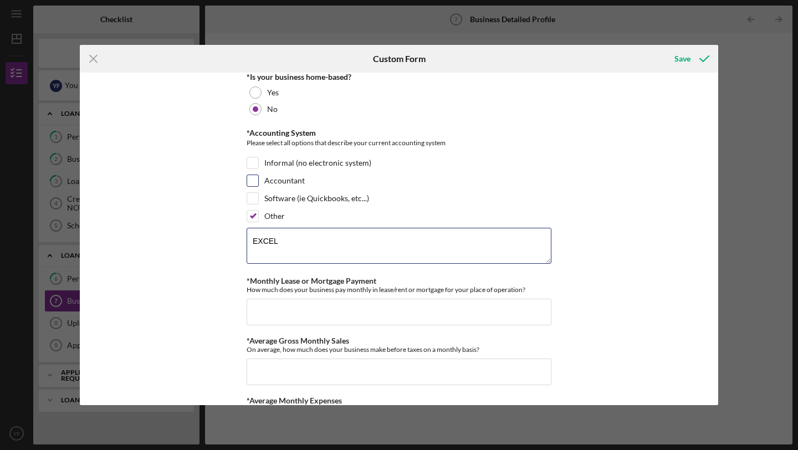
type textarea "EXCEL"
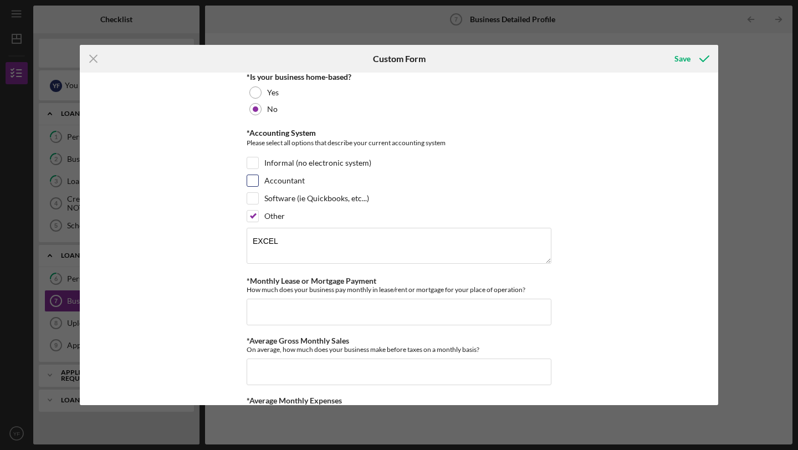
click at [430, 188] on div "Accountant" at bounding box center [399, 184] width 305 height 18
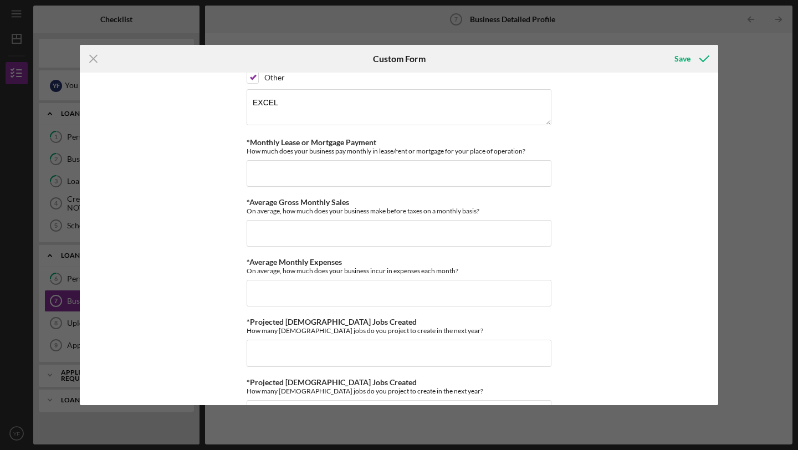
scroll to position [248, 0]
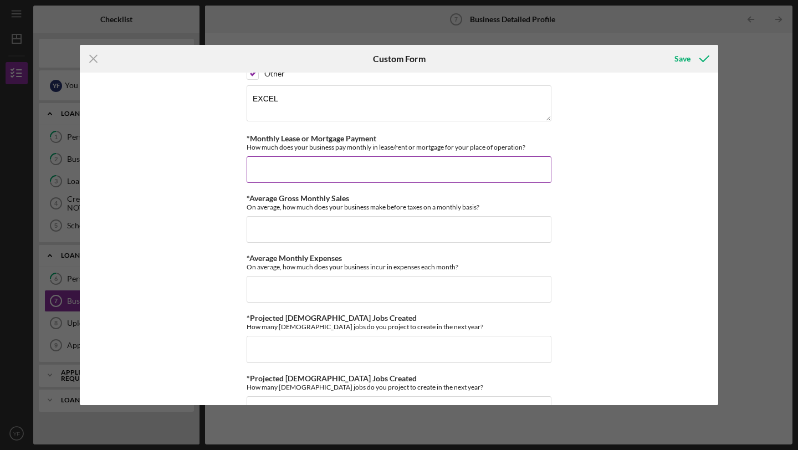
click at [372, 170] on input "*Monthly Lease or Mortgage Payment" at bounding box center [399, 169] width 305 height 27
type input "$1,200"
click at [407, 217] on input "*Average Gross Monthly Sales" at bounding box center [399, 229] width 305 height 27
type input "$4"
type input "$7,000"
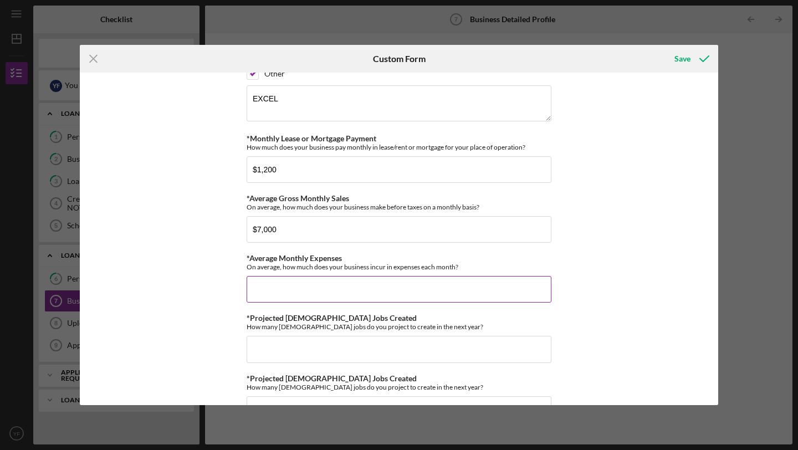
click at [406, 263] on div "On average, how much does your business incur in expenses each month?" at bounding box center [399, 267] width 305 height 8
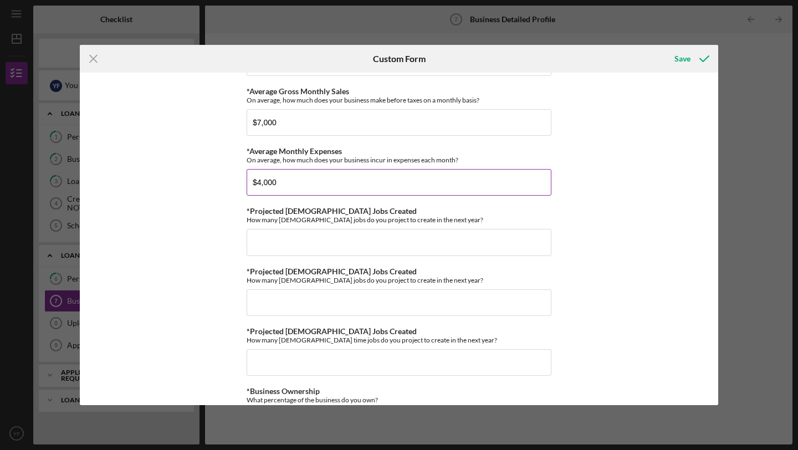
scroll to position [356, 0]
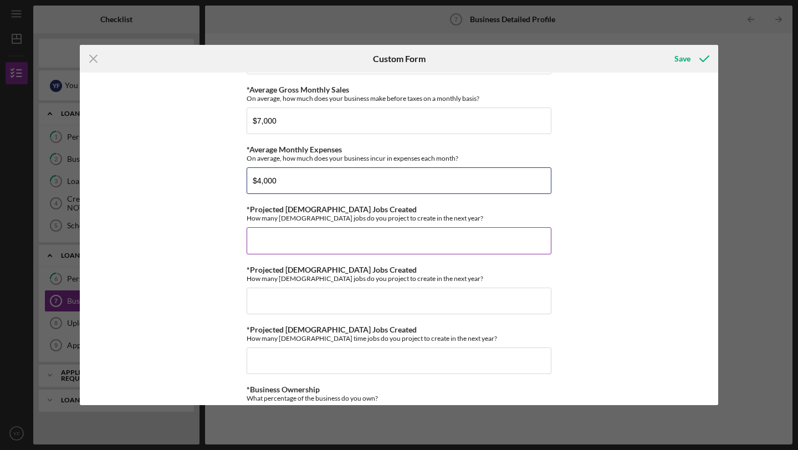
type input "$4,000"
click at [315, 233] on input "*Projected [DEMOGRAPHIC_DATA] Jobs Created" at bounding box center [399, 240] width 305 height 27
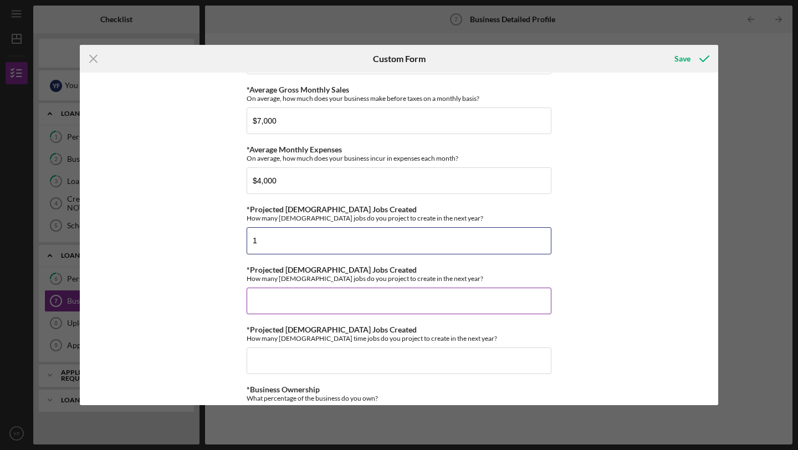
type input "1"
click at [357, 304] on input "*Projected [DEMOGRAPHIC_DATA] Jobs Created" at bounding box center [399, 301] width 305 height 27
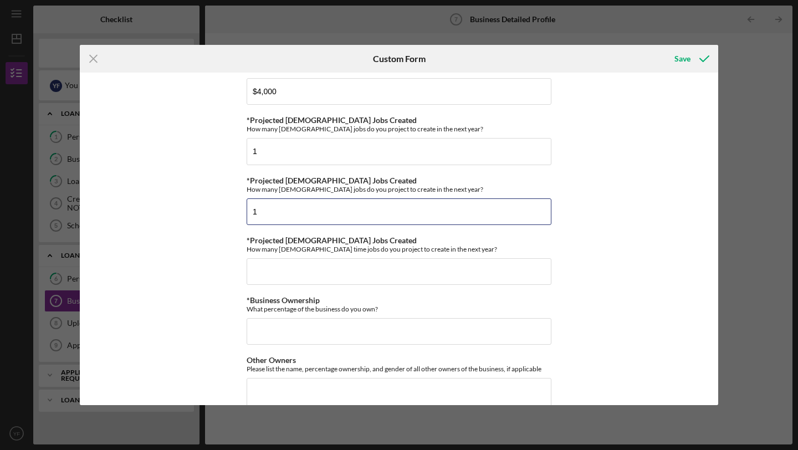
scroll to position [452, 0]
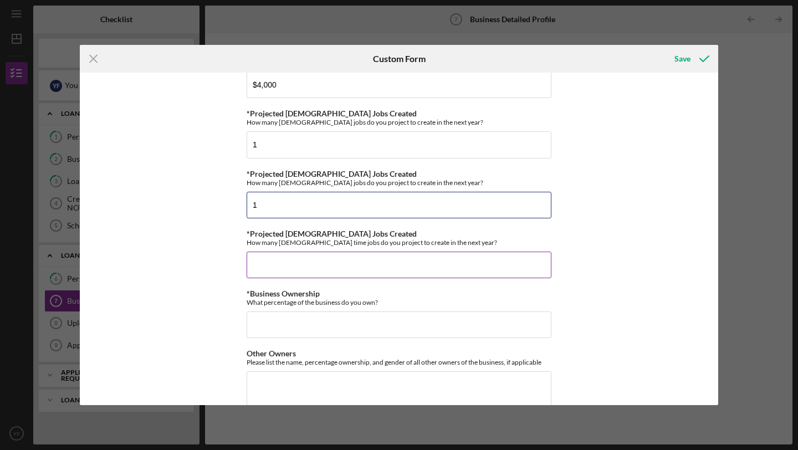
type input "1"
click at [347, 265] on input "*Projected [DEMOGRAPHIC_DATA] Jobs Created" at bounding box center [399, 265] width 305 height 27
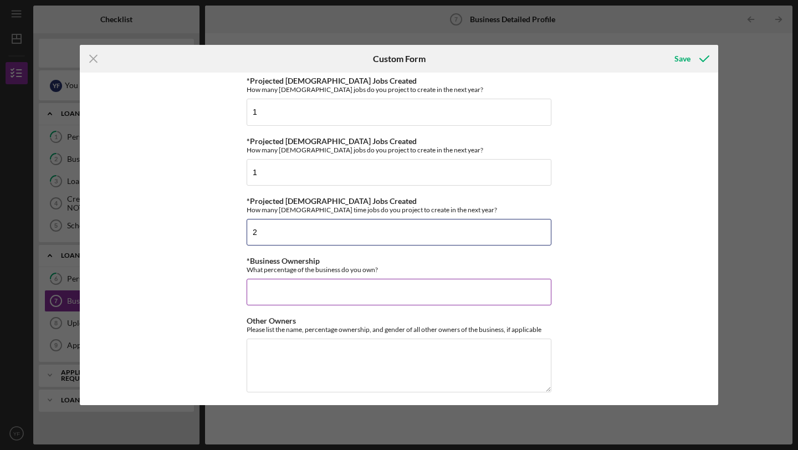
scroll to position [489, 0]
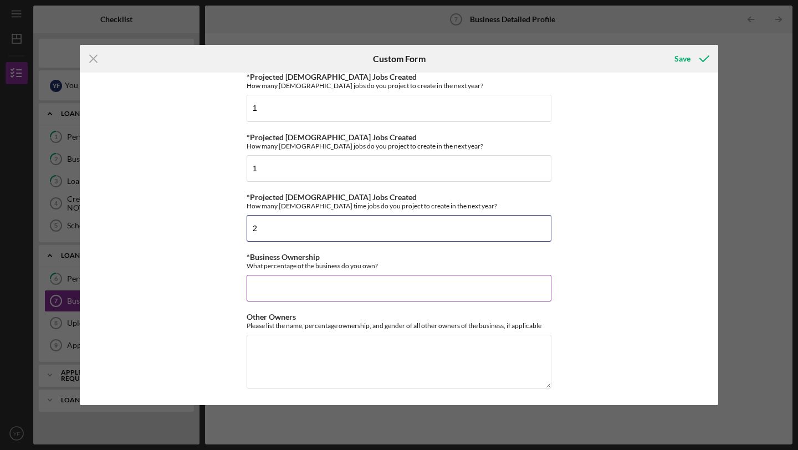
type input "2"
click at [350, 294] on input "*Business Ownership" at bounding box center [399, 288] width 305 height 27
type input "100%"
click at [377, 318] on div "Other Owners Please list the name, percentage ownership, and gender of all othe…" at bounding box center [399, 320] width 305 height 17
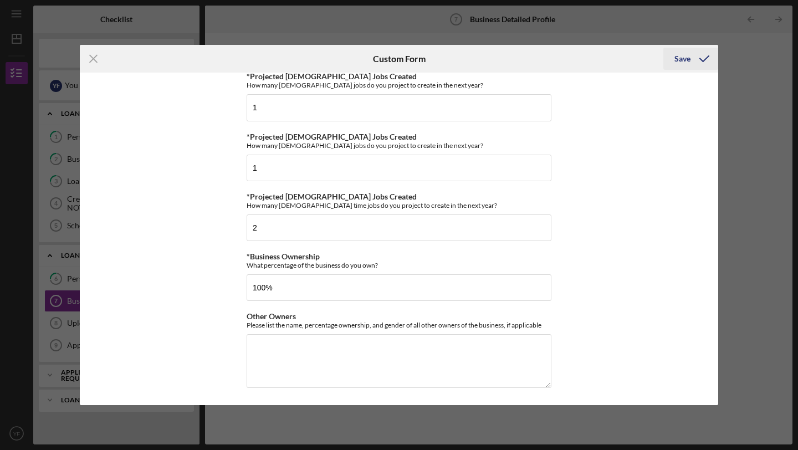
click at [684, 63] on div "Save" at bounding box center [682, 59] width 16 height 22
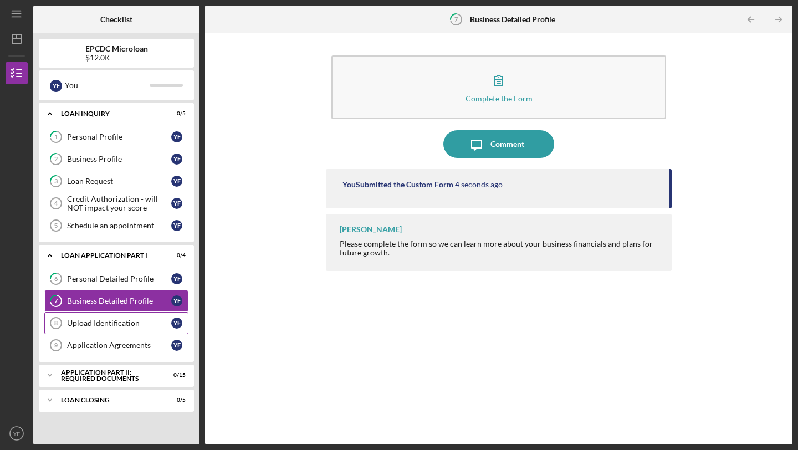
click at [116, 327] on div "Upload Identification" at bounding box center [119, 323] width 104 height 9
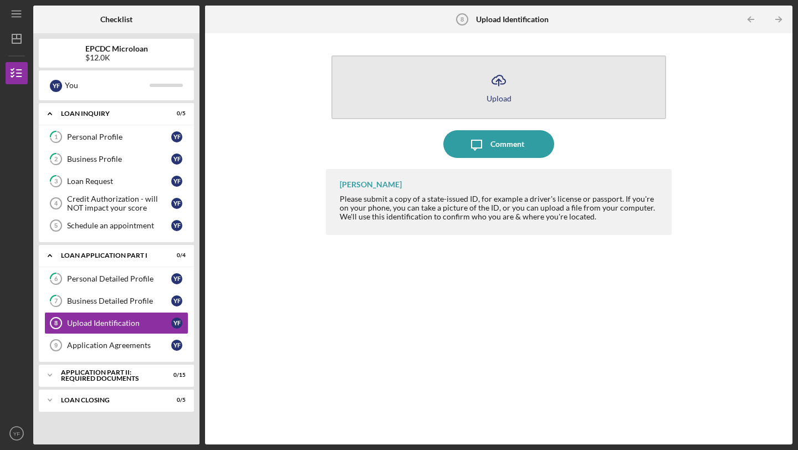
click at [493, 84] on icon "Icon/Upload" at bounding box center [499, 80] width 28 height 28
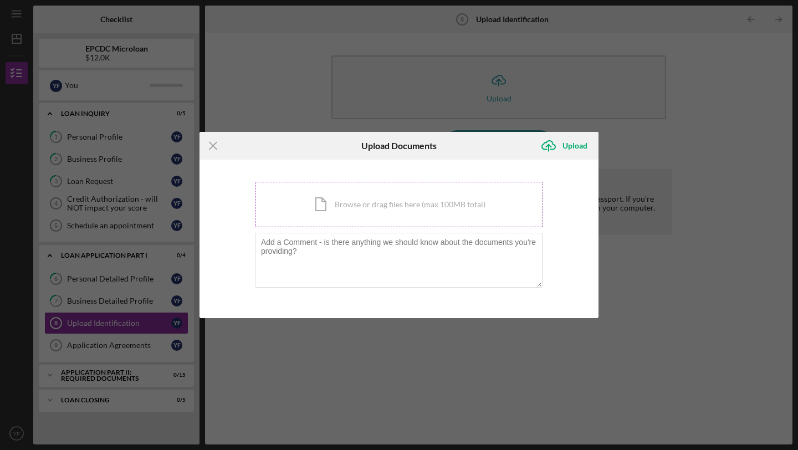
click at [369, 214] on div "Icon/Document Browse or drag files here (max 100MB total) Tap to choose files o…" at bounding box center [399, 204] width 288 height 45
click at [546, 147] on icon "Icon/Upload" at bounding box center [549, 146] width 28 height 28
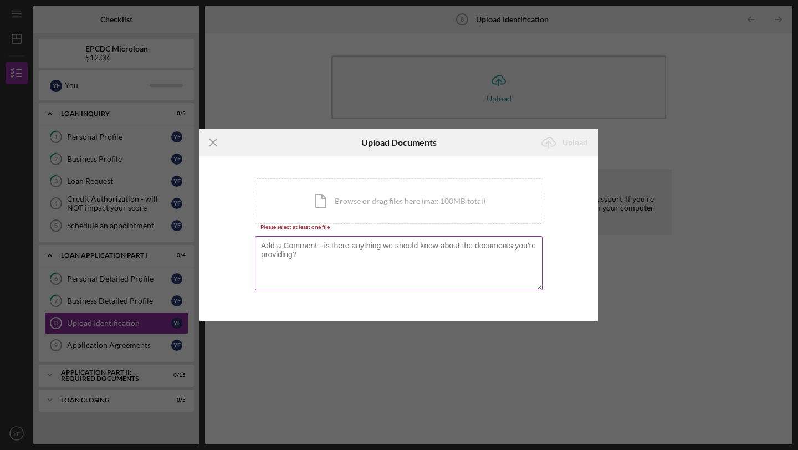
click at [385, 264] on textarea at bounding box center [399, 263] width 288 height 54
click at [386, 188] on div "Icon/Document Browse or drag files here (max 100MB total) Tap to choose files o…" at bounding box center [399, 200] width 288 height 45
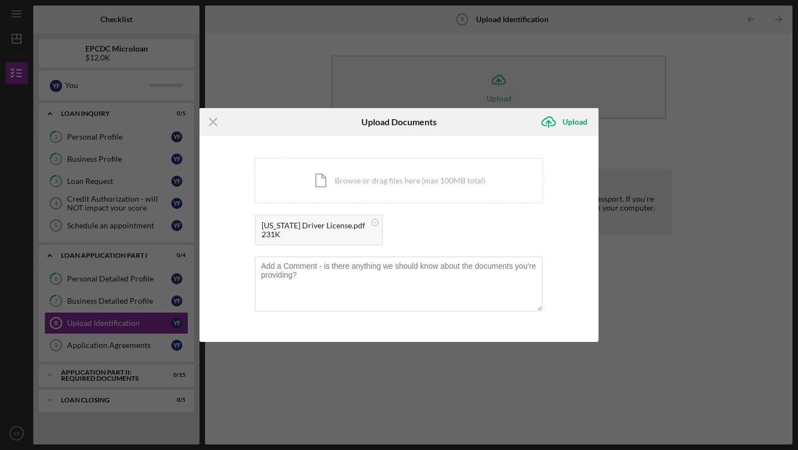
click at [329, 231] on div "231K" at bounding box center [314, 234] width 104 height 9
click at [575, 125] on div "Upload" at bounding box center [574, 122] width 25 height 22
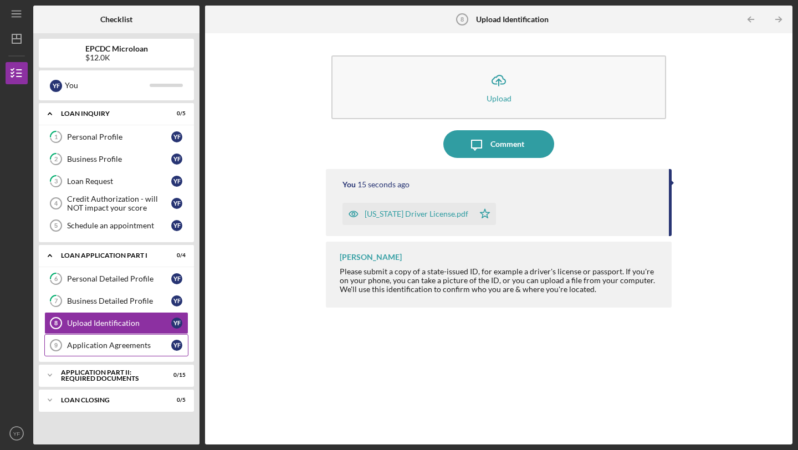
click at [126, 348] on div "Application Agreements" at bounding box center [119, 345] width 104 height 9
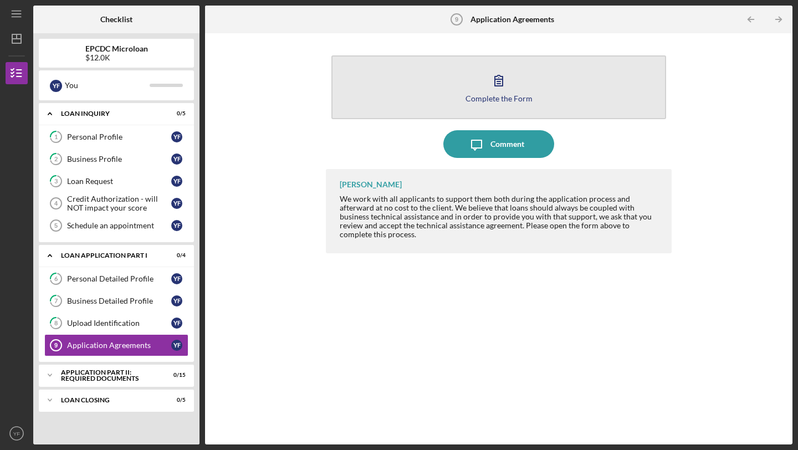
click at [500, 101] on div "Complete the Form" at bounding box center [498, 98] width 67 height 8
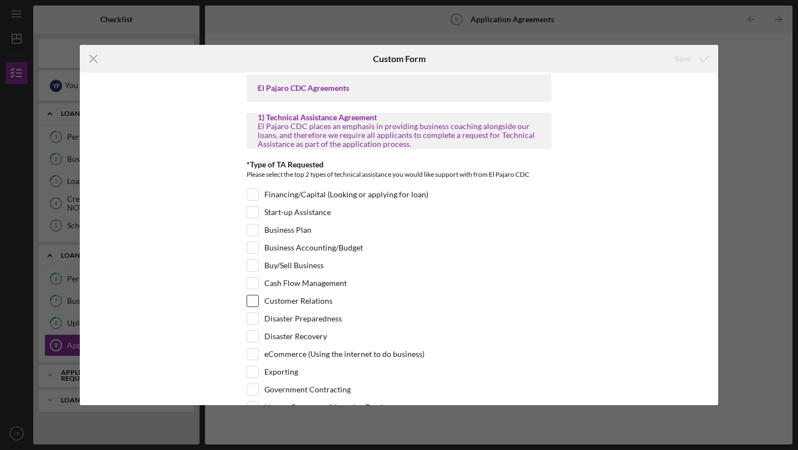
scroll to position [8, 0]
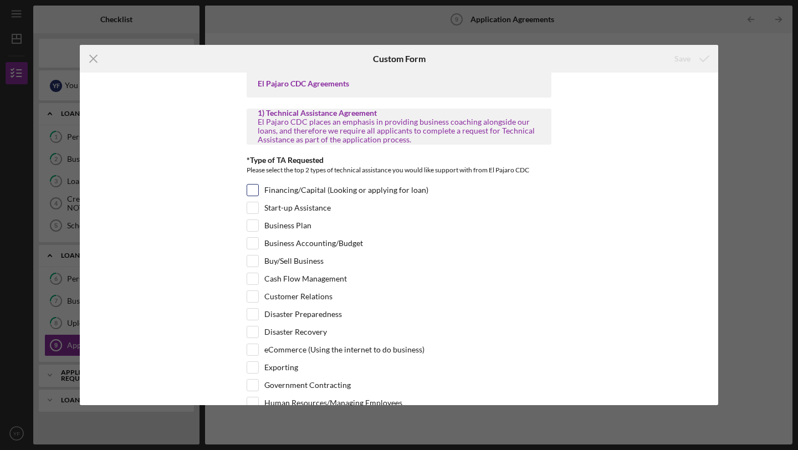
click at [253, 191] on input "Financing/Capital (Looking or applying for loan)" at bounding box center [252, 190] width 11 height 11
checkbox input "true"
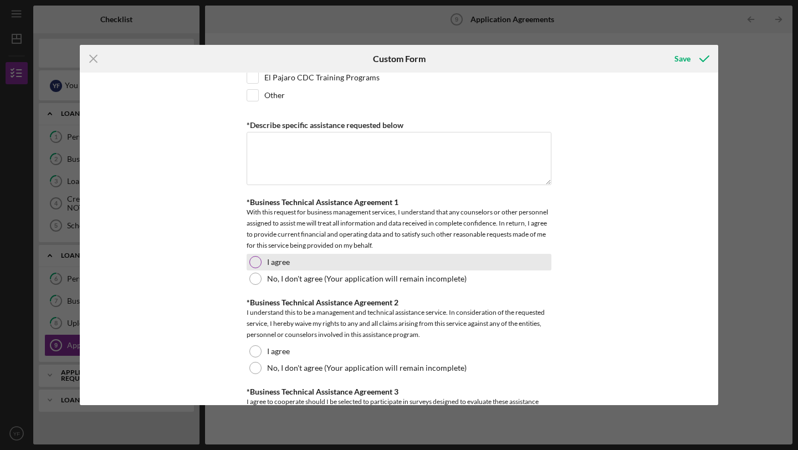
scroll to position [478, 0]
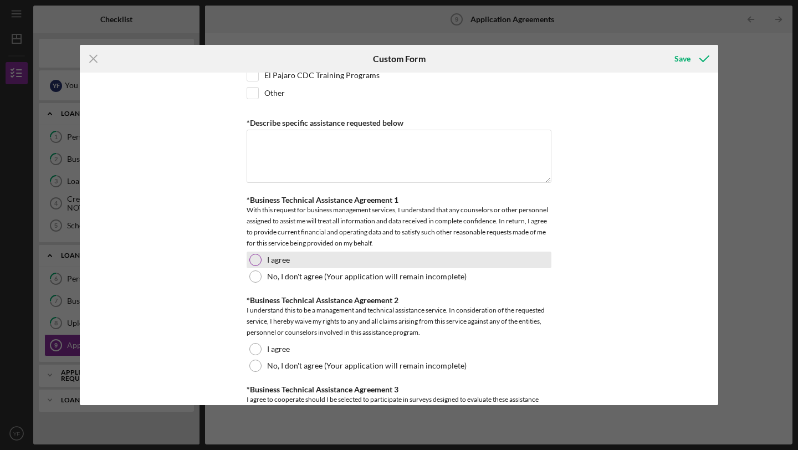
click at [254, 258] on div at bounding box center [255, 260] width 12 height 12
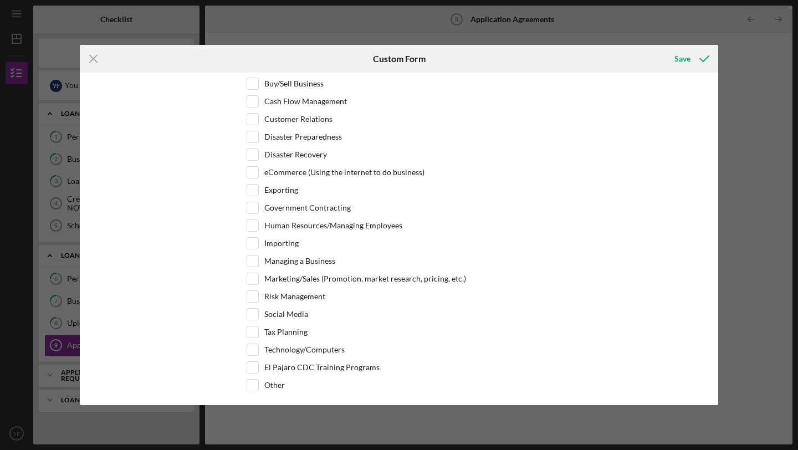
scroll to position [0, 0]
